Goal: Use online tool/utility: Utilize a website feature to perform a specific function

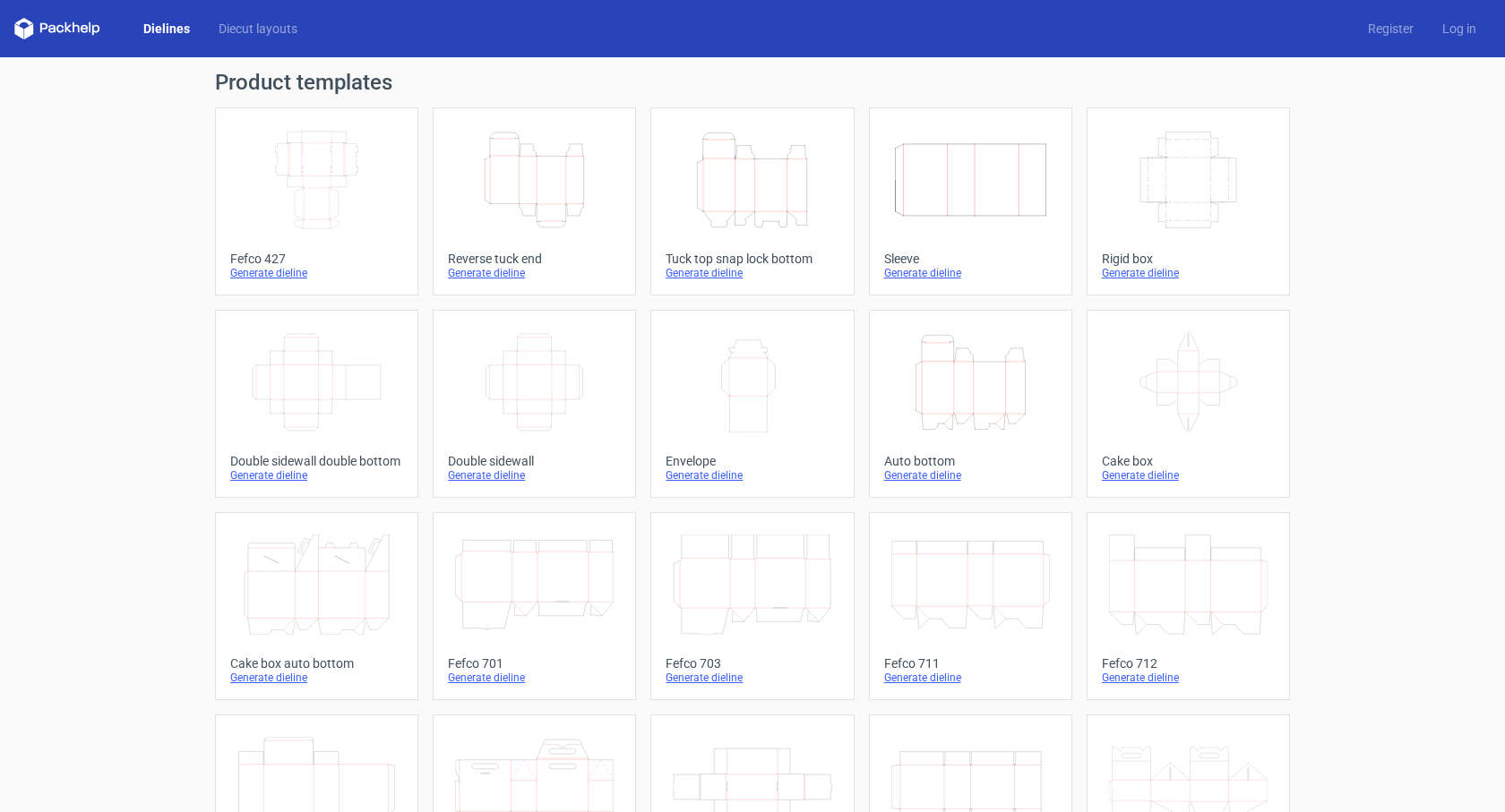
click at [323, 182] on icon "Width Depth Height" at bounding box center [317, 180] width 159 height 100
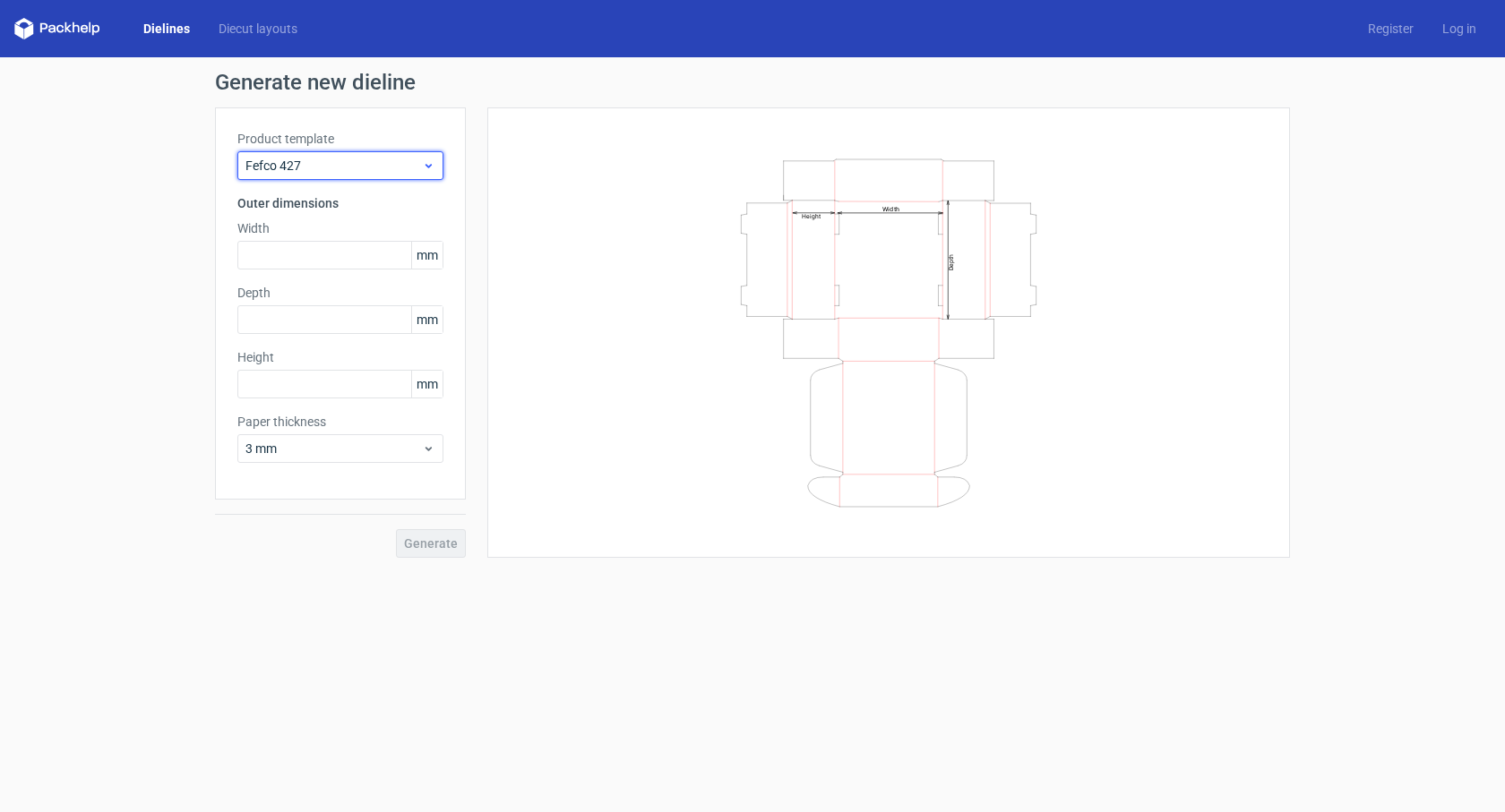
click at [366, 153] on div "Fefco 427" at bounding box center [340, 165] width 206 height 28
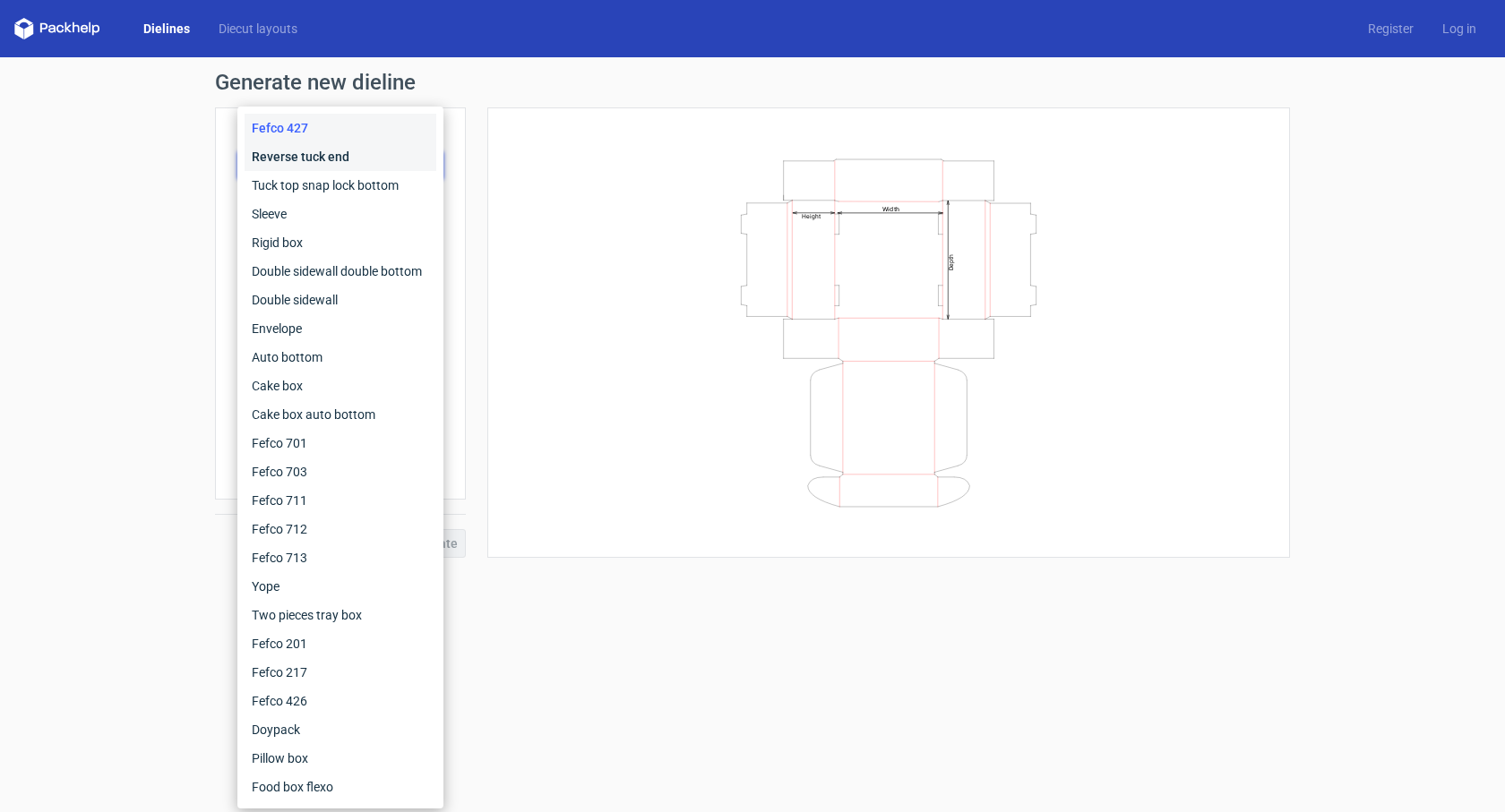
click at [365, 151] on div "Reverse tuck end" at bounding box center [340, 156] width 192 height 28
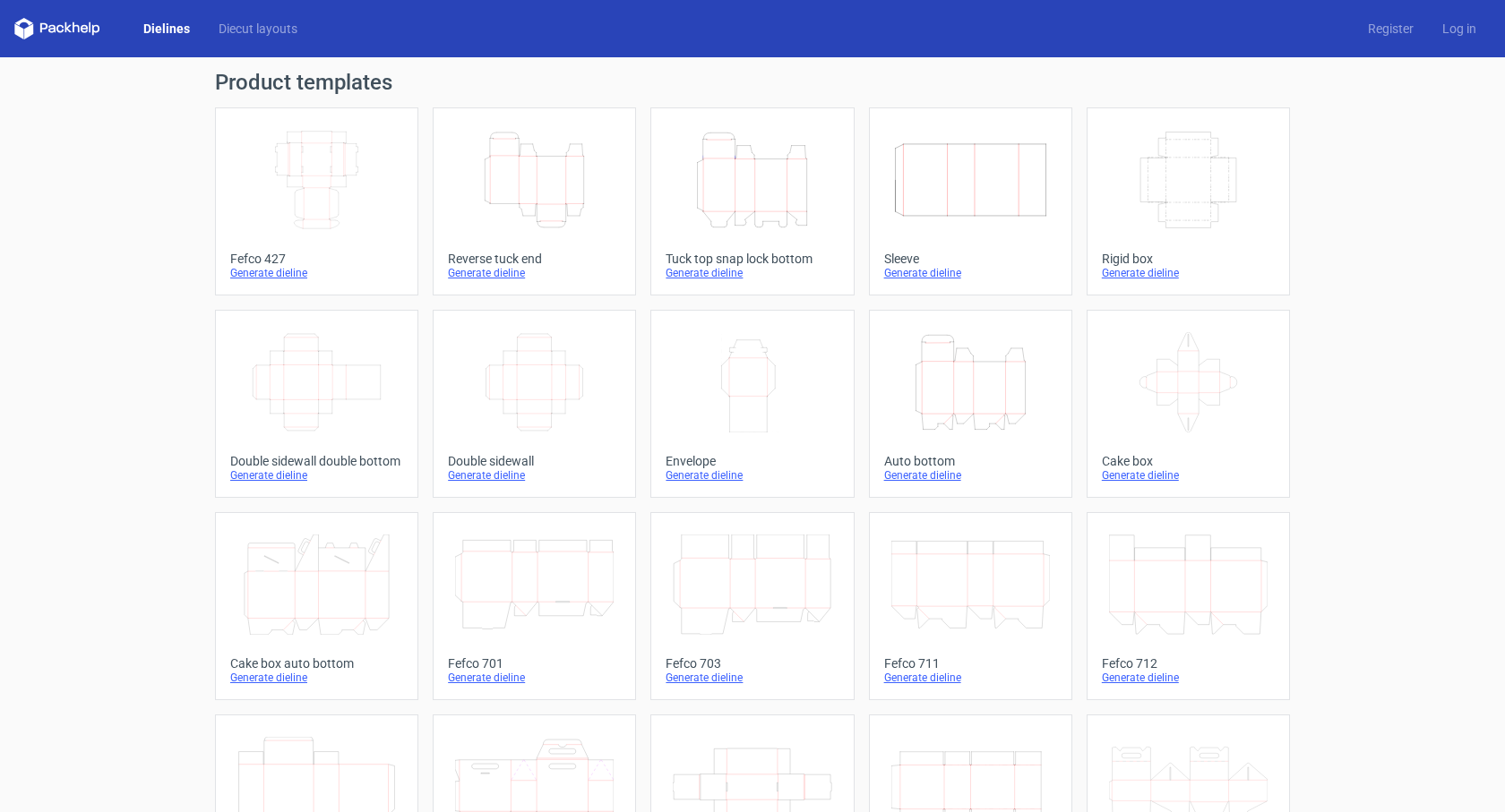
click at [255, 212] on icon "Width Depth Height" at bounding box center [317, 180] width 159 height 100
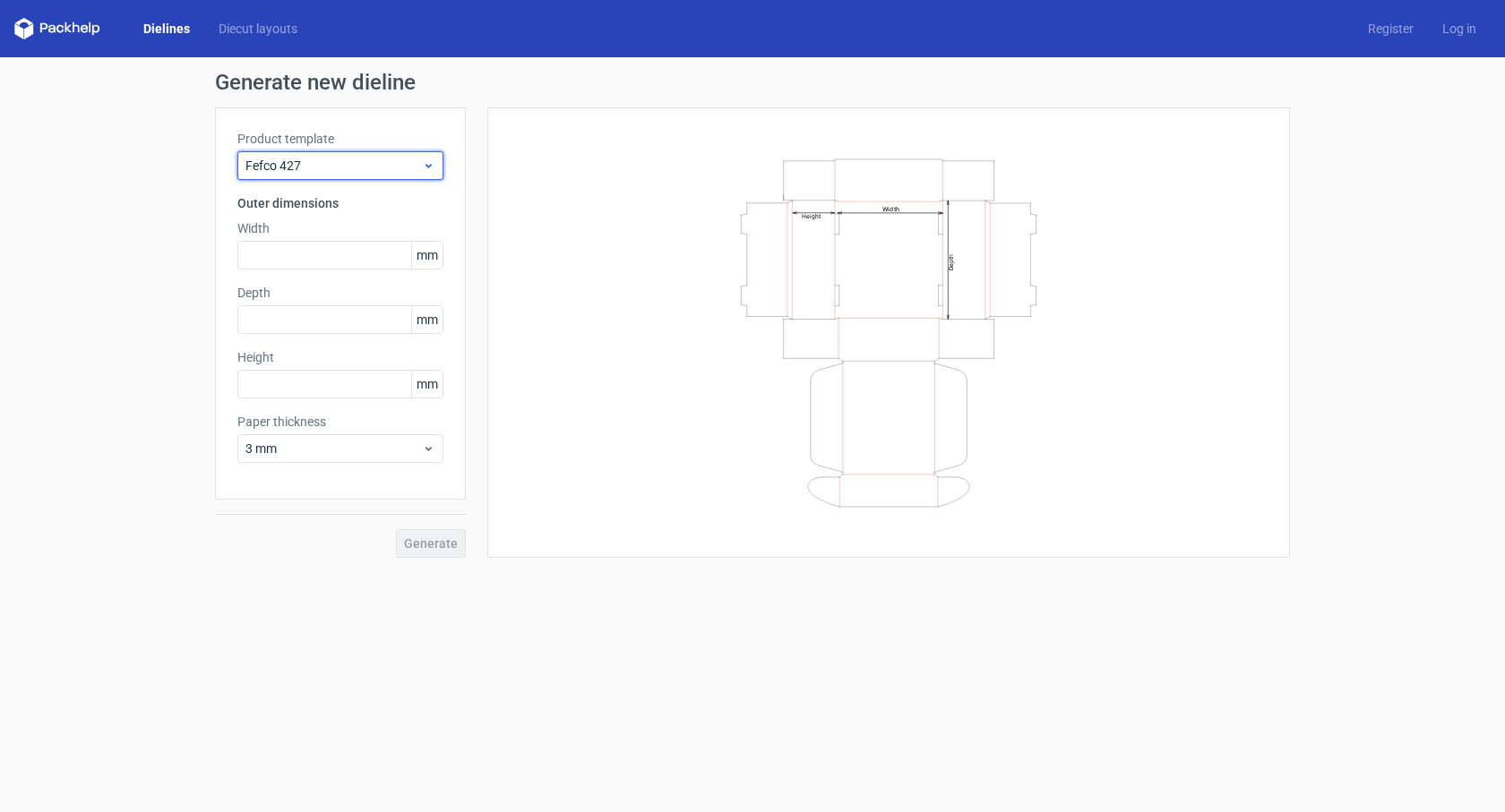
click at [424, 170] on icon at bounding box center [428, 166] width 14 height 15
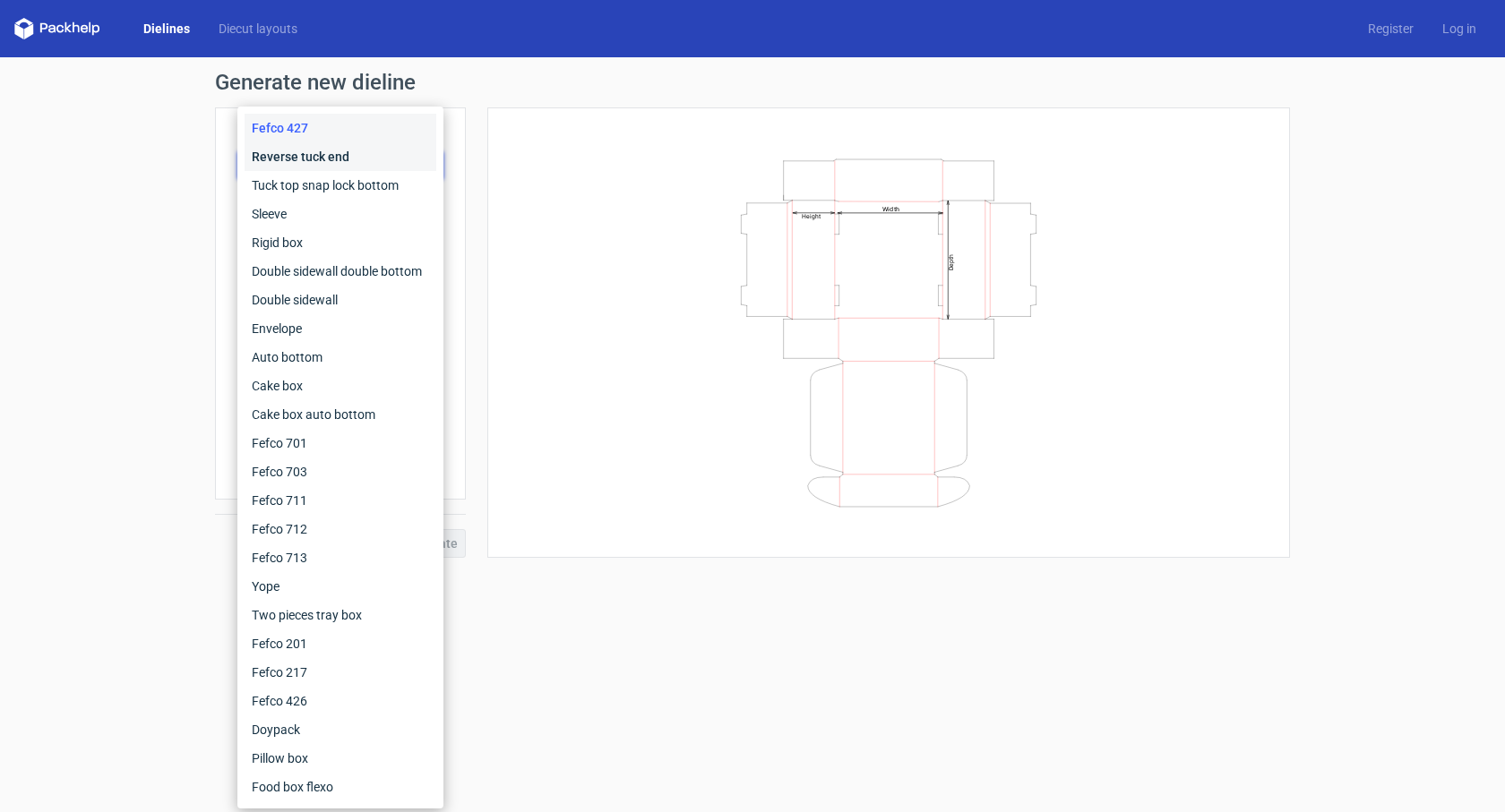
click at [366, 157] on div "Reverse tuck end" at bounding box center [340, 156] width 192 height 28
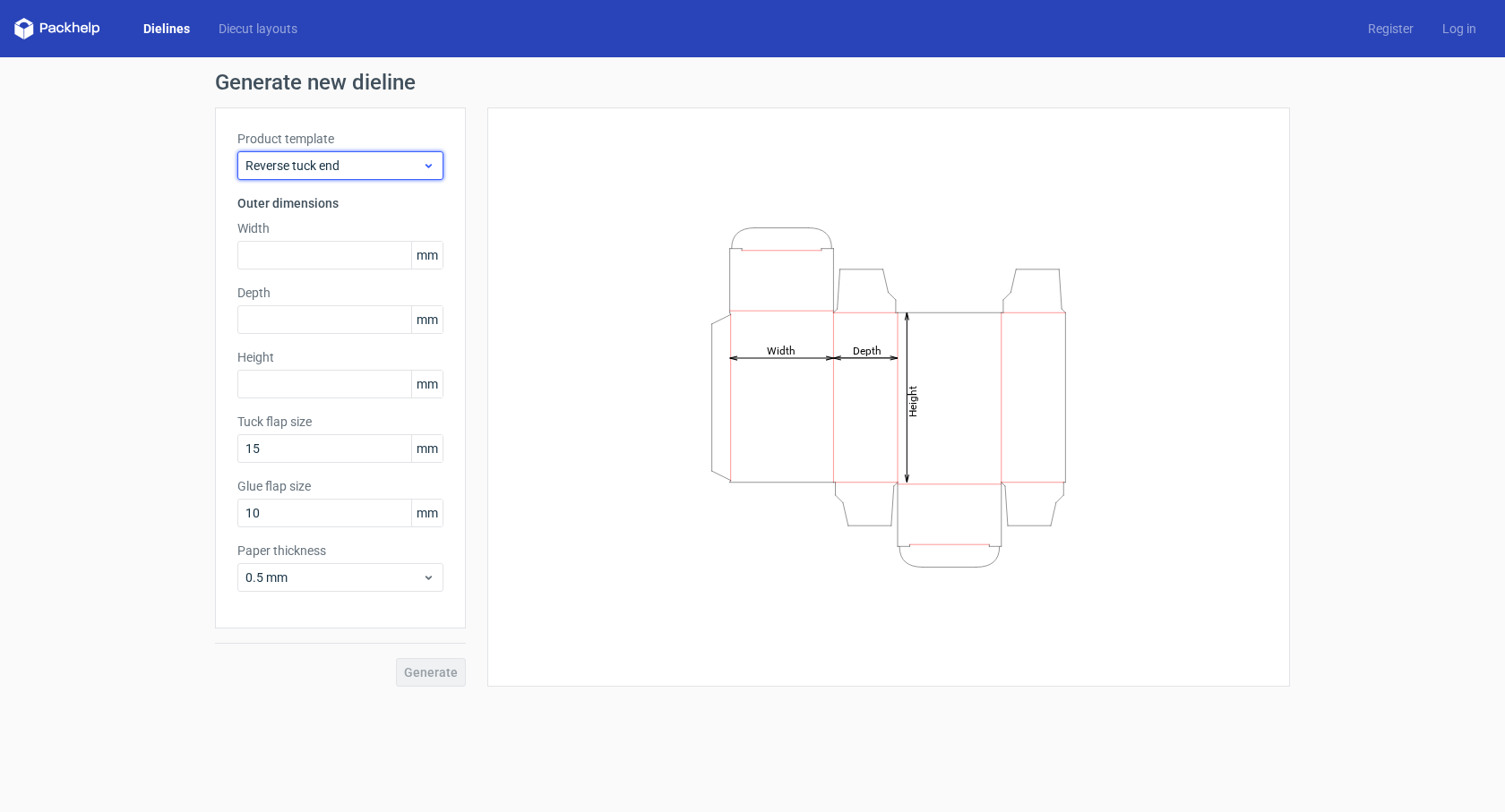
click at [366, 157] on span "Reverse tuck end" at bounding box center [333, 166] width 176 height 18
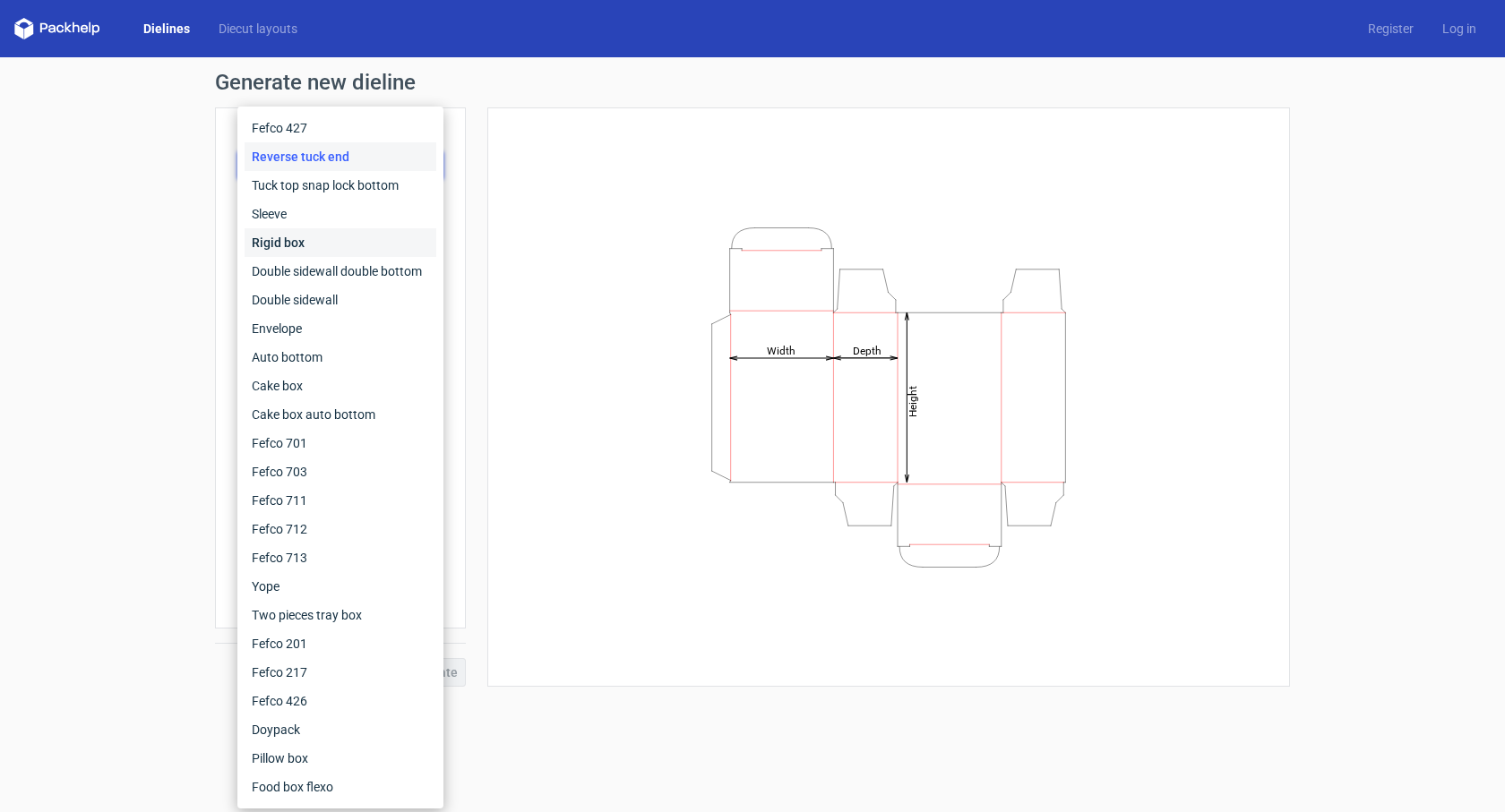
click at [347, 234] on div "Rigid box" at bounding box center [340, 242] width 192 height 28
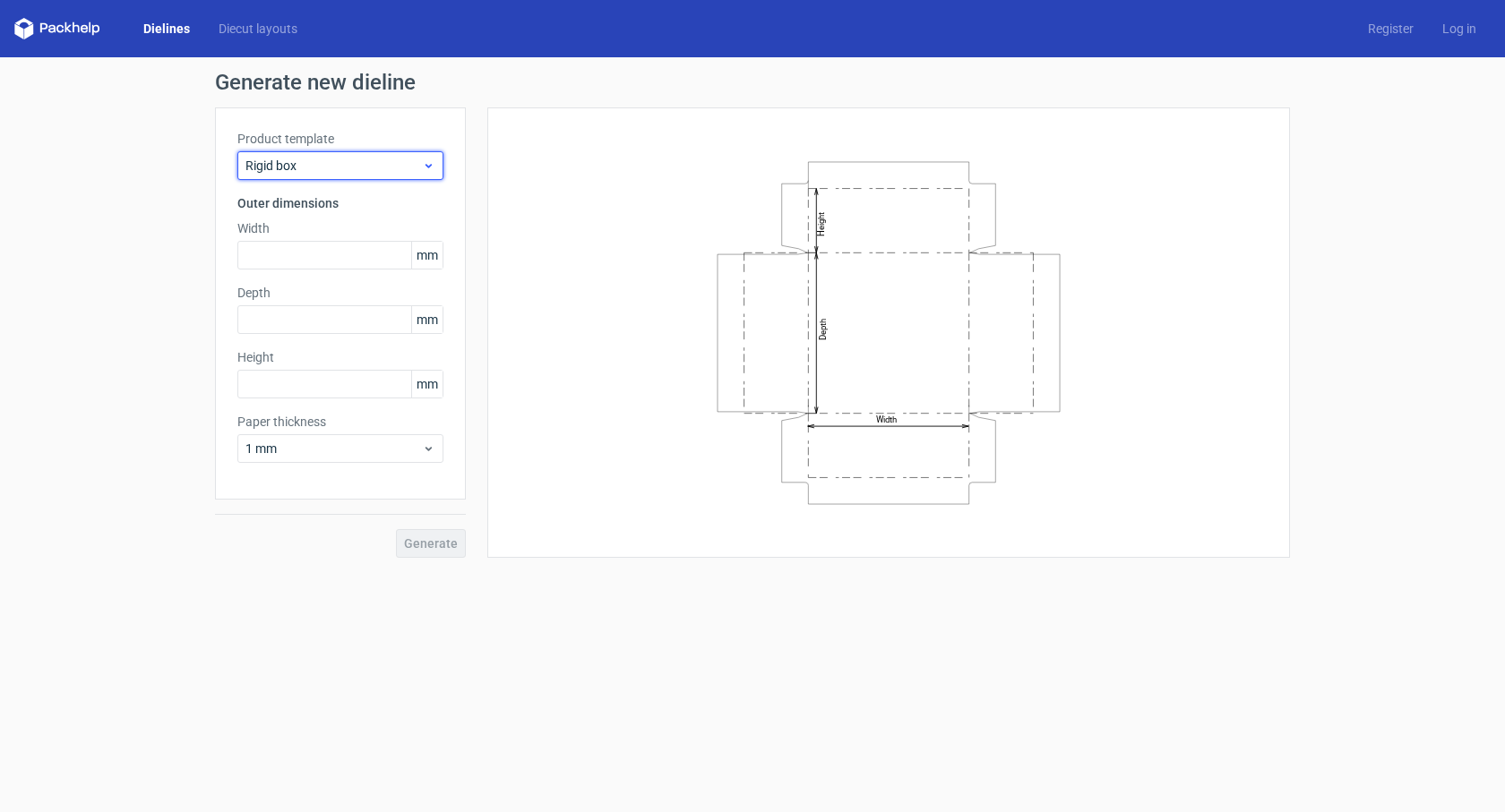
click at [362, 172] on span "Rigid box" at bounding box center [333, 166] width 176 height 18
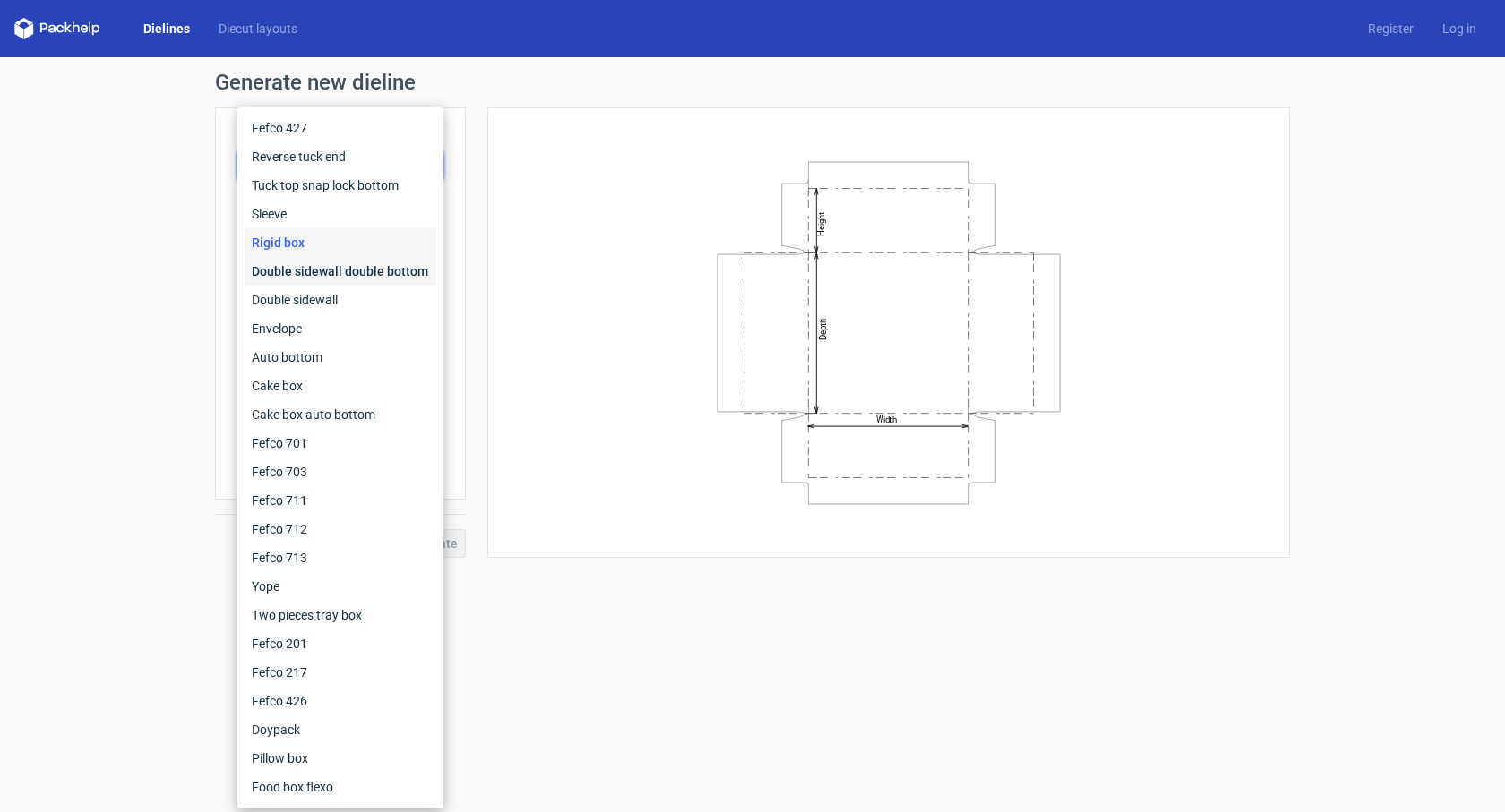
click at [351, 275] on div "Double sidewall double bottom" at bounding box center [340, 271] width 192 height 28
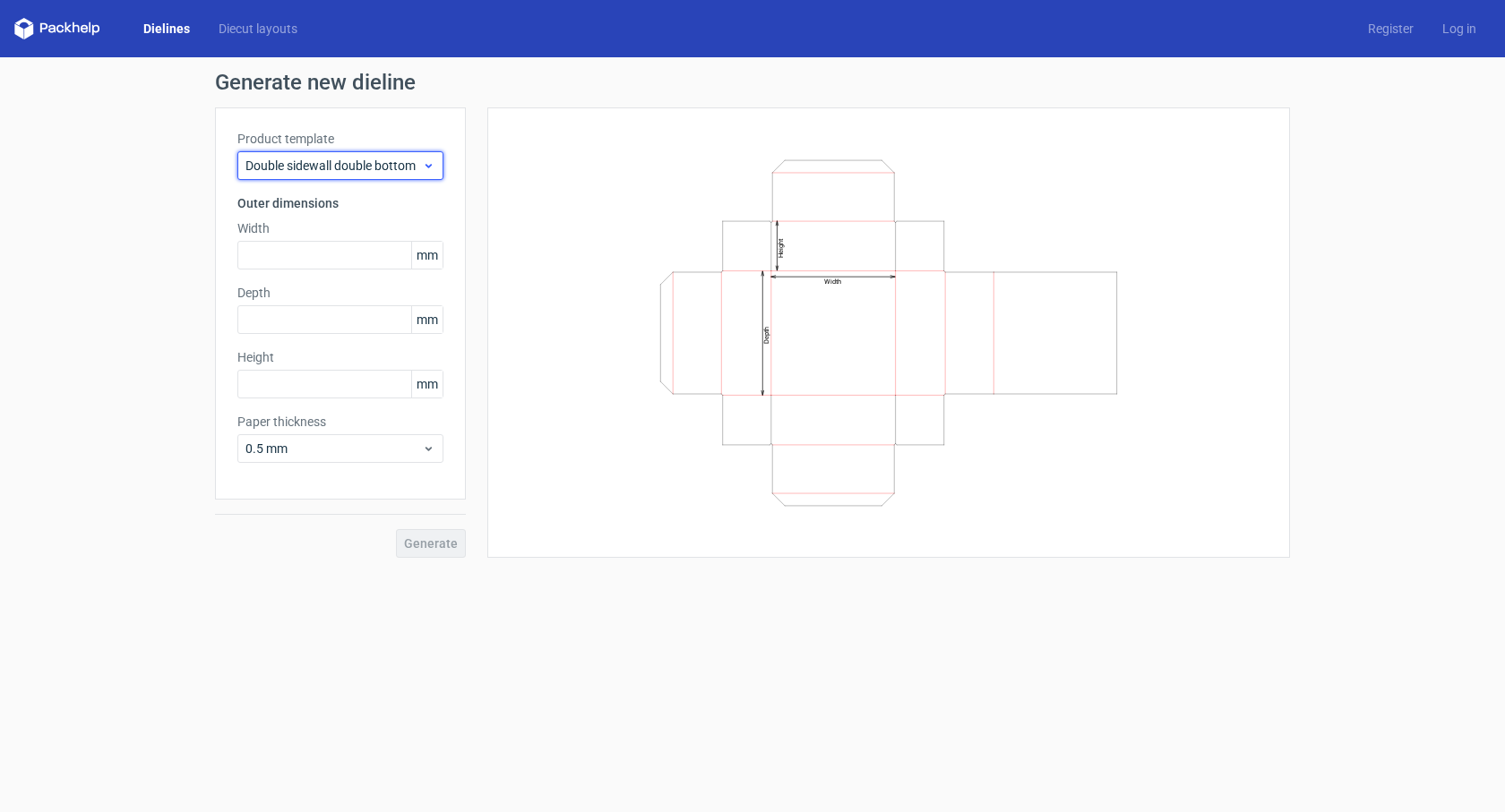
click at [371, 165] on span "Double sidewall double bottom" at bounding box center [333, 166] width 176 height 18
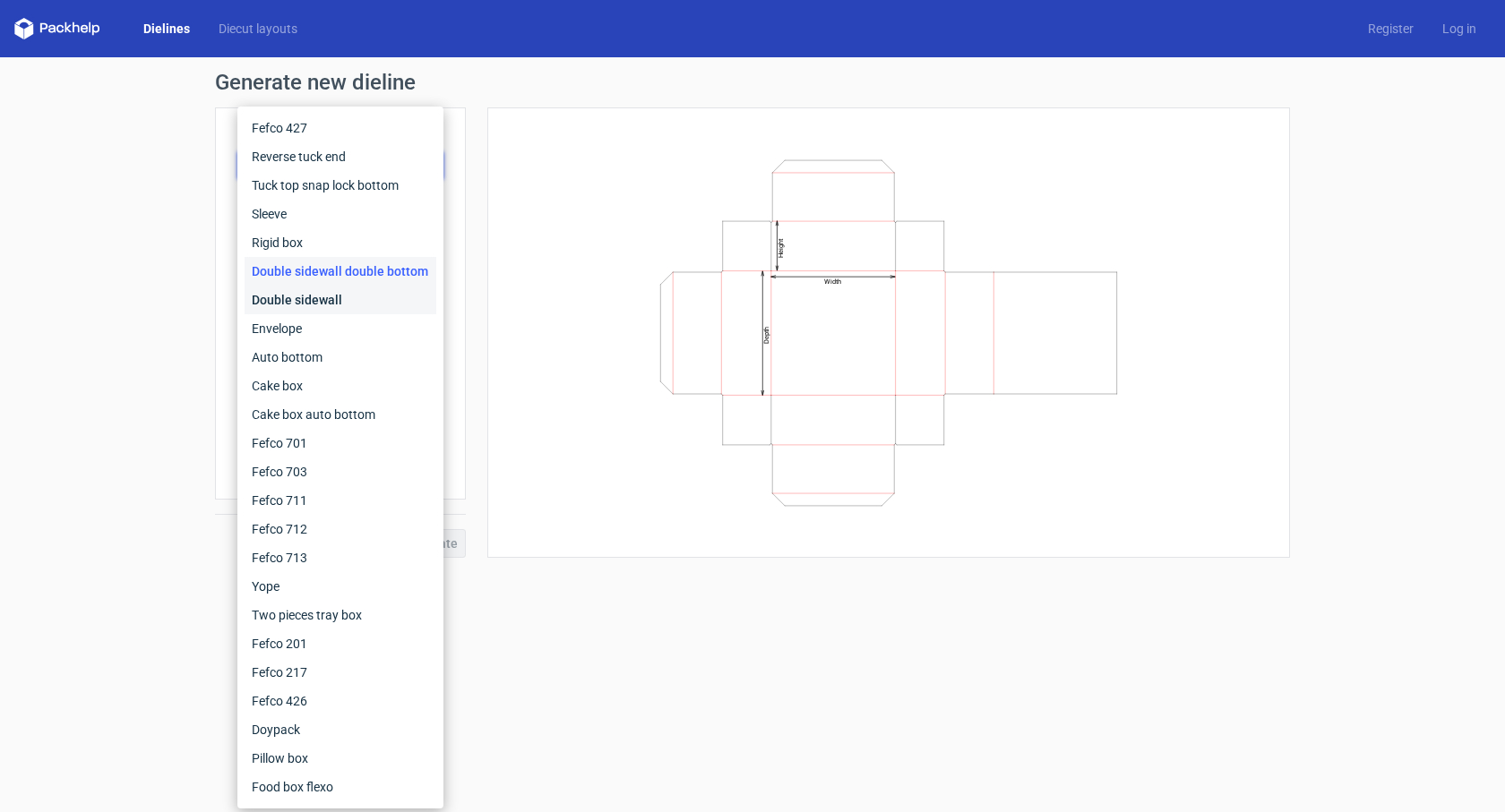
click at [348, 297] on div "Double sidewall" at bounding box center [340, 299] width 192 height 28
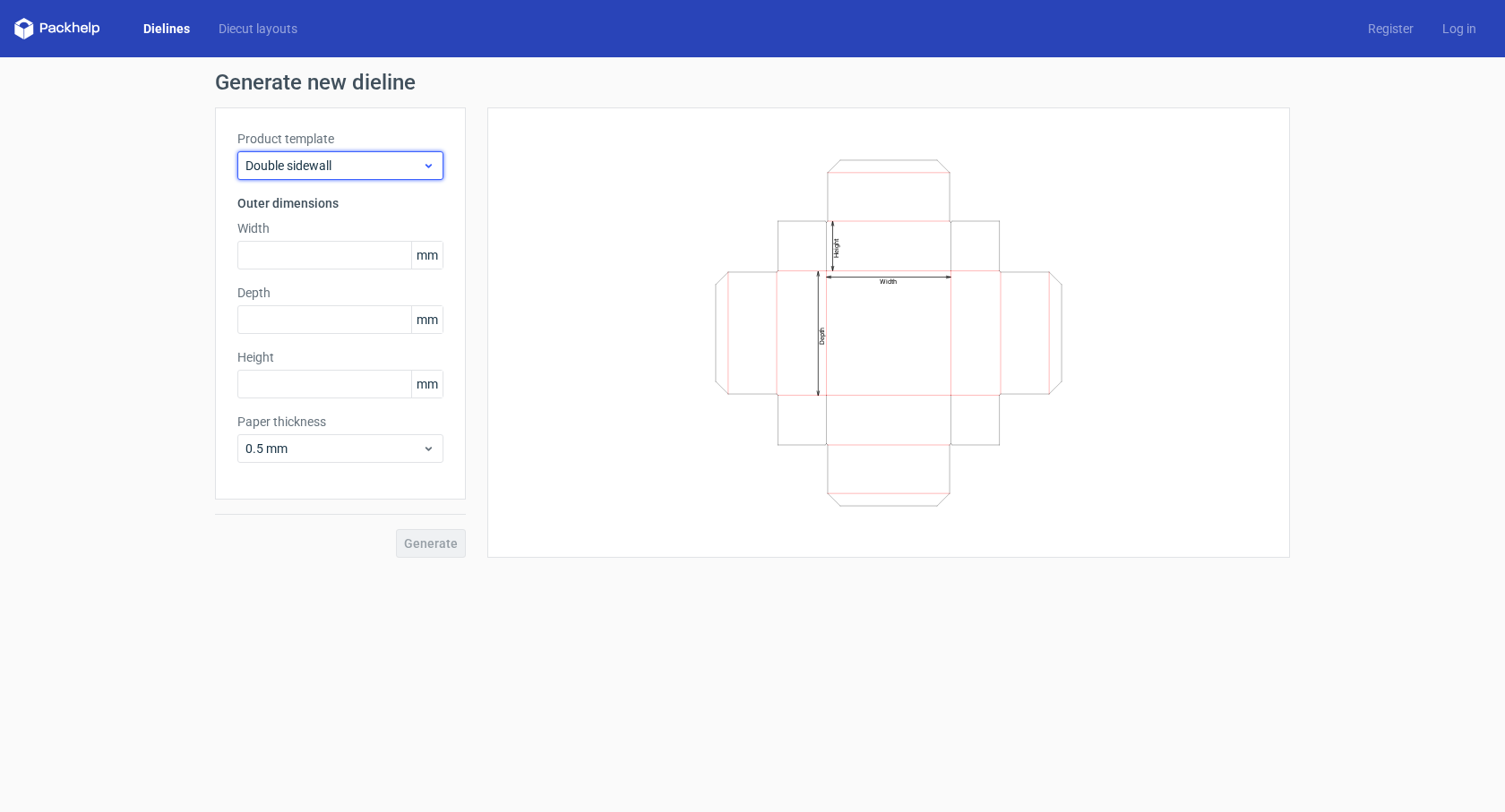
click at [350, 172] on span "Double sidewall" at bounding box center [333, 166] width 176 height 18
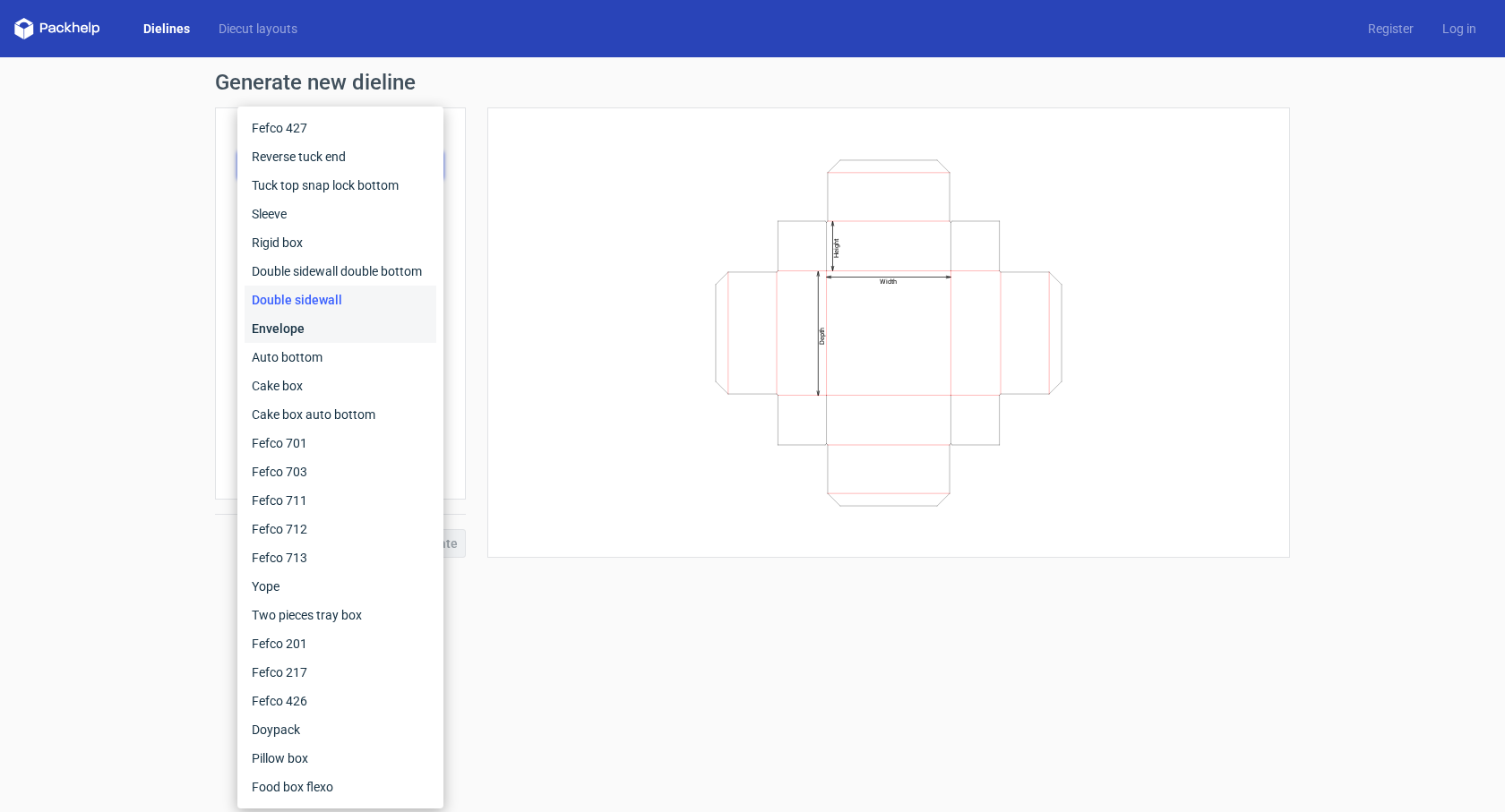
click at [329, 325] on div "Envelope" at bounding box center [340, 328] width 192 height 28
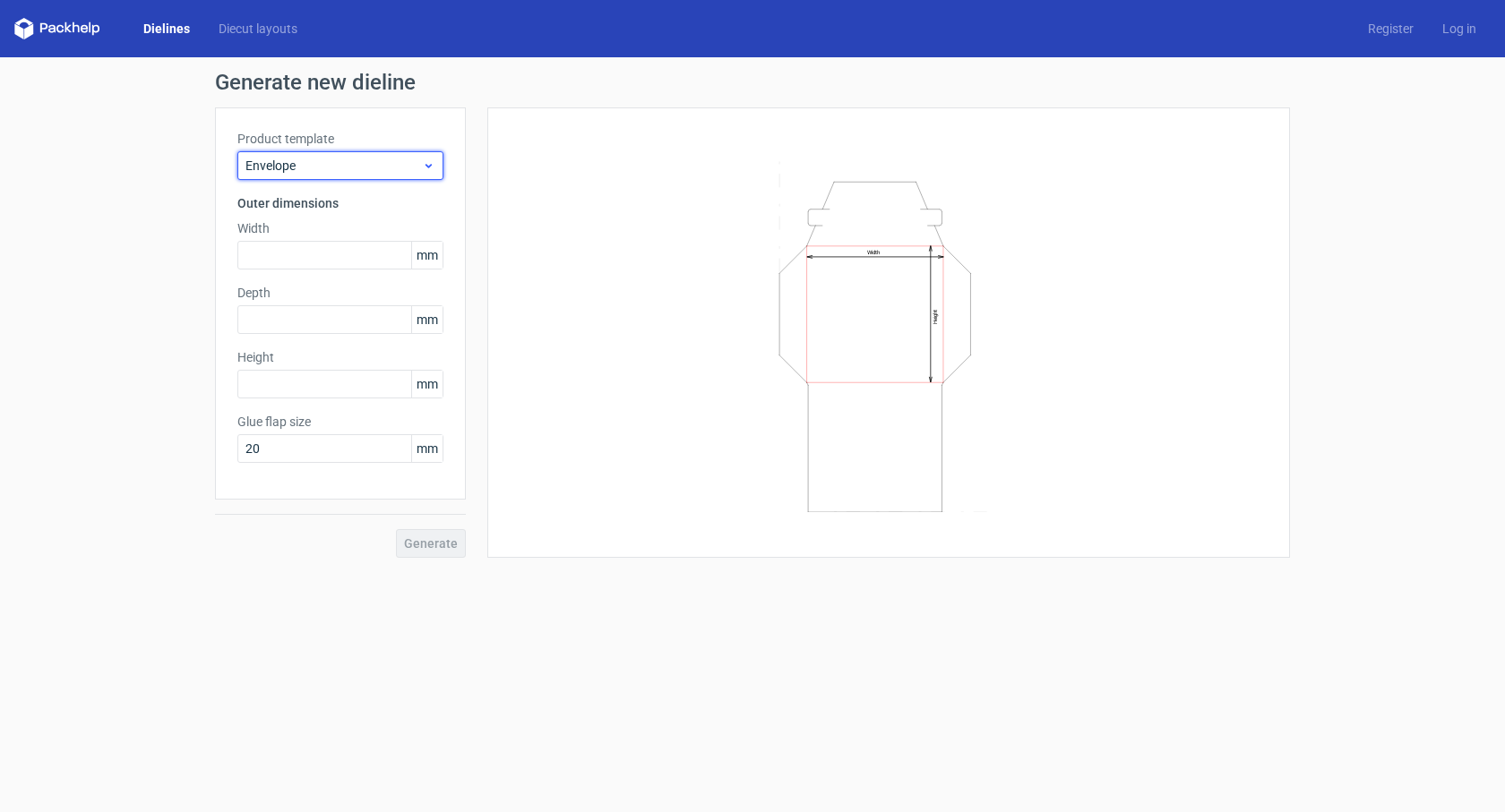
click at [375, 172] on span "Envelope" at bounding box center [333, 166] width 176 height 18
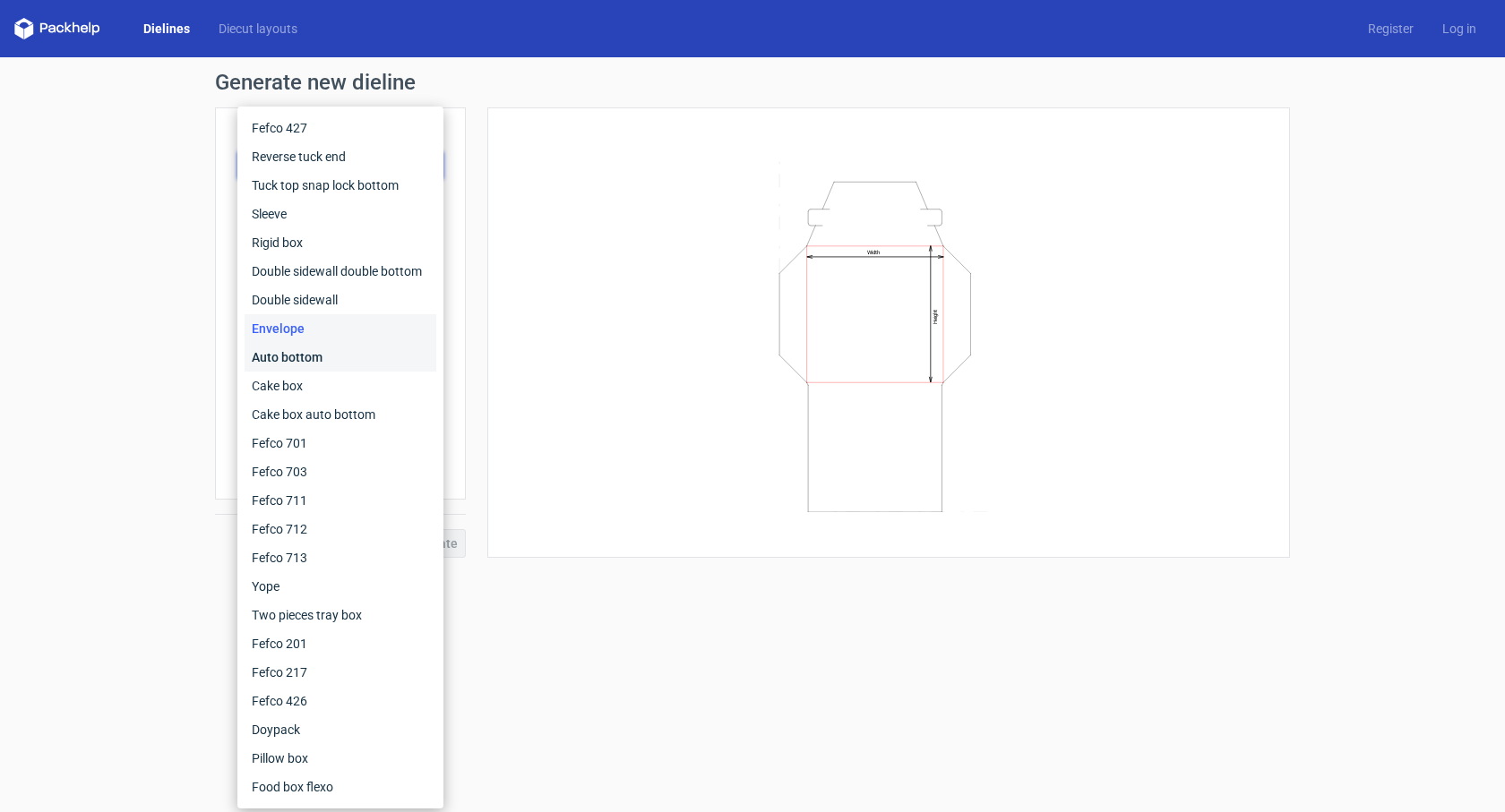
click at [345, 348] on div "Auto bottom" at bounding box center [340, 357] width 192 height 28
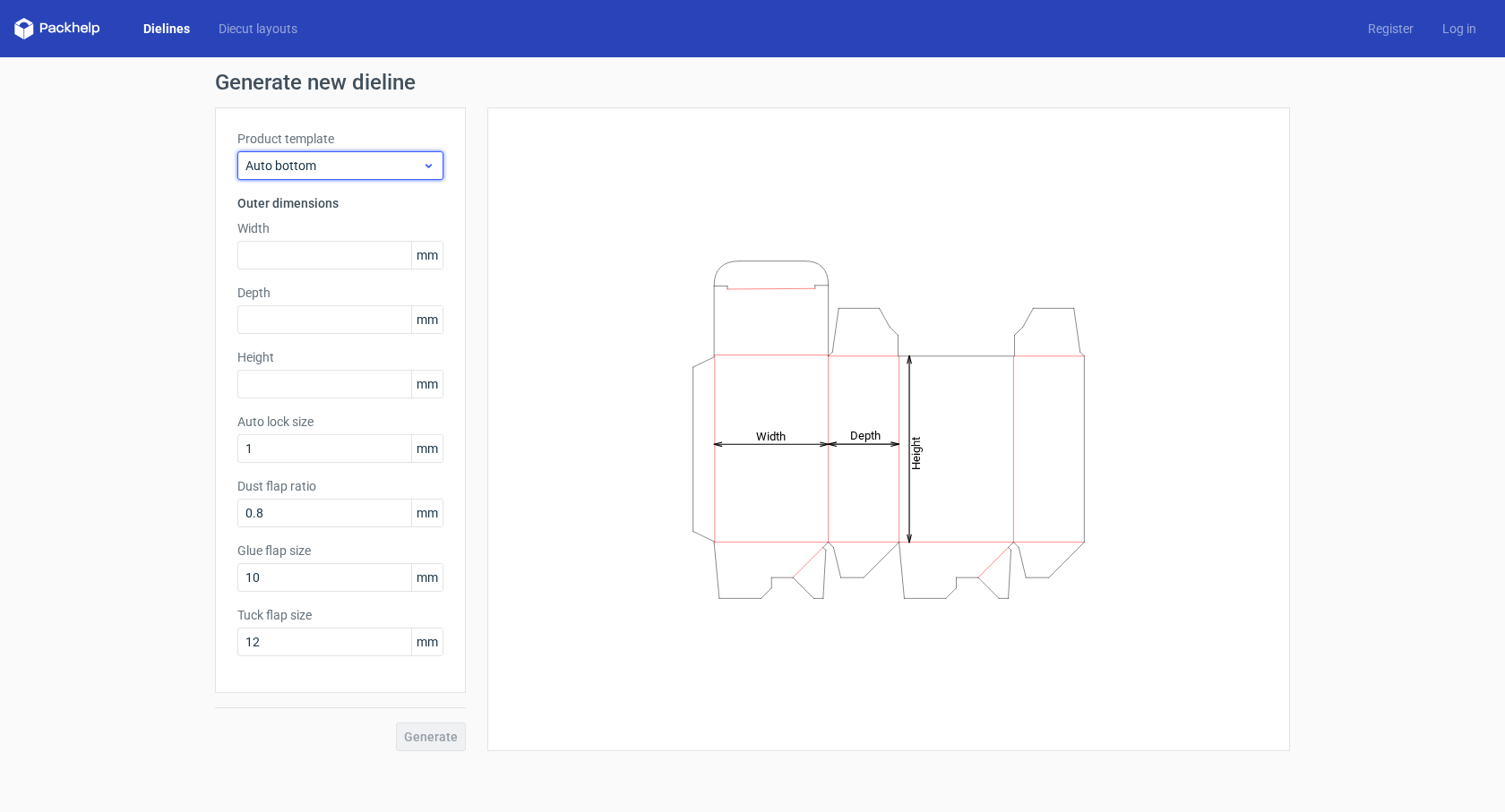
click at [377, 160] on span "Auto bottom" at bounding box center [333, 166] width 176 height 18
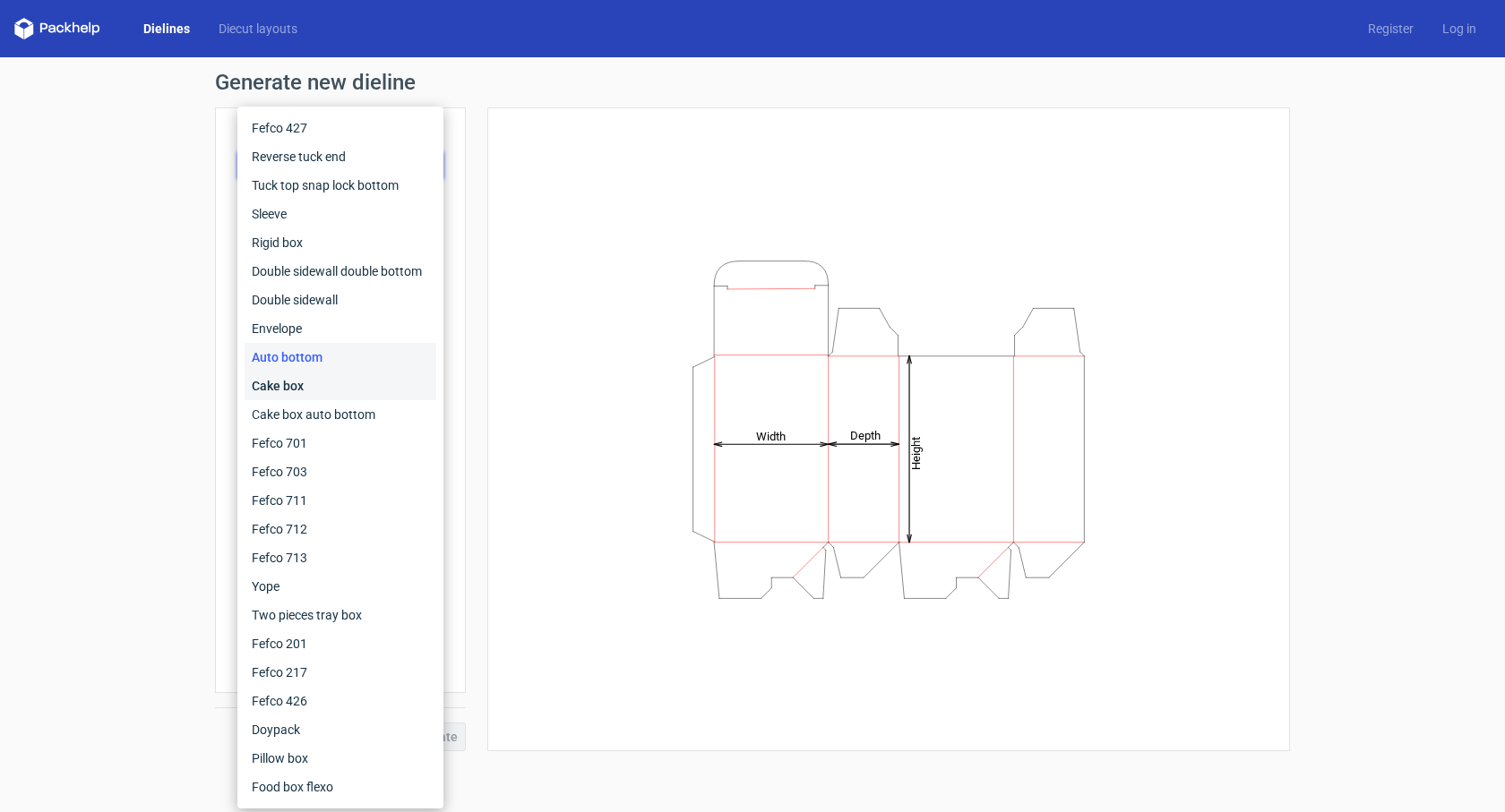
click at [304, 387] on div "Cake box" at bounding box center [340, 385] width 192 height 28
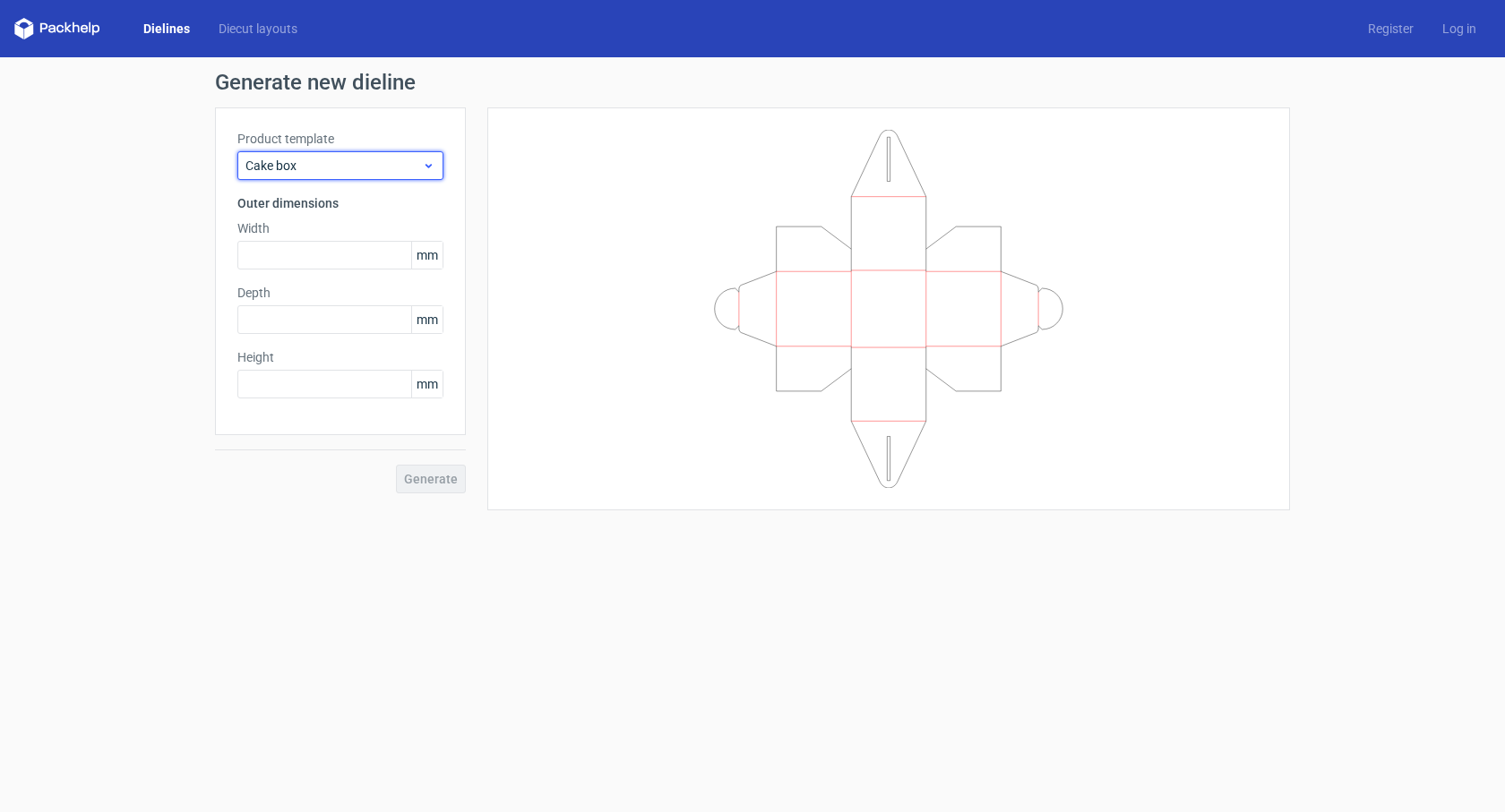
click at [353, 163] on span "Cake box" at bounding box center [333, 166] width 176 height 18
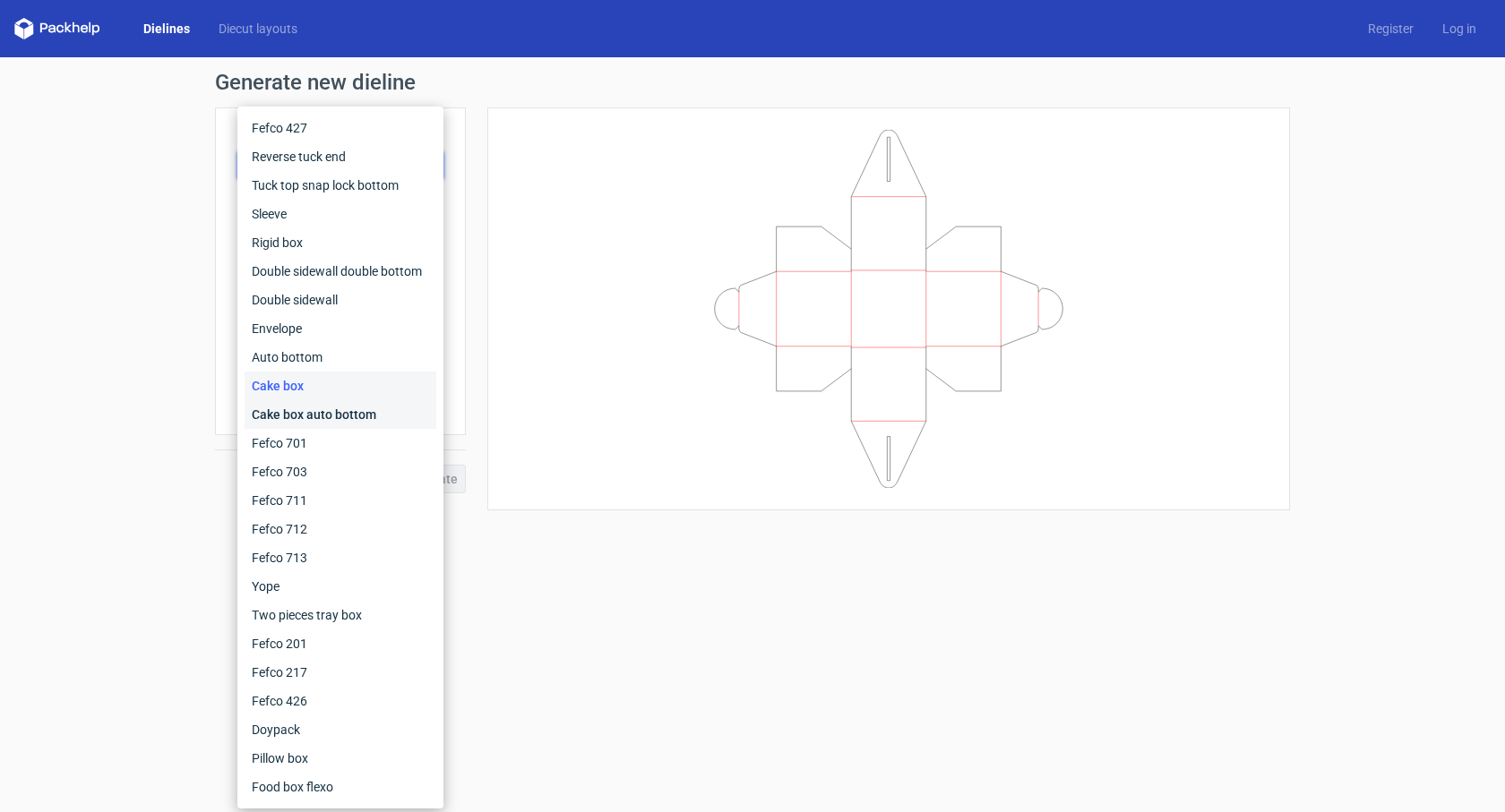
click at [349, 411] on div "Cake box auto bottom" at bounding box center [340, 414] width 192 height 28
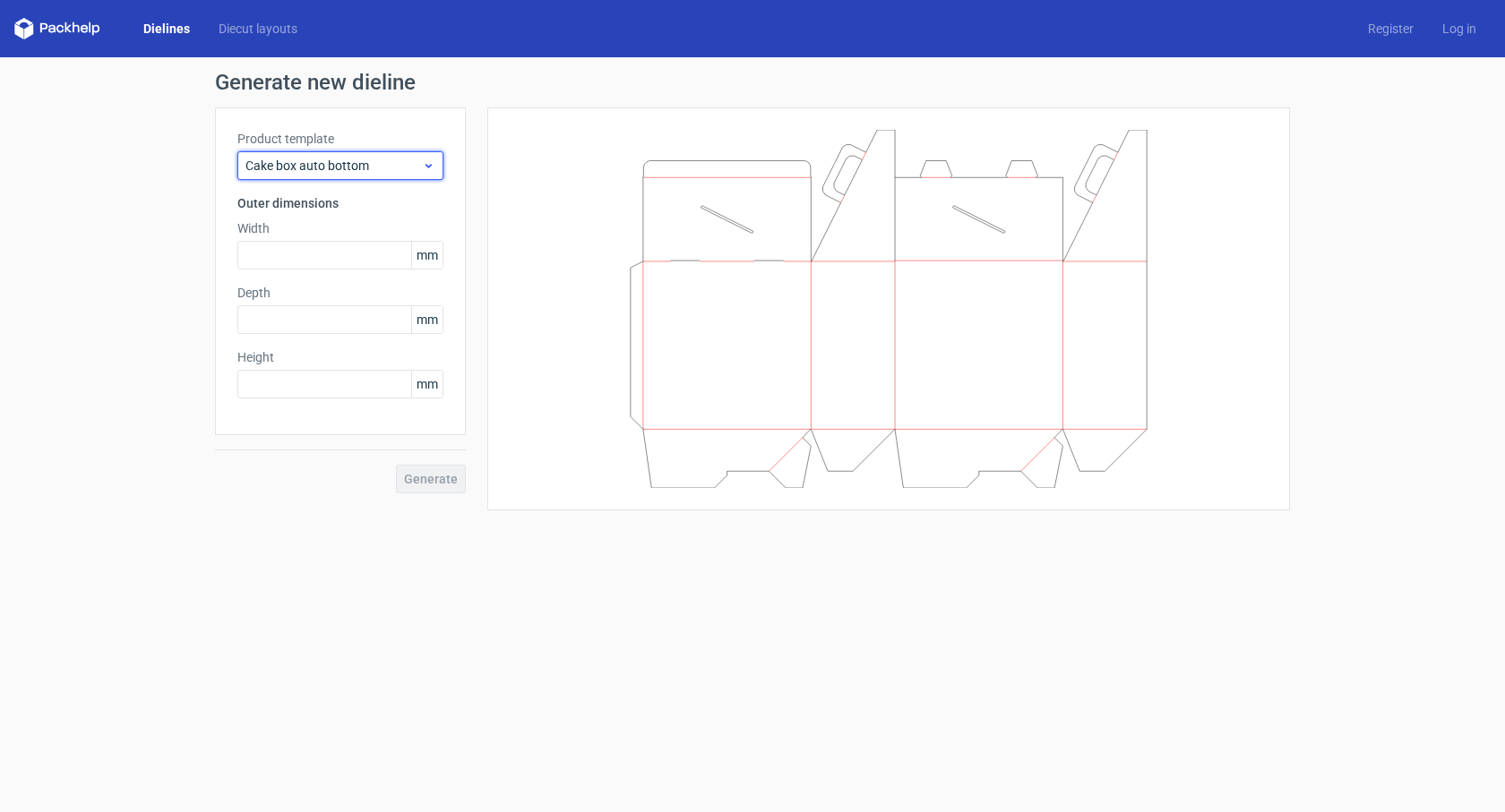
click at [371, 161] on span "Cake box auto bottom" at bounding box center [333, 166] width 176 height 18
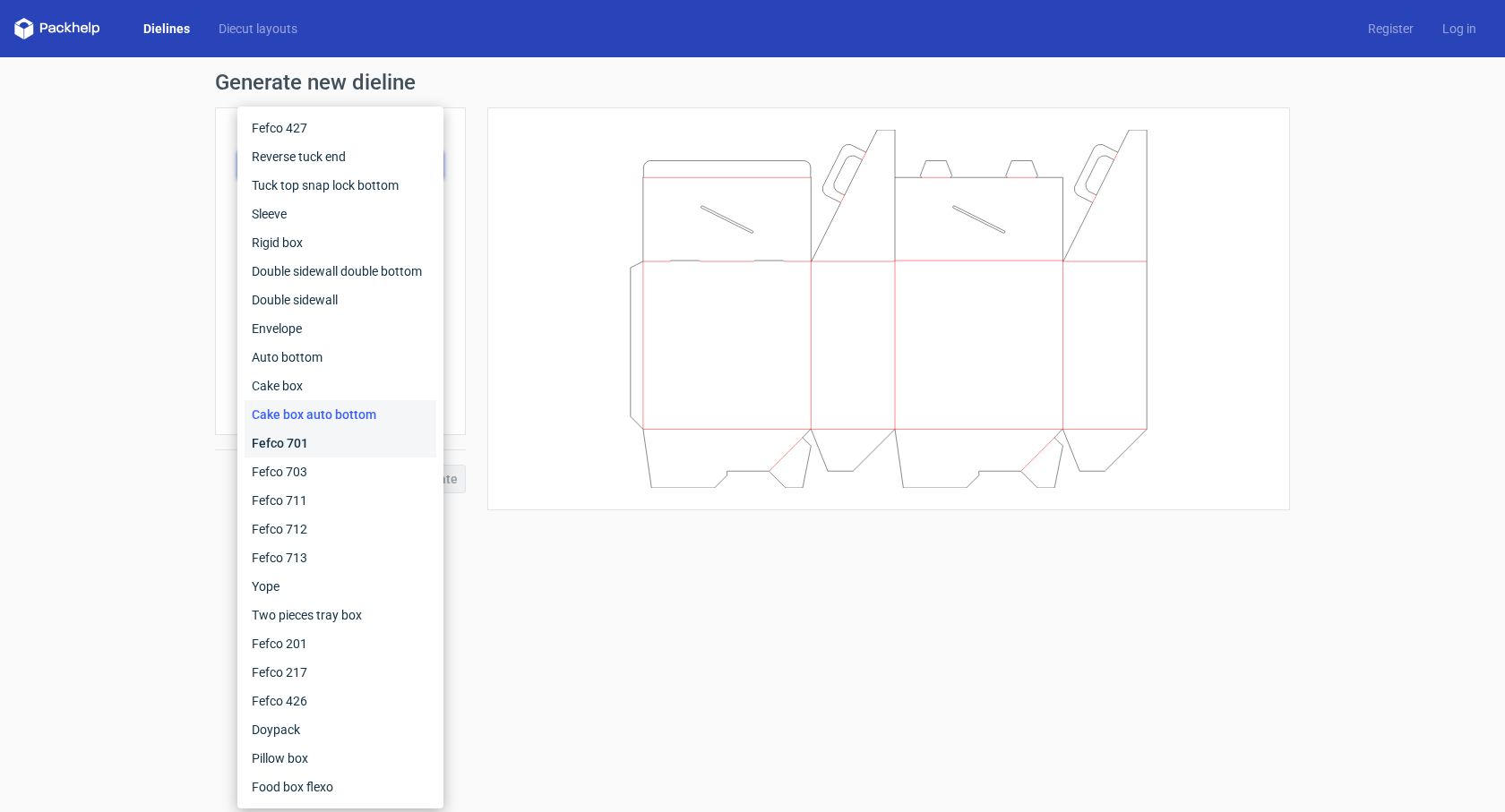
click at [326, 432] on div "Fefco 701" at bounding box center [340, 442] width 192 height 28
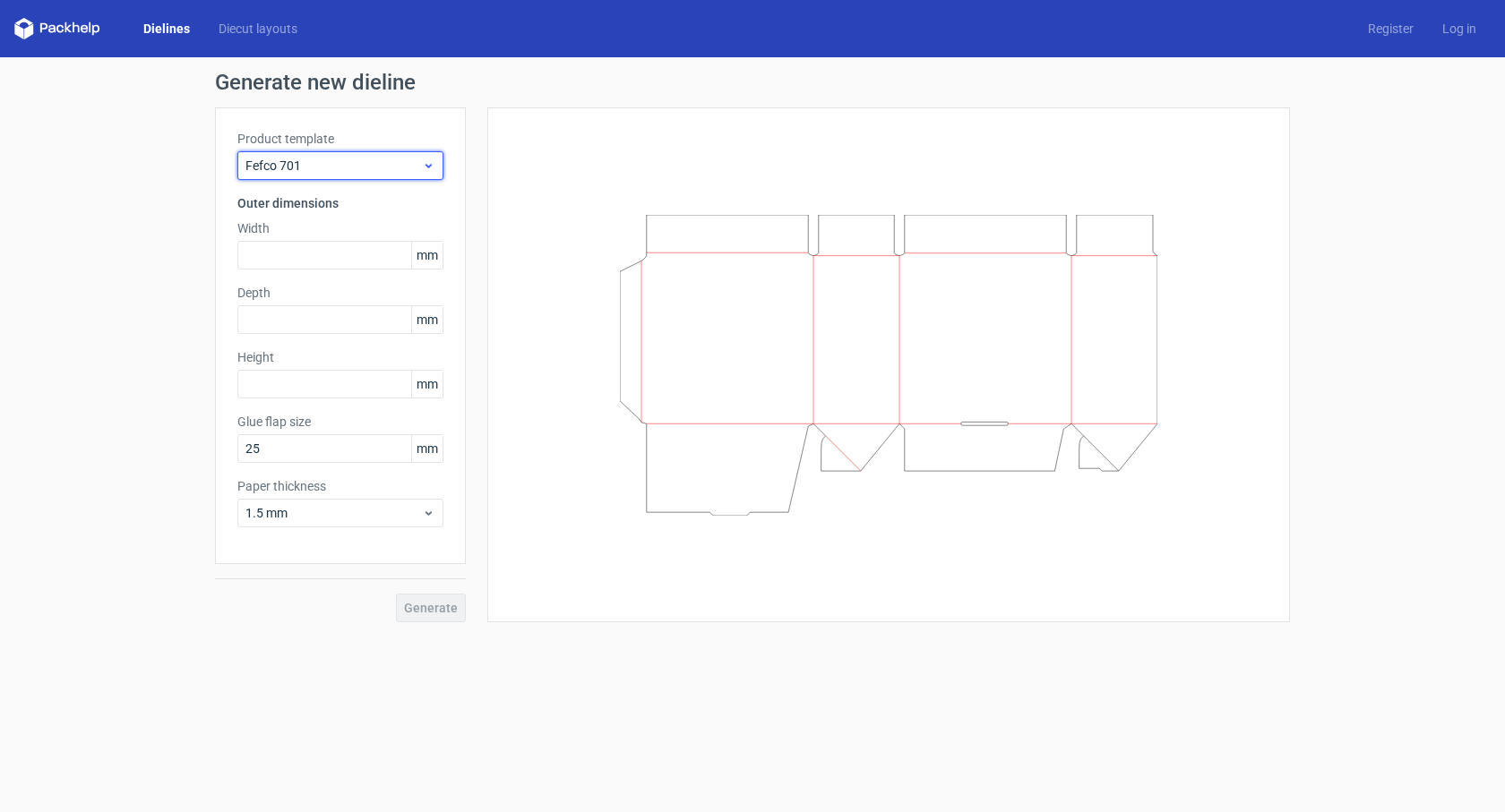
click at [333, 176] on div "Fefco 701" at bounding box center [340, 165] width 206 height 28
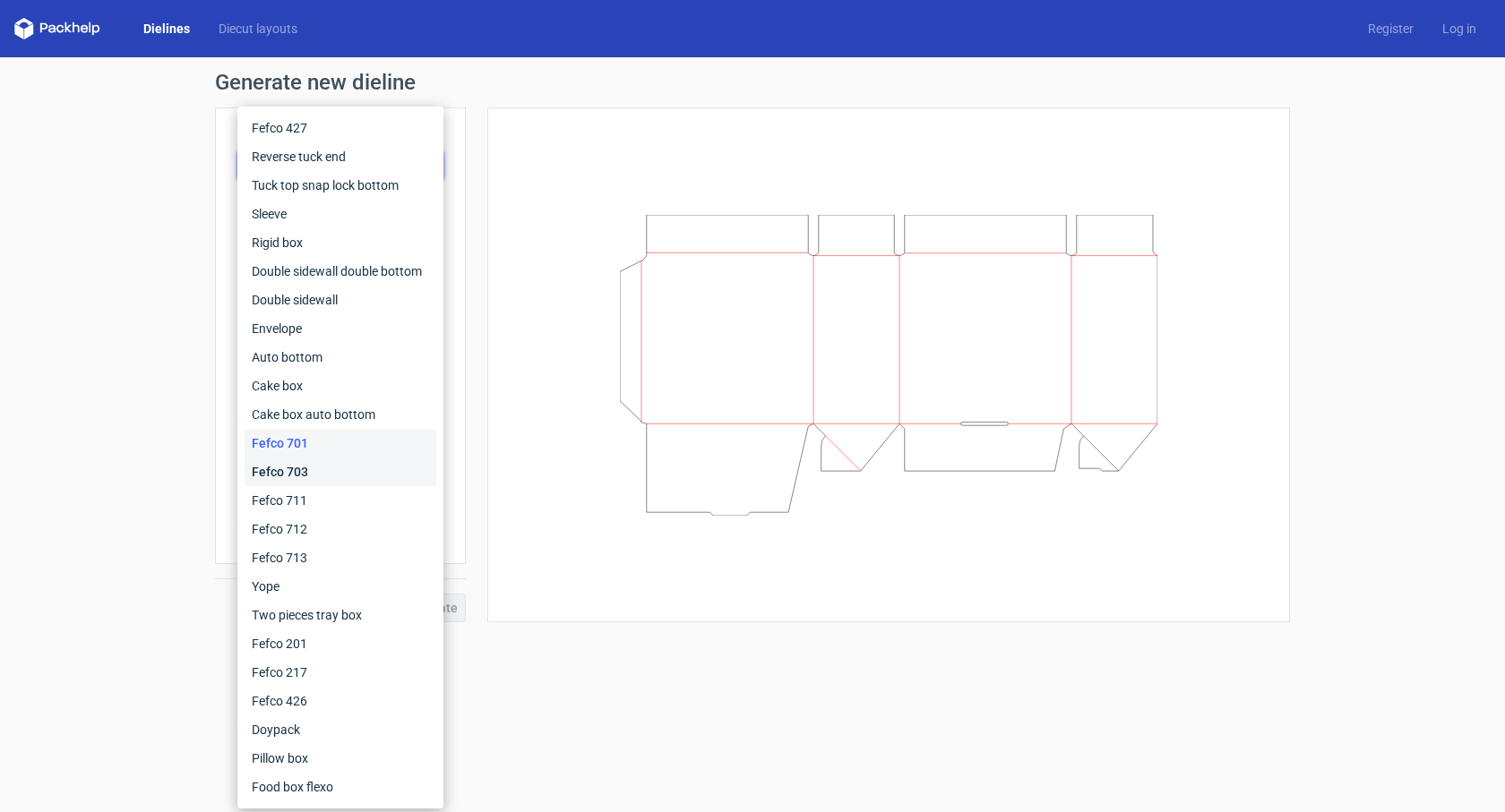
click at [324, 478] on div "Fefco 703" at bounding box center [340, 472] width 192 height 28
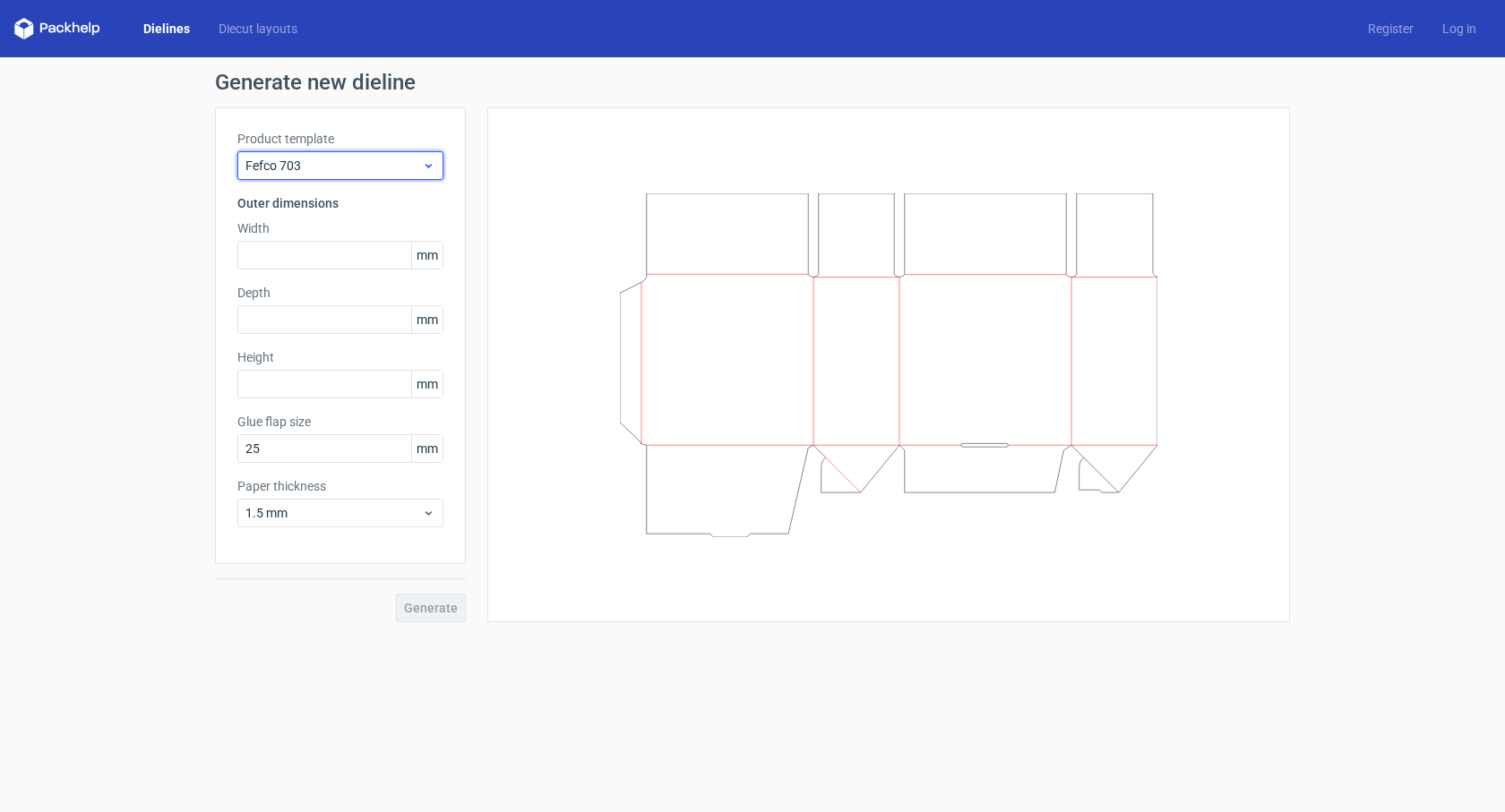
click at [335, 169] on span "Fefco 703" at bounding box center [333, 166] width 176 height 18
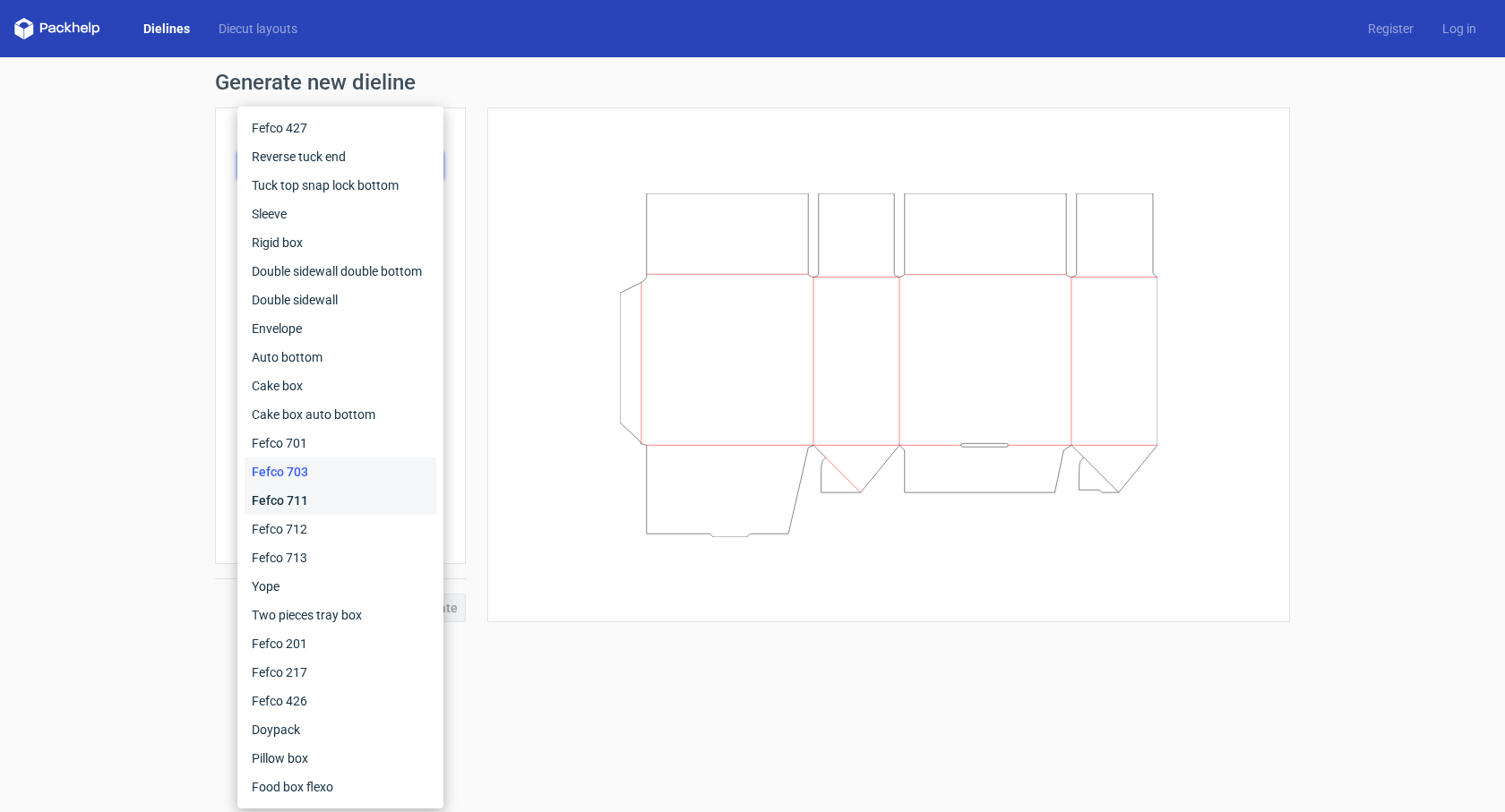
click at [293, 491] on div "Fefco 711" at bounding box center [340, 500] width 192 height 28
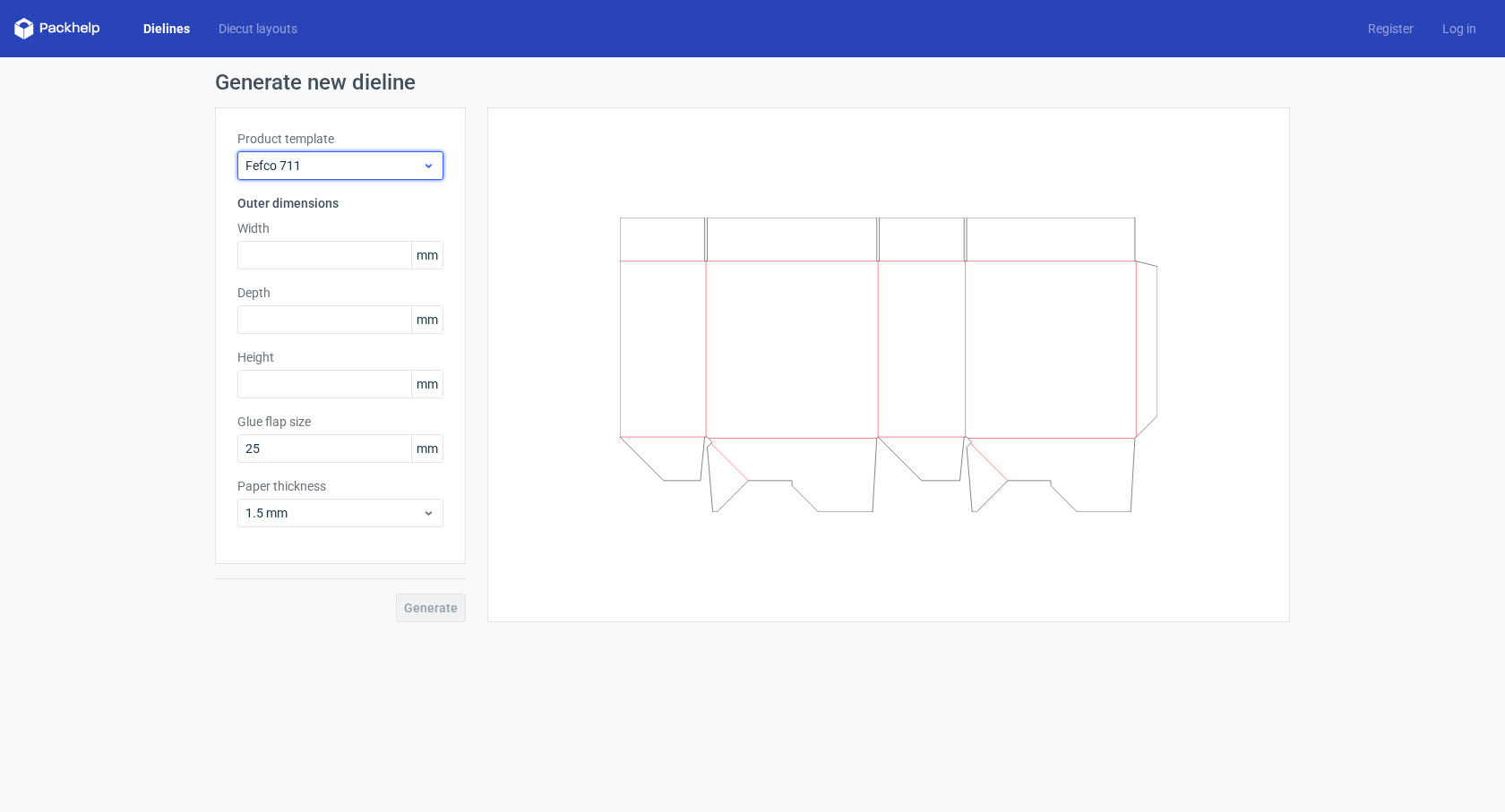
click at [365, 164] on span "Fefco 711" at bounding box center [333, 166] width 176 height 18
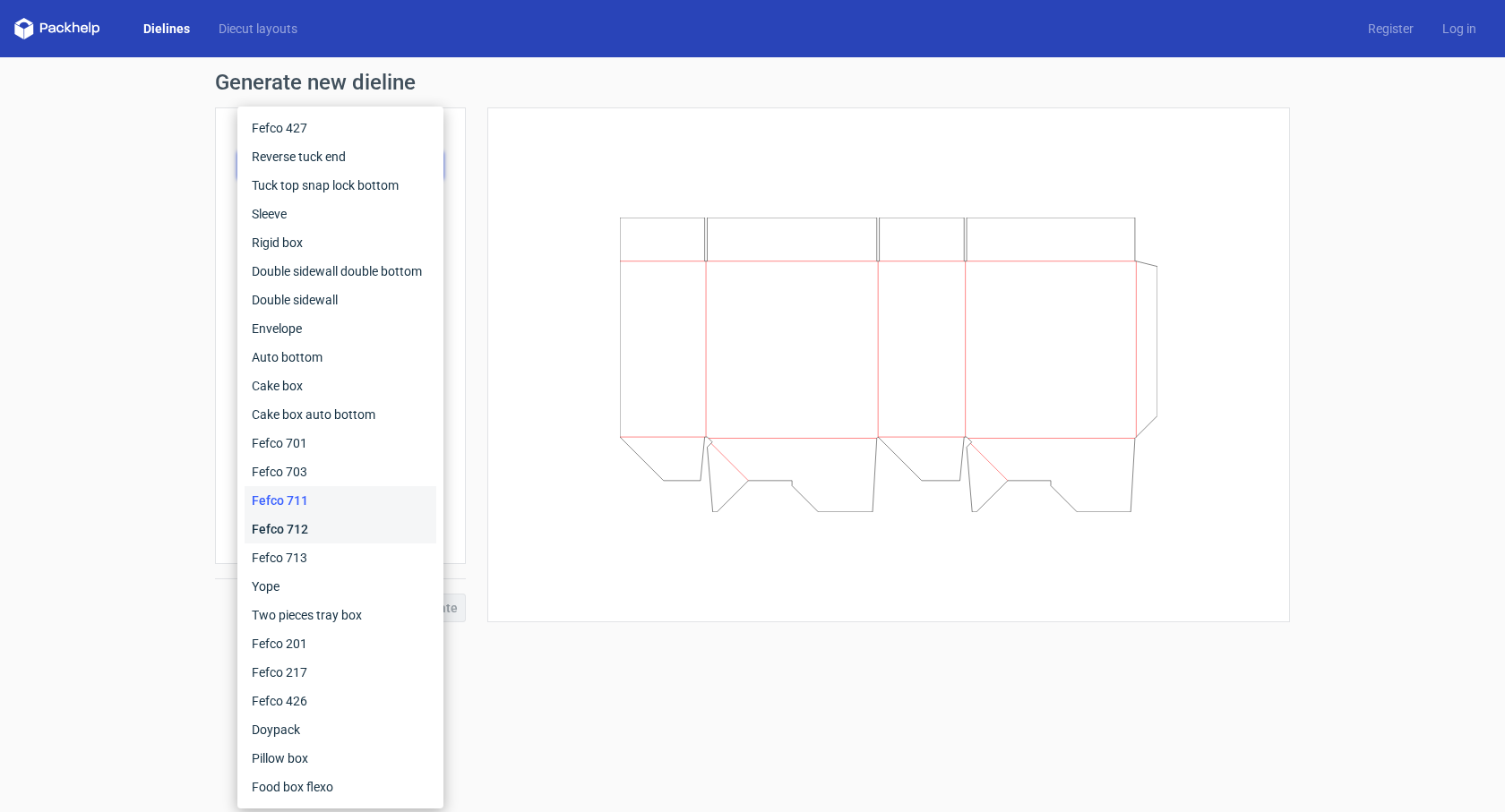
click at [335, 533] on div "Fefco 712" at bounding box center [340, 528] width 192 height 28
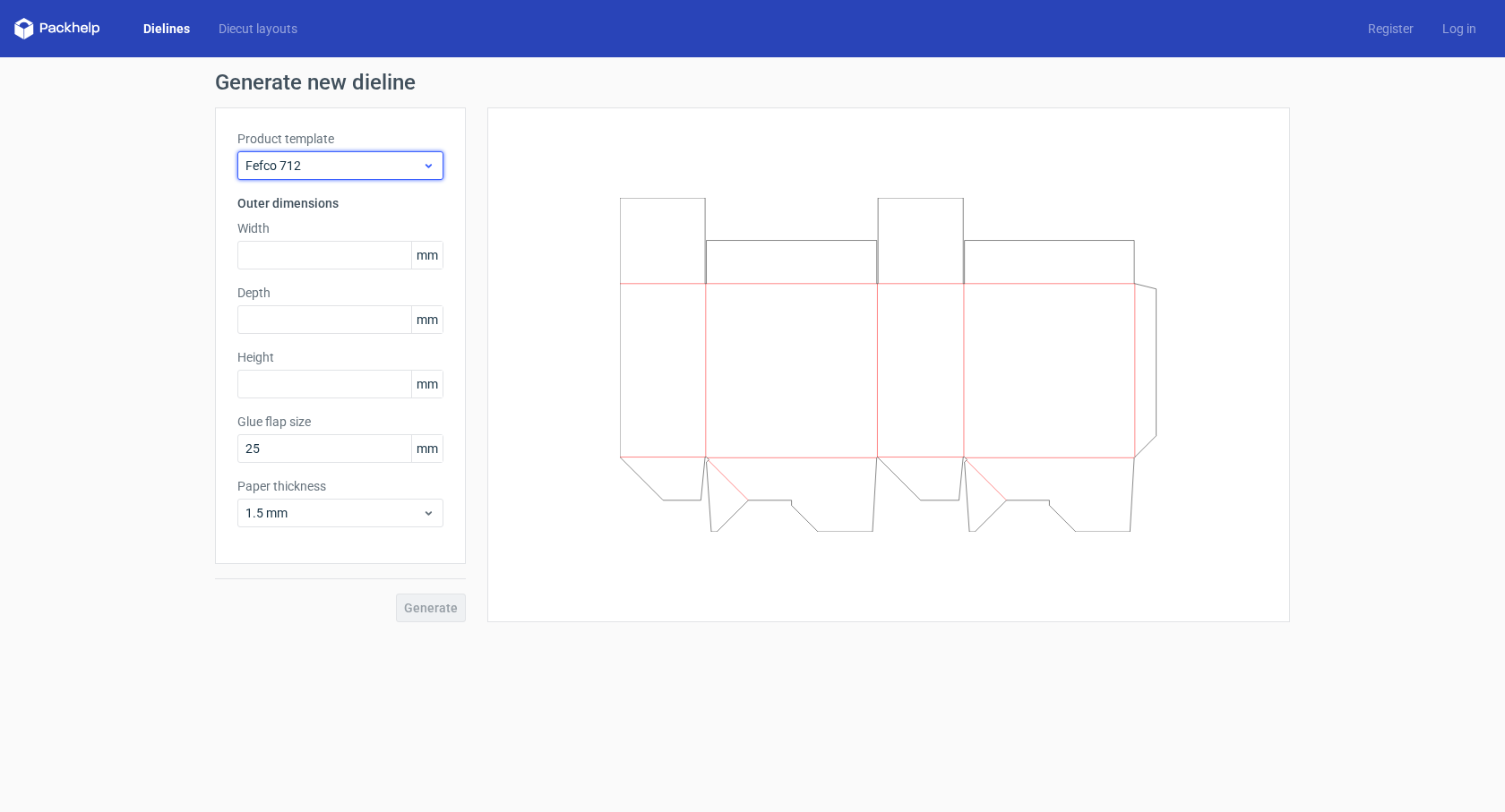
click at [387, 173] on span "Fefco 712" at bounding box center [333, 166] width 176 height 18
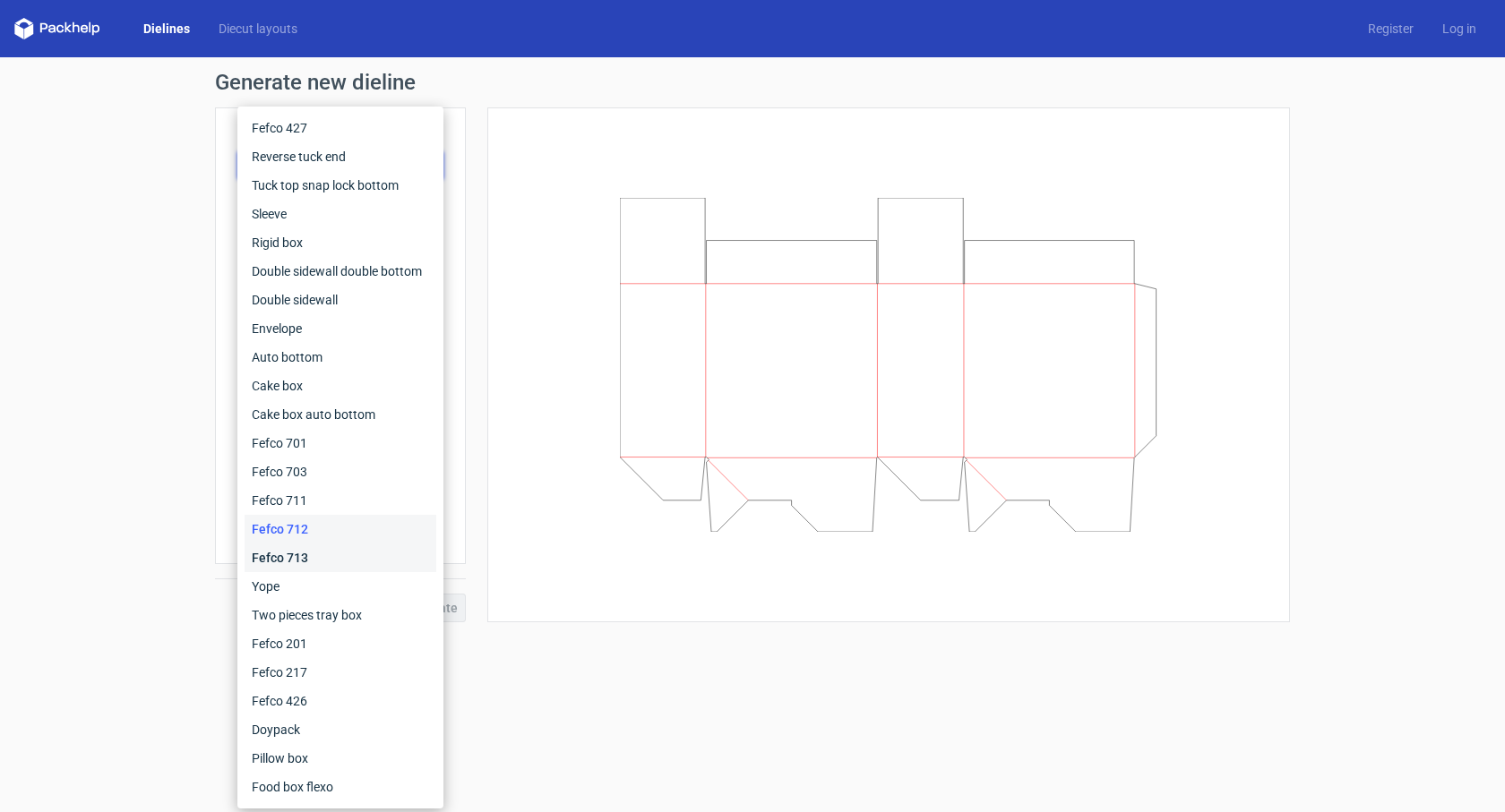
click at [342, 552] on div "Fefco 713" at bounding box center [340, 557] width 192 height 28
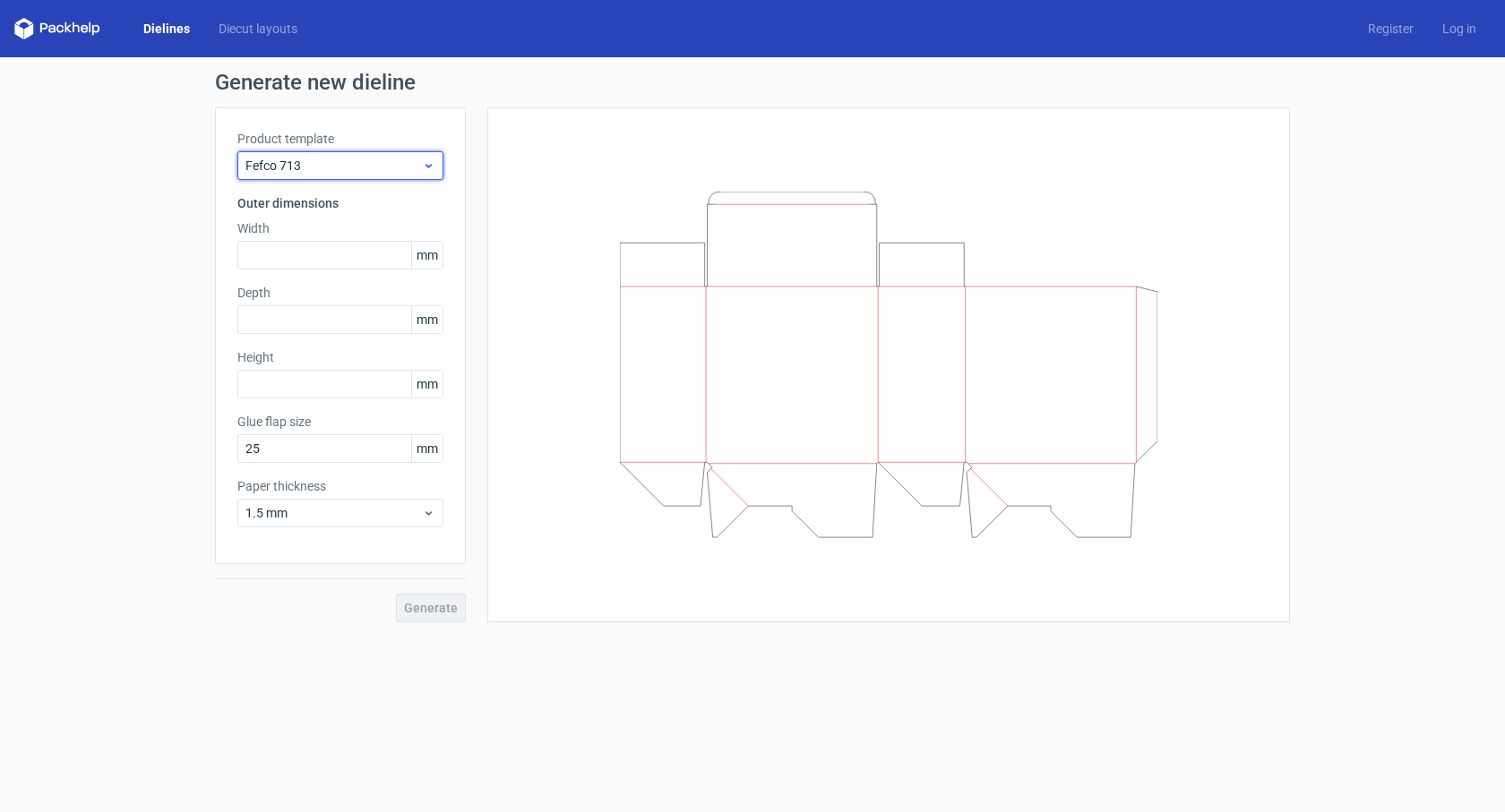
click at [421, 166] on span "Fefco 713" at bounding box center [333, 166] width 176 height 18
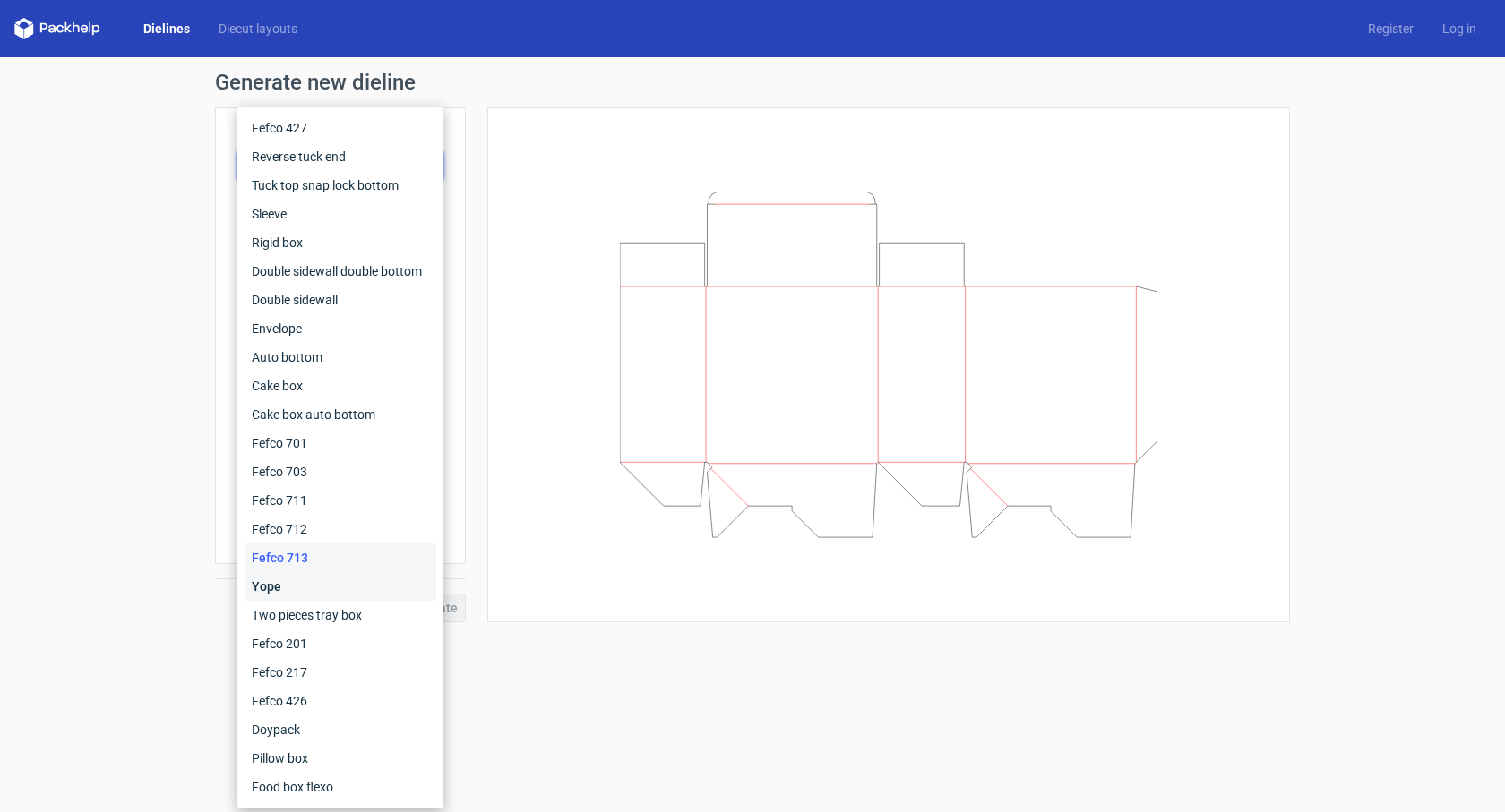
click at [341, 583] on div "Yope" at bounding box center [340, 586] width 192 height 28
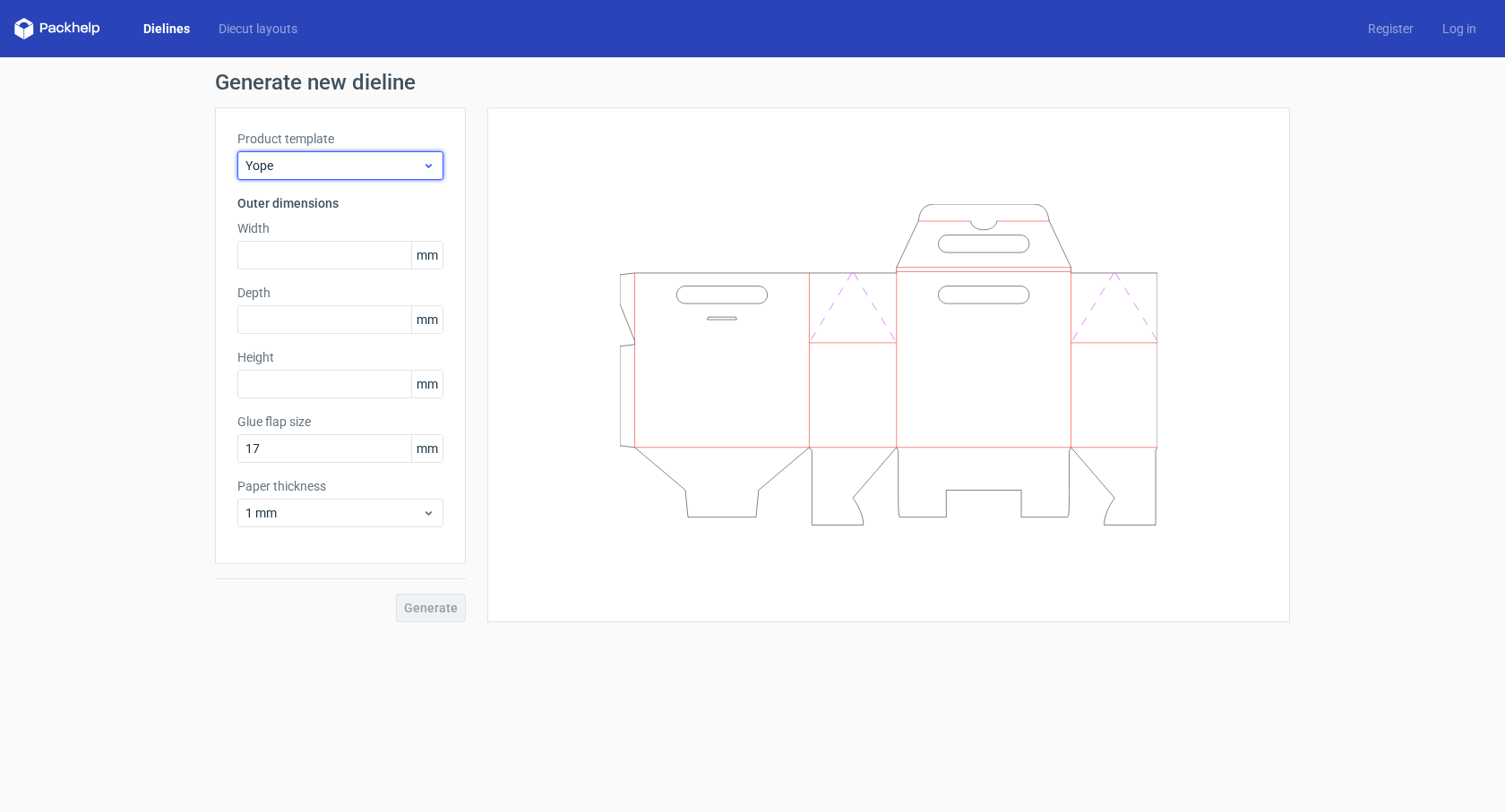
click at [407, 155] on div "Yope" at bounding box center [340, 165] width 206 height 28
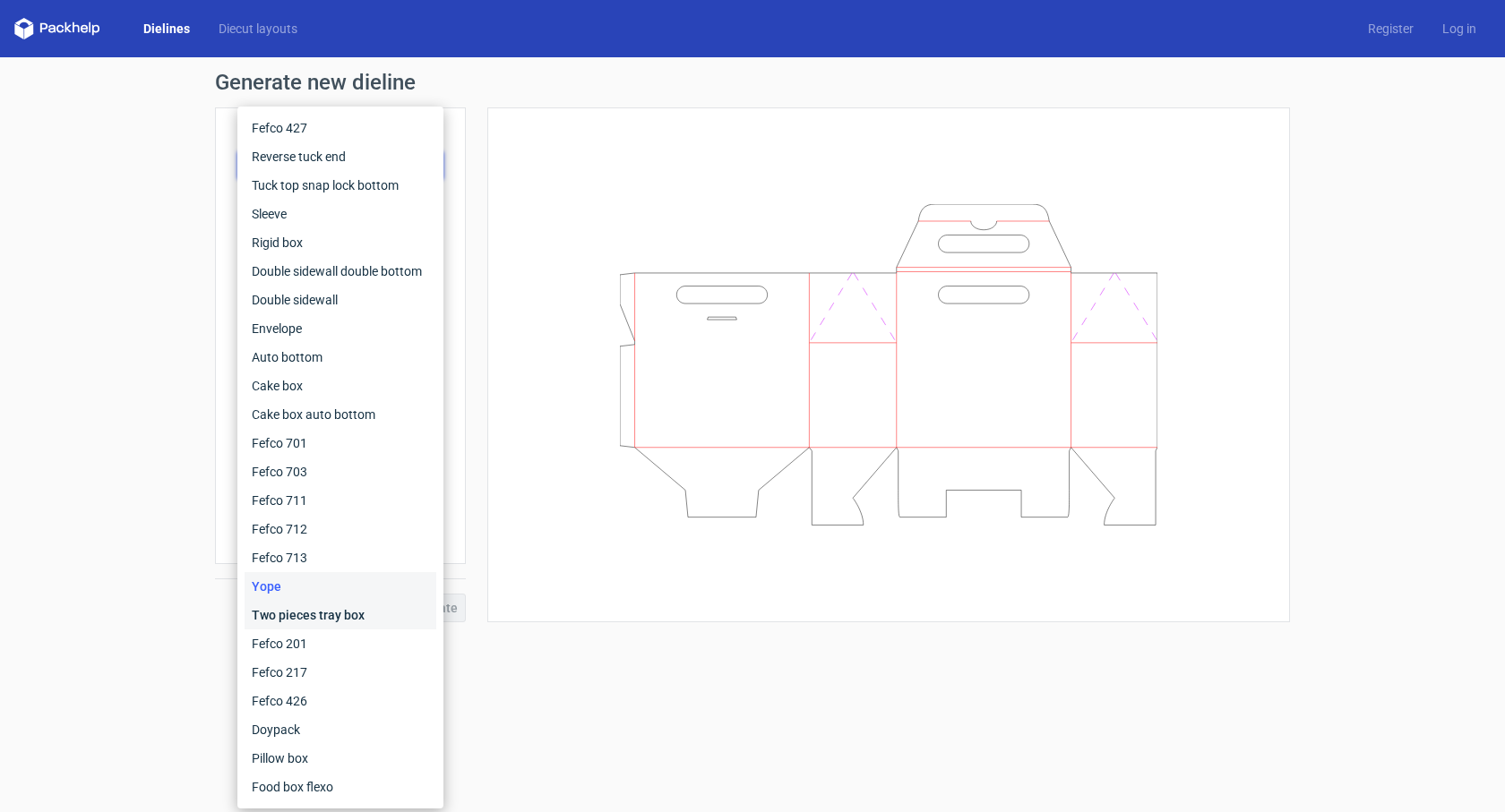
click at [327, 621] on div "Two pieces tray box" at bounding box center [340, 615] width 192 height 28
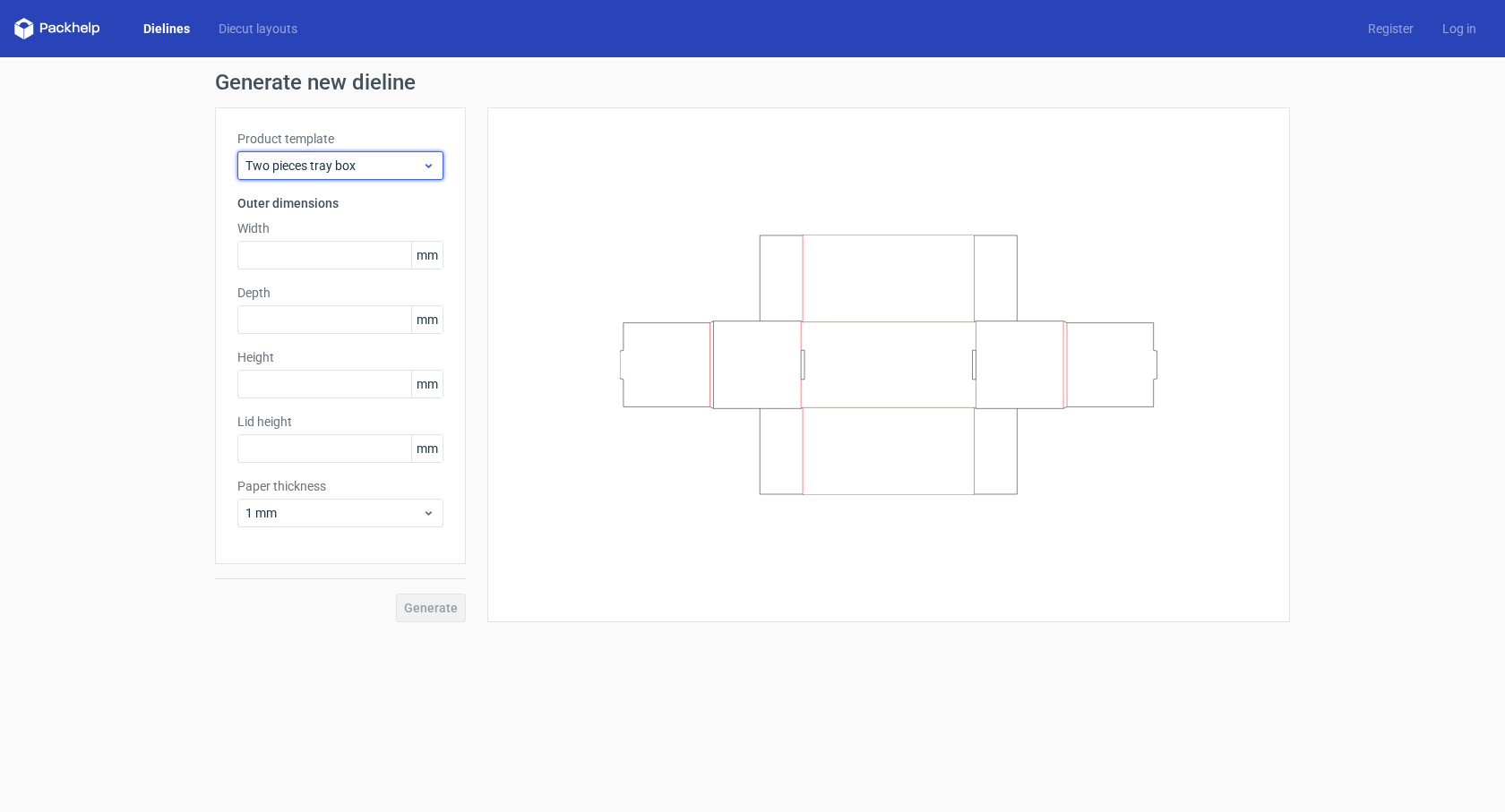
click at [391, 164] on span "Two pieces tray box" at bounding box center [333, 166] width 176 height 18
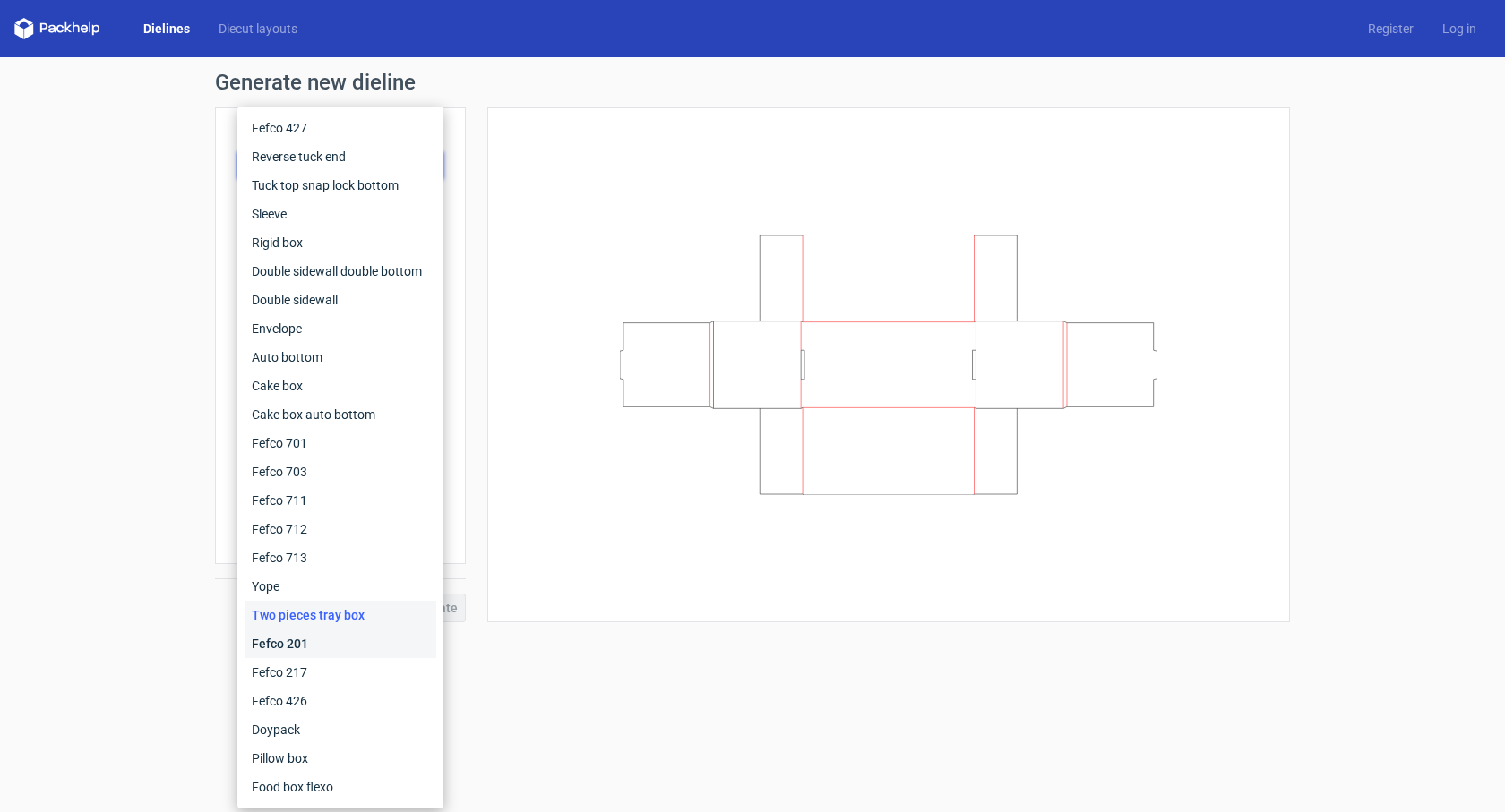
click at [348, 636] on div "Fefco 201" at bounding box center [340, 643] width 192 height 28
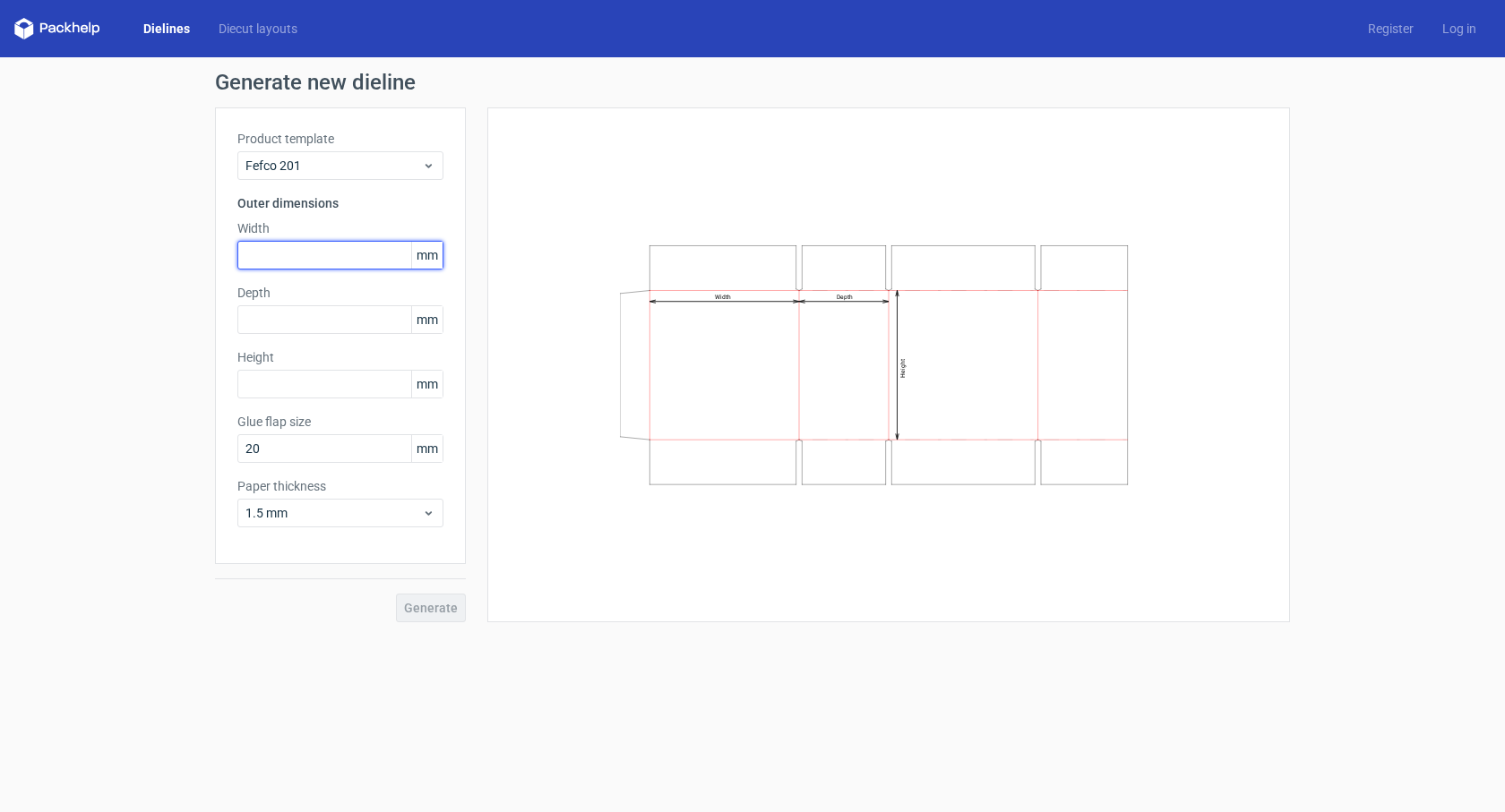
click at [299, 260] on input "text" at bounding box center [340, 255] width 206 height 28
click at [440, 156] on div "Fefco 201" at bounding box center [340, 165] width 206 height 28
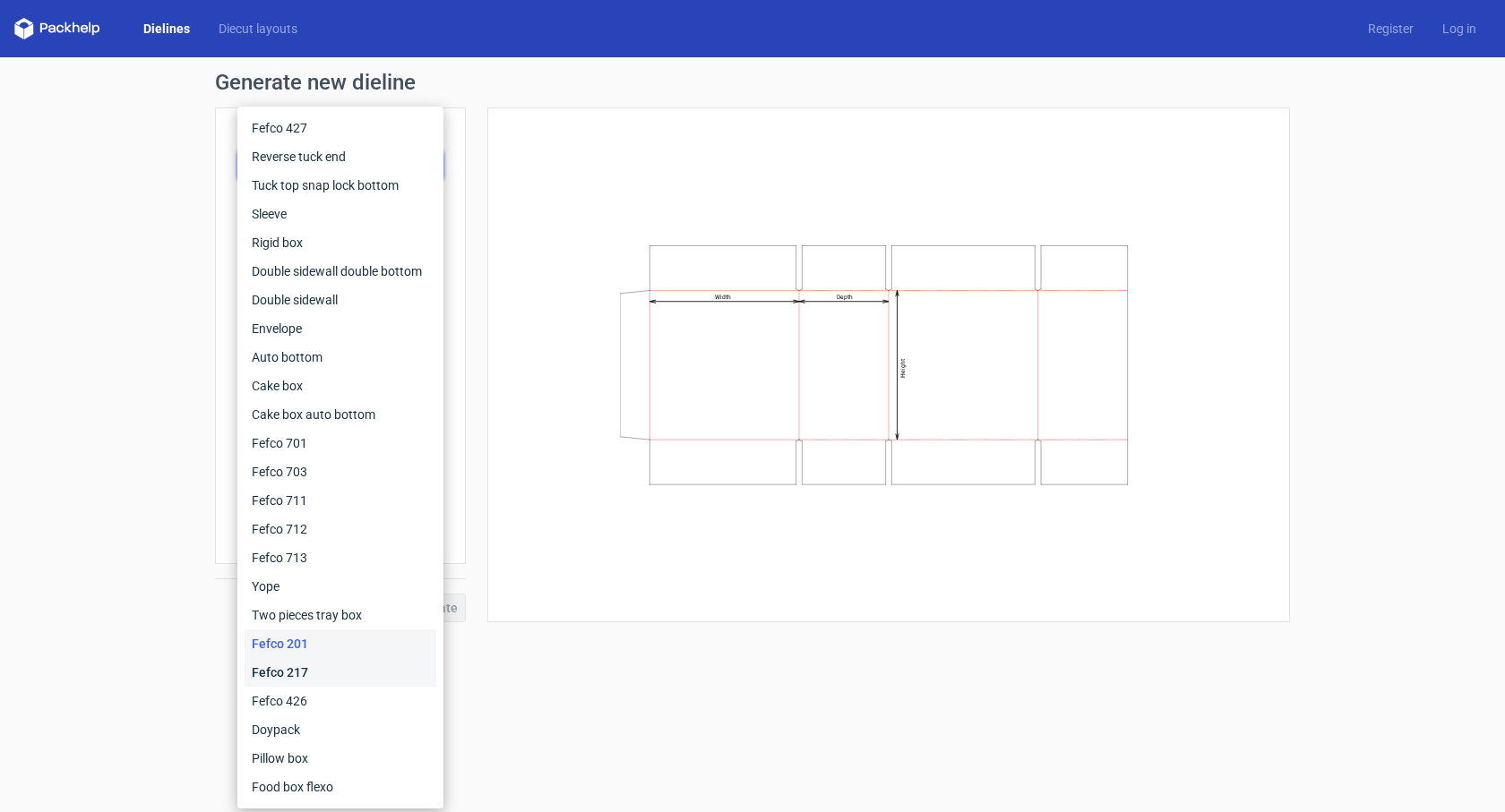
click at [331, 665] on div "Fefco 217" at bounding box center [340, 671] width 192 height 28
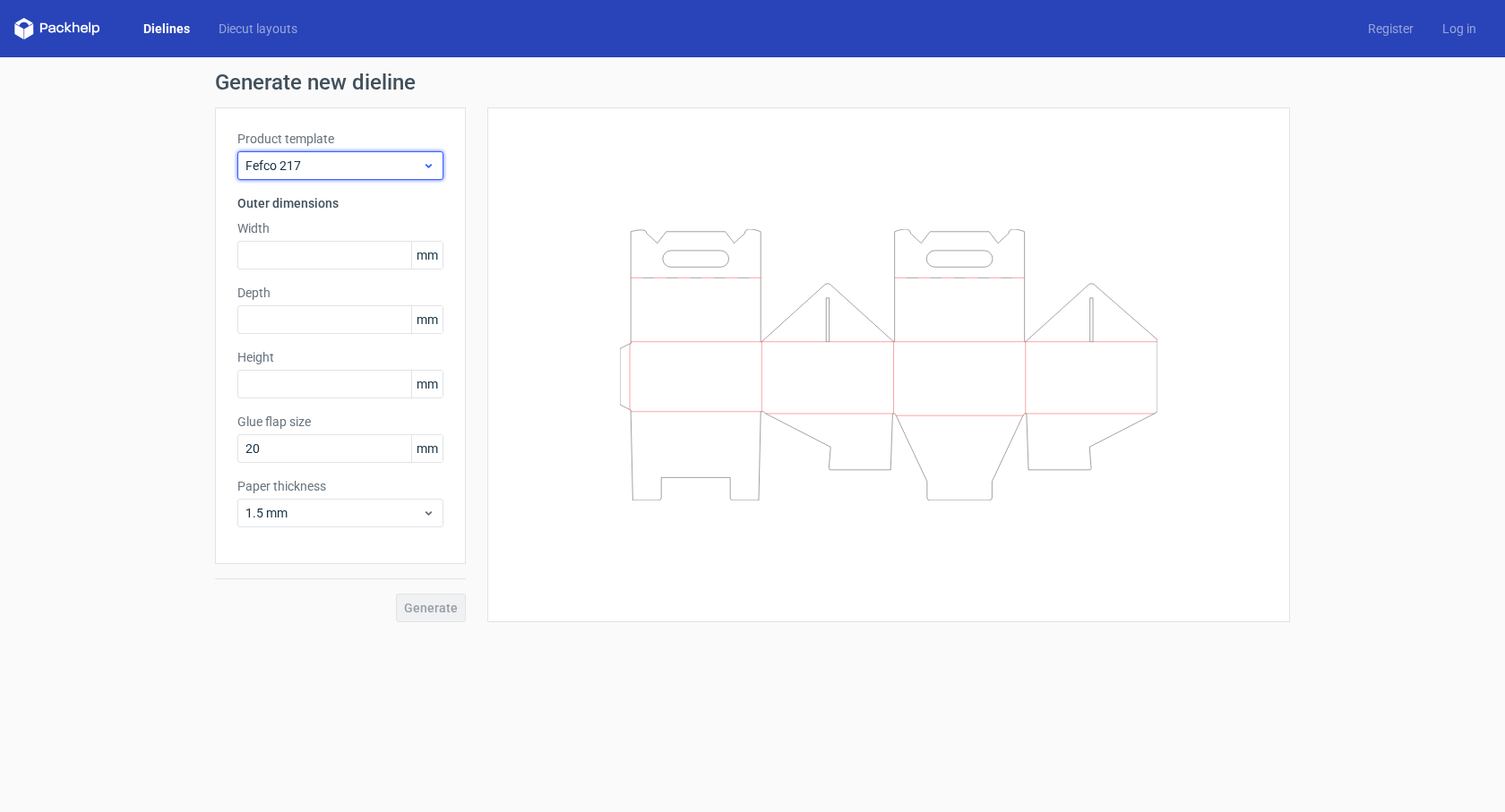
click at [361, 155] on div "Fefco 217" at bounding box center [340, 165] width 206 height 28
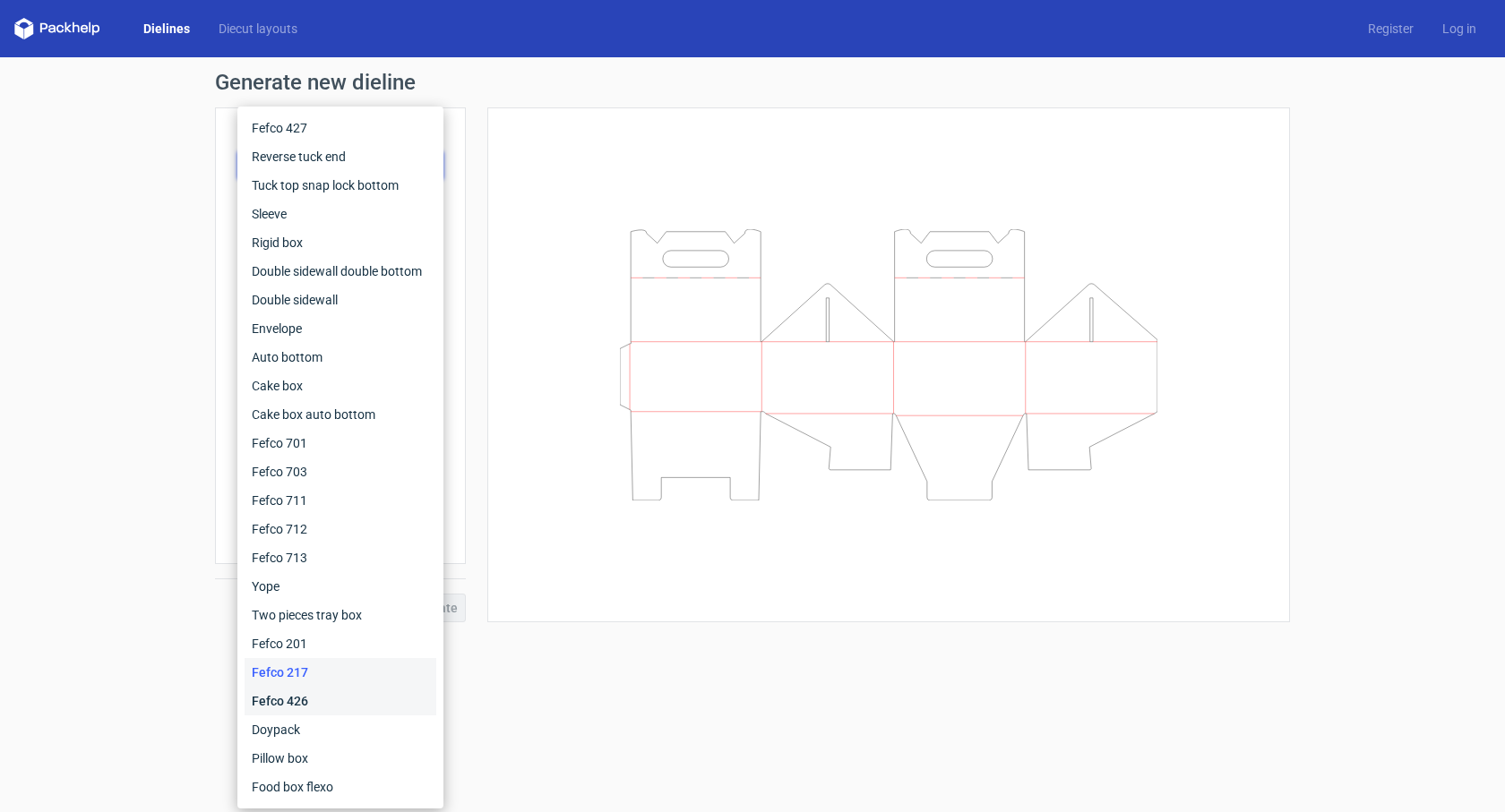
click at [300, 705] on div "Fefco 426" at bounding box center [340, 701] width 192 height 28
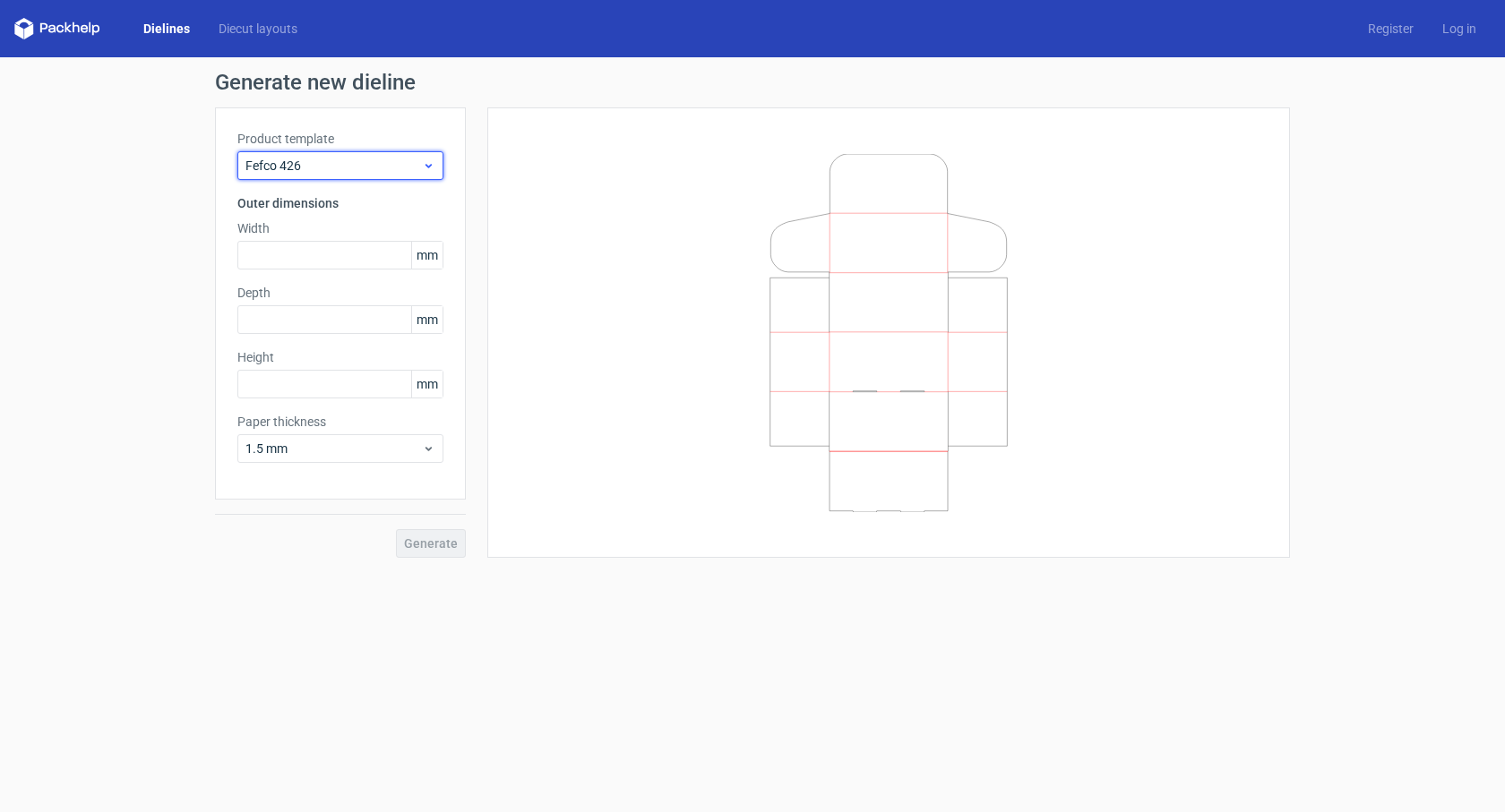
click at [415, 160] on span "Fefco 426" at bounding box center [333, 166] width 176 height 18
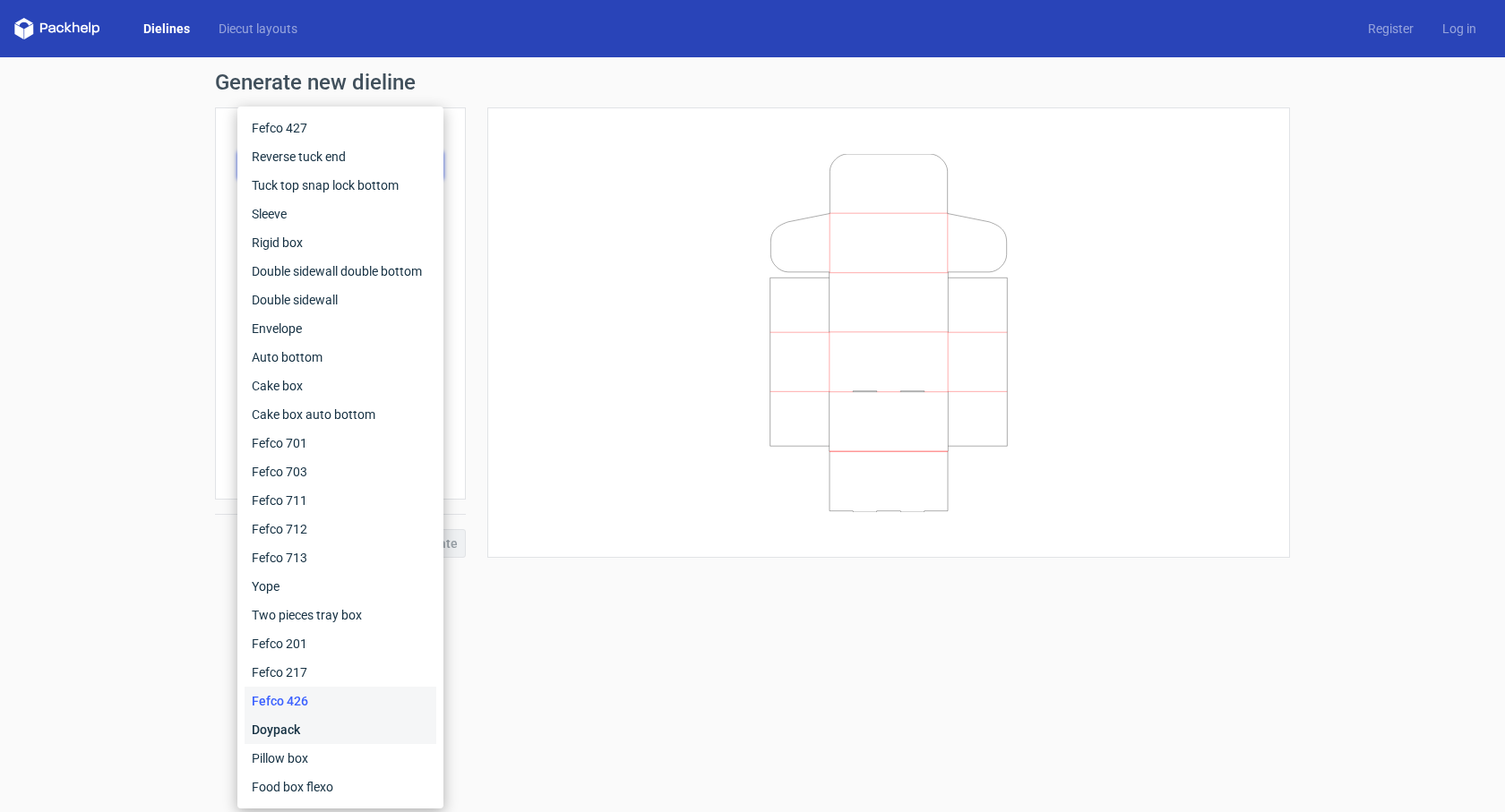
click at [335, 729] on div "Doypack" at bounding box center [340, 729] width 192 height 28
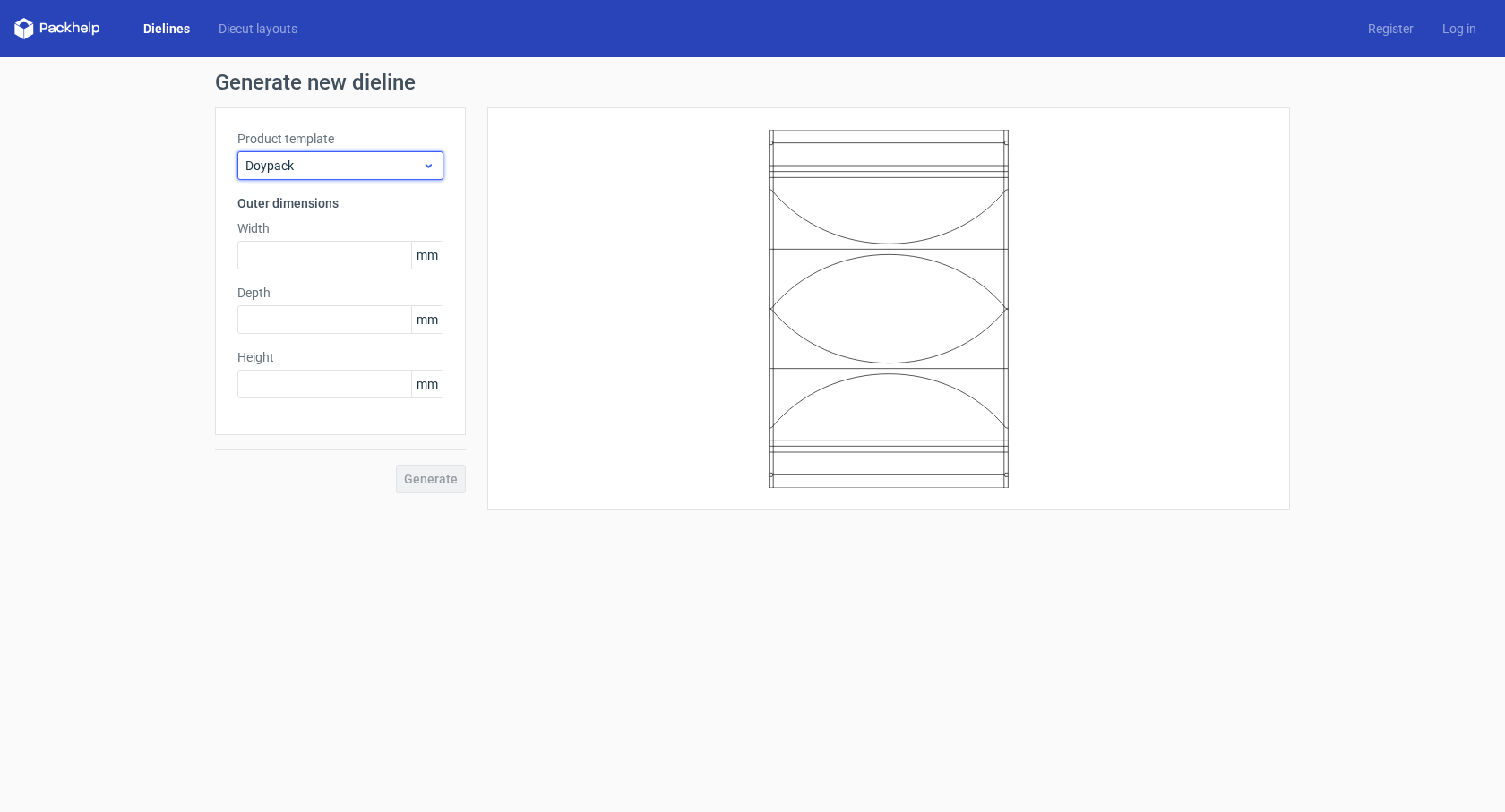
click at [366, 164] on span "Doypack" at bounding box center [333, 166] width 176 height 18
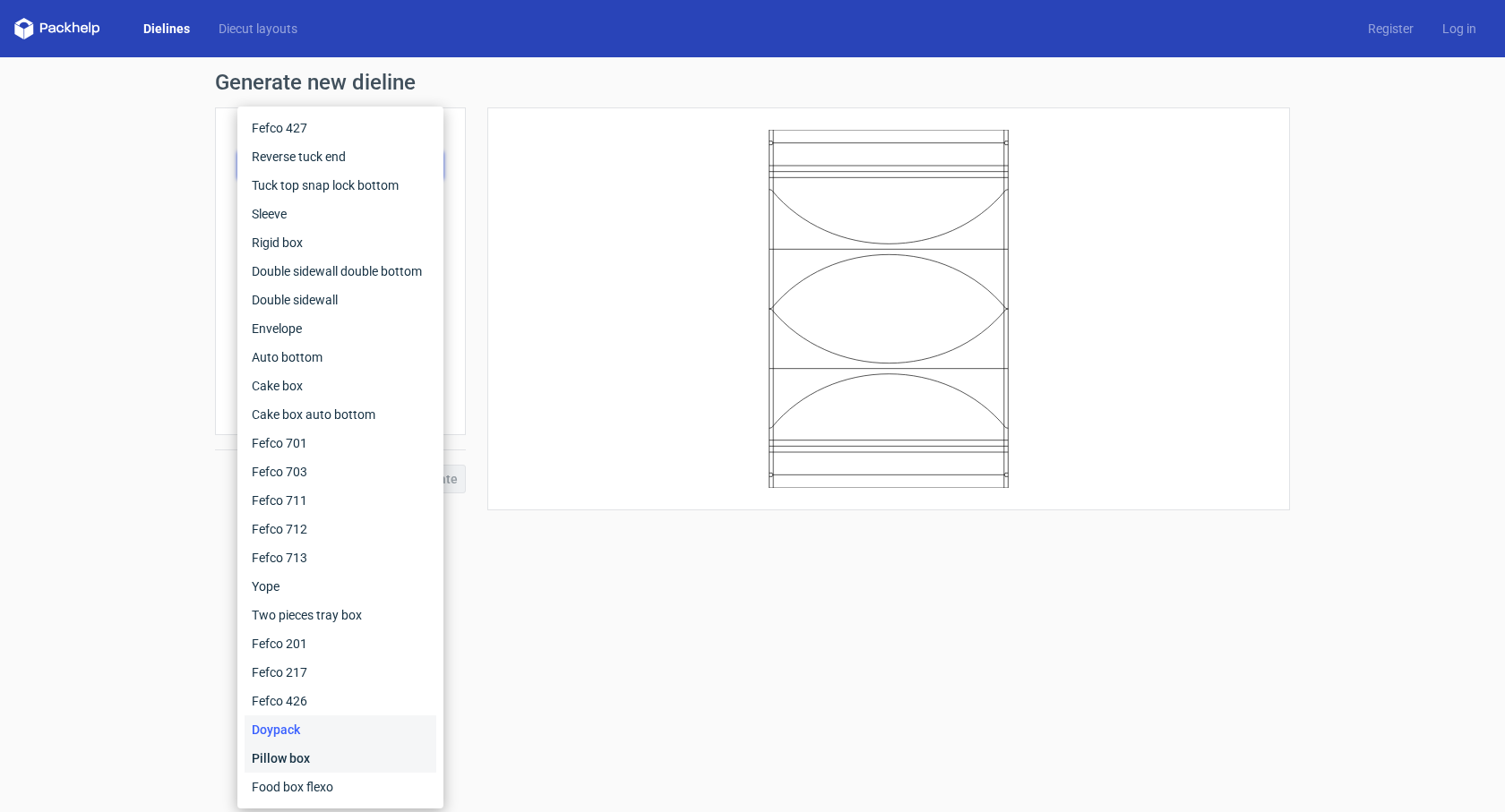
click at [338, 745] on div "Pillow box" at bounding box center [340, 758] width 192 height 28
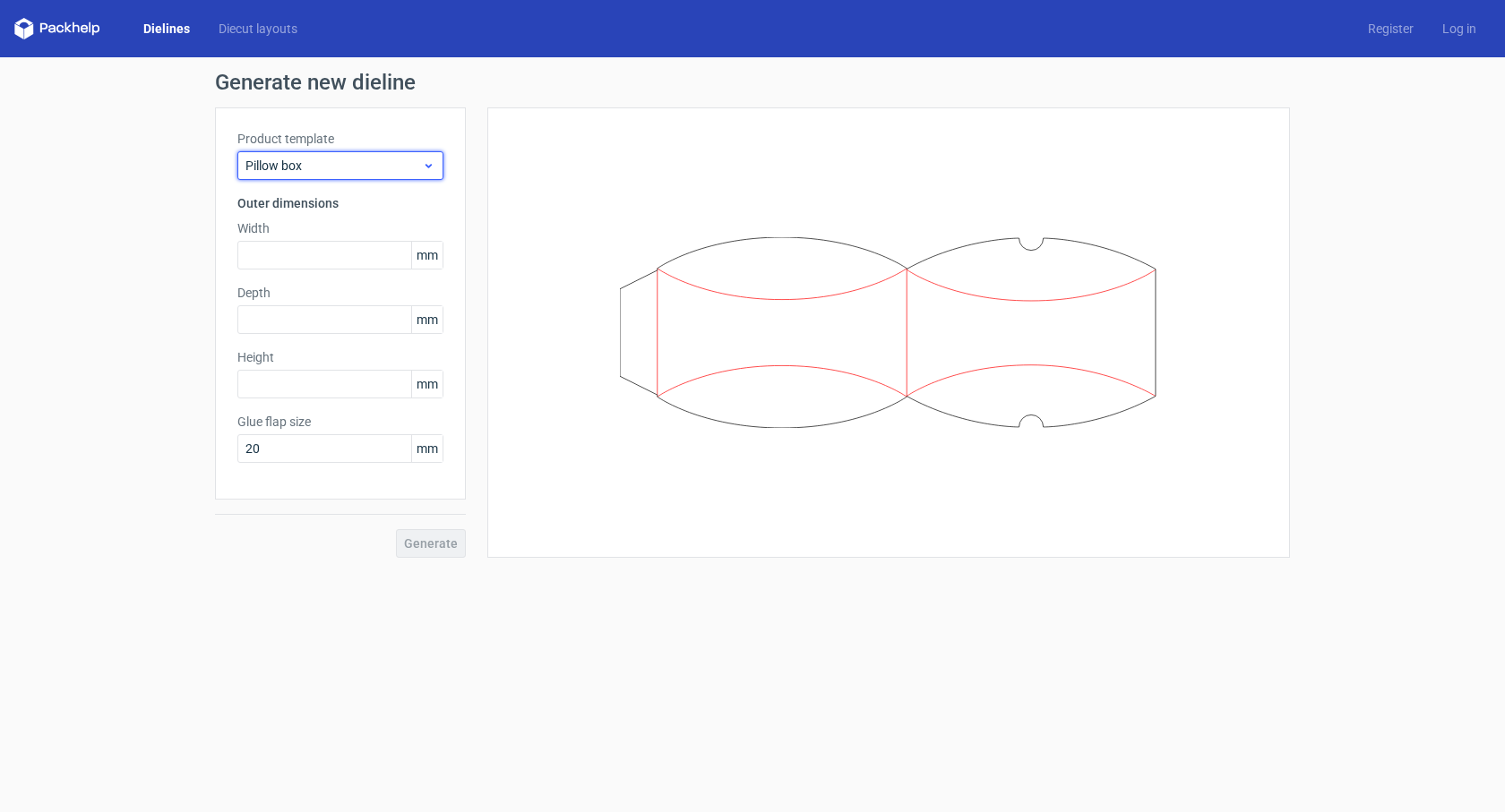
click at [379, 167] on span "Pillow box" at bounding box center [333, 166] width 176 height 18
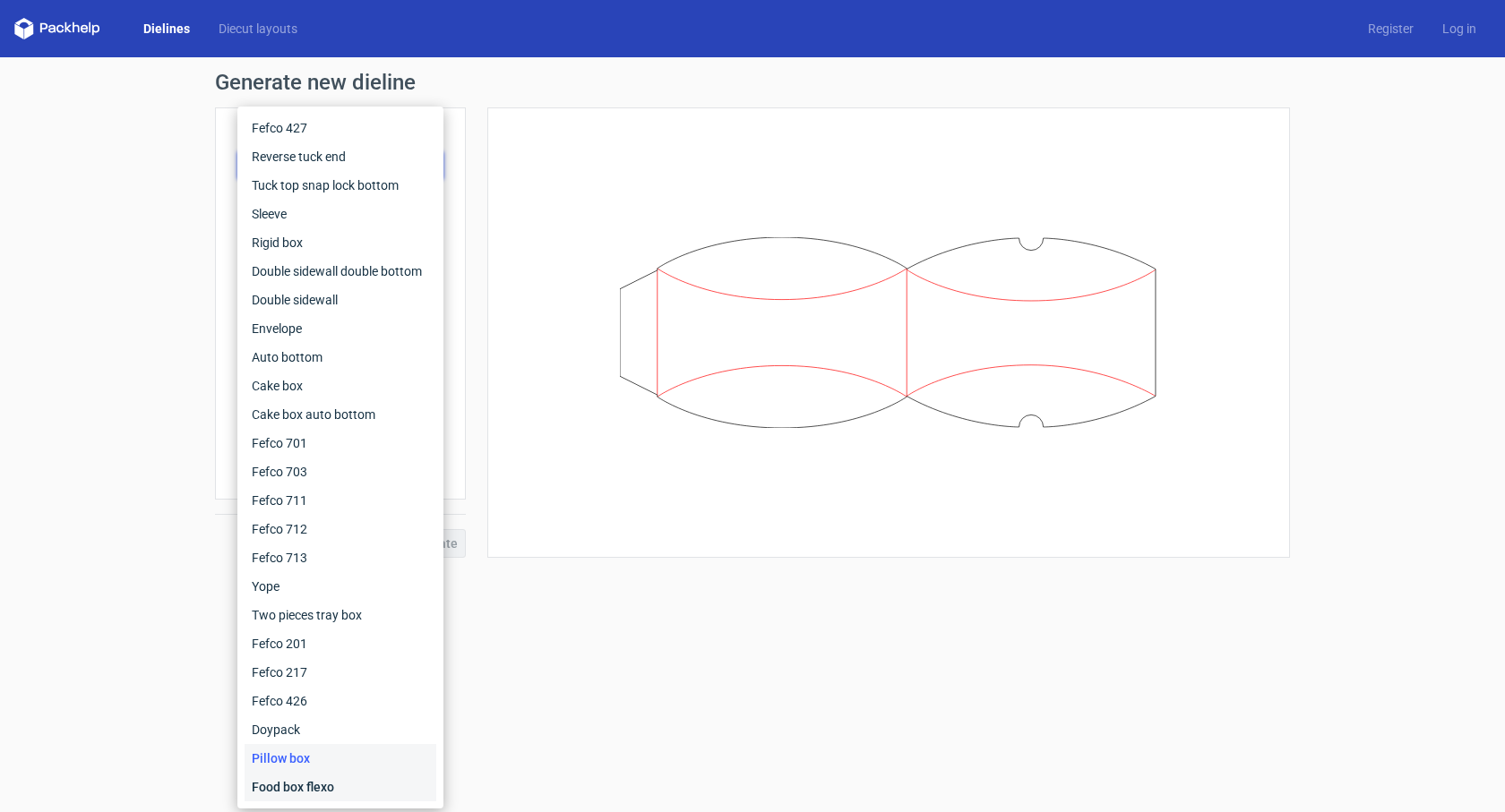
click at [310, 791] on div "Food box flexo" at bounding box center [340, 786] width 192 height 28
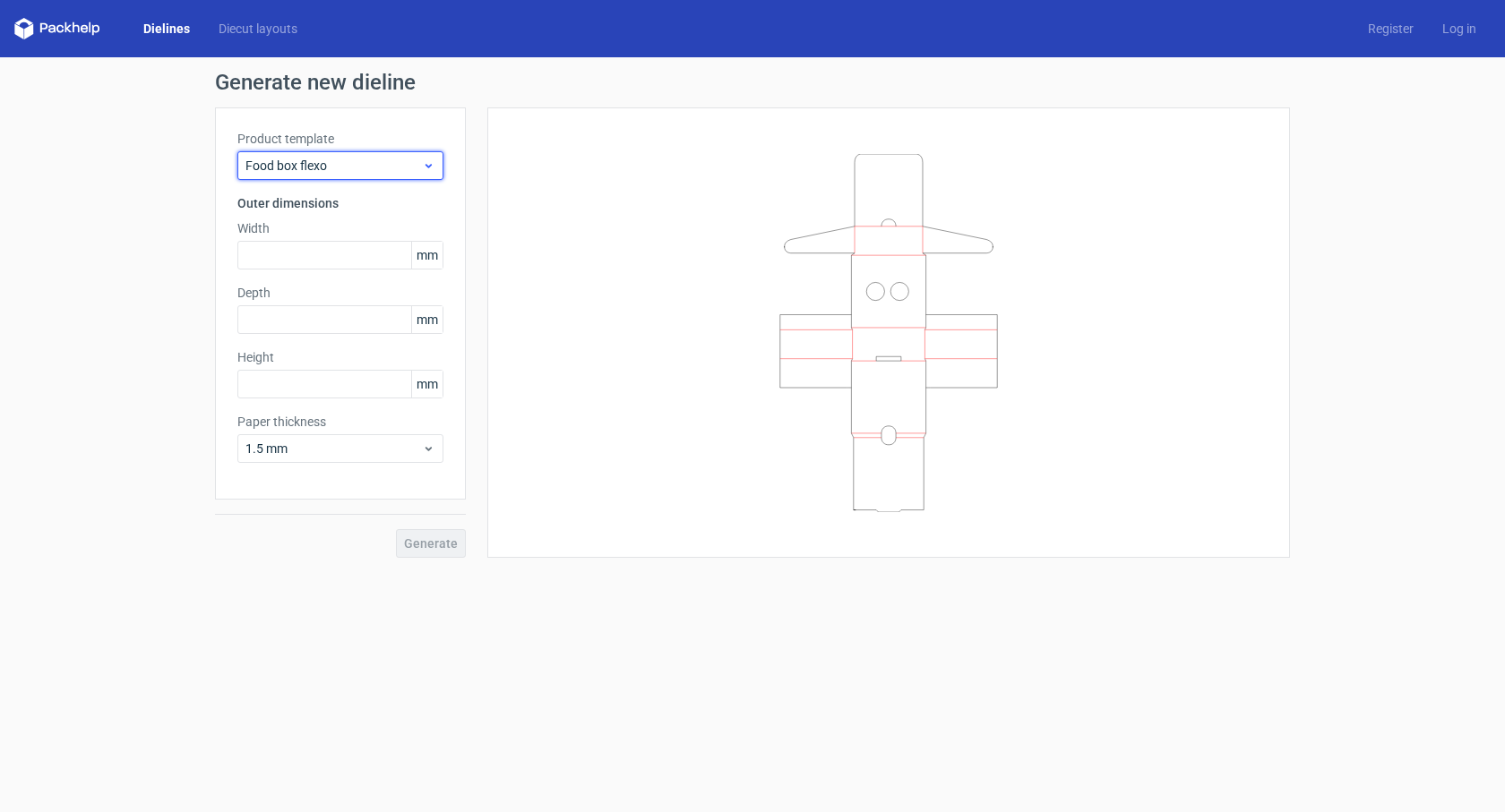
click at [412, 170] on span "Food box flexo" at bounding box center [333, 166] width 176 height 18
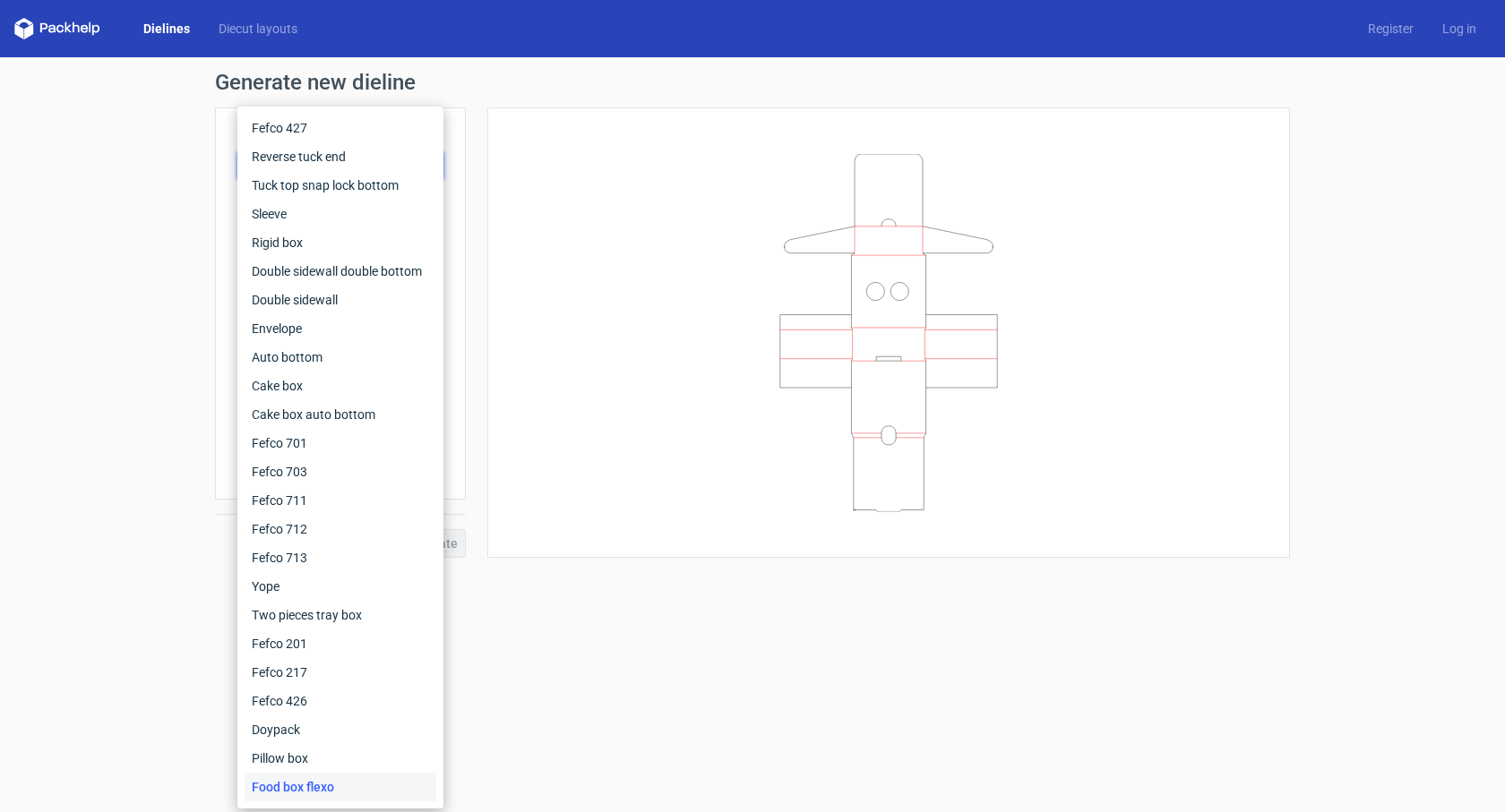
click at [455, 87] on h1 "Generate new dieline" at bounding box center [753, 83] width 1075 height 22
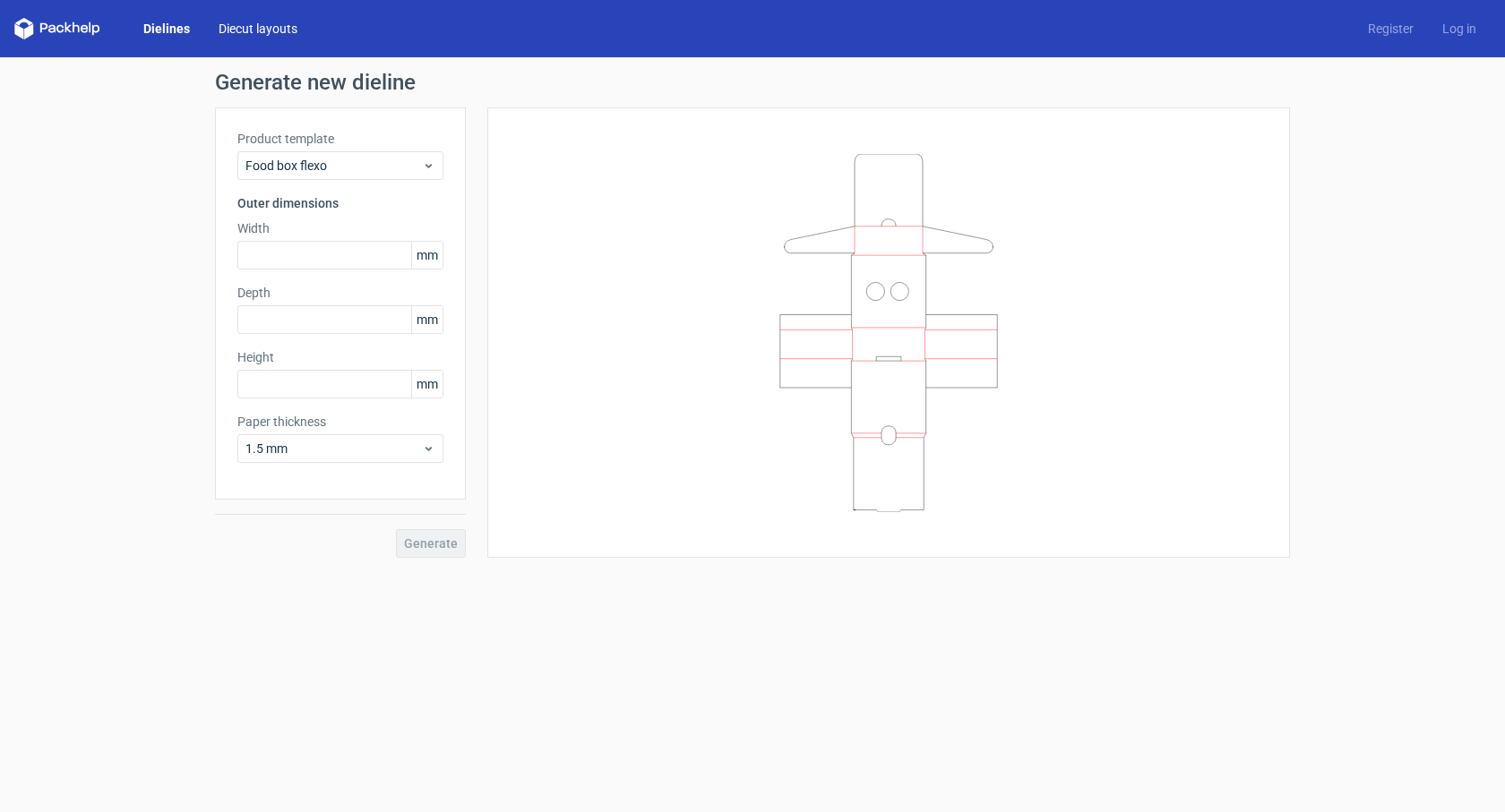
click at [265, 25] on link "Diecut layouts" at bounding box center [258, 29] width 108 height 18
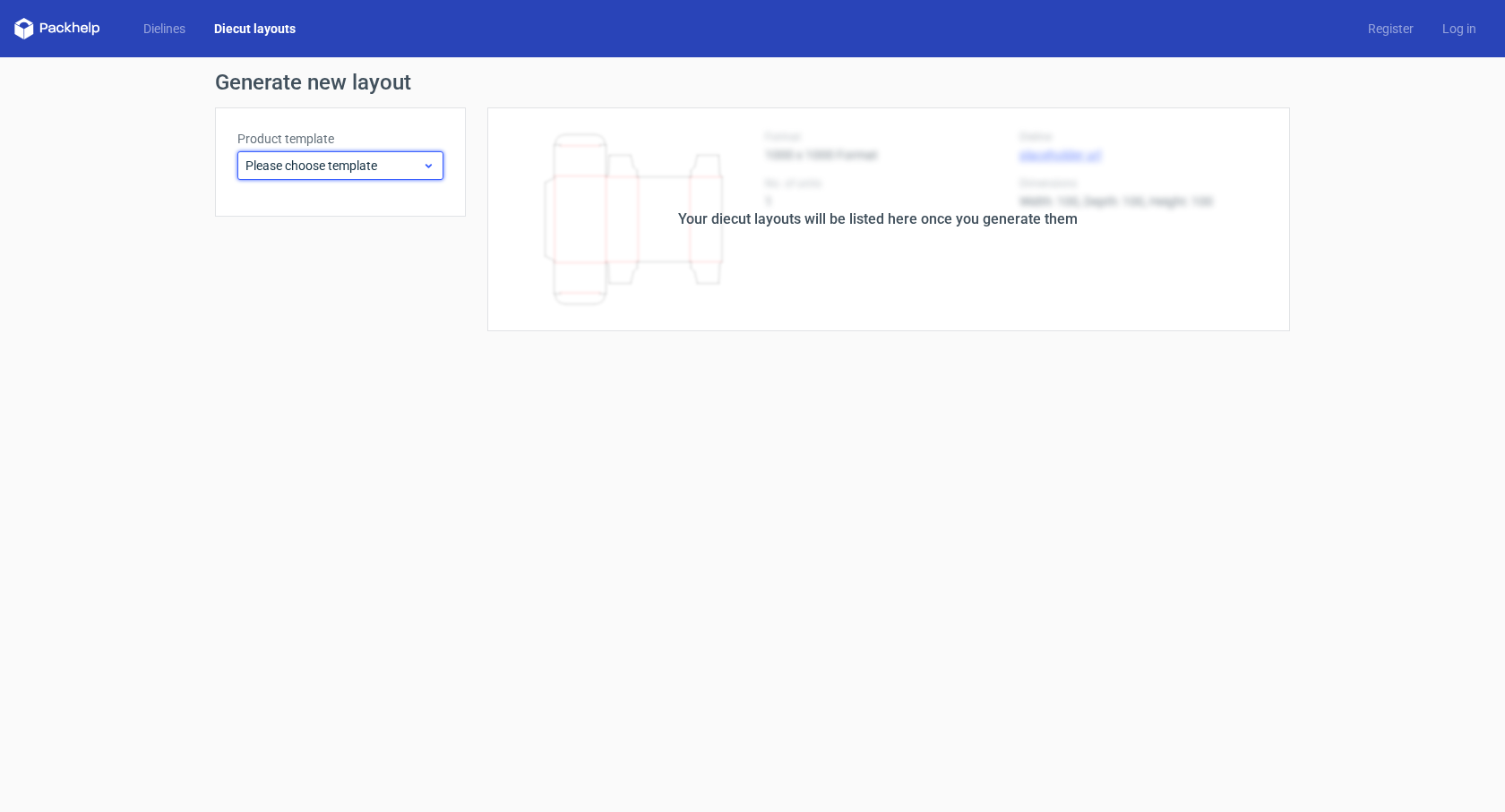
click at [421, 170] on span "Please choose template" at bounding box center [333, 166] width 176 height 18
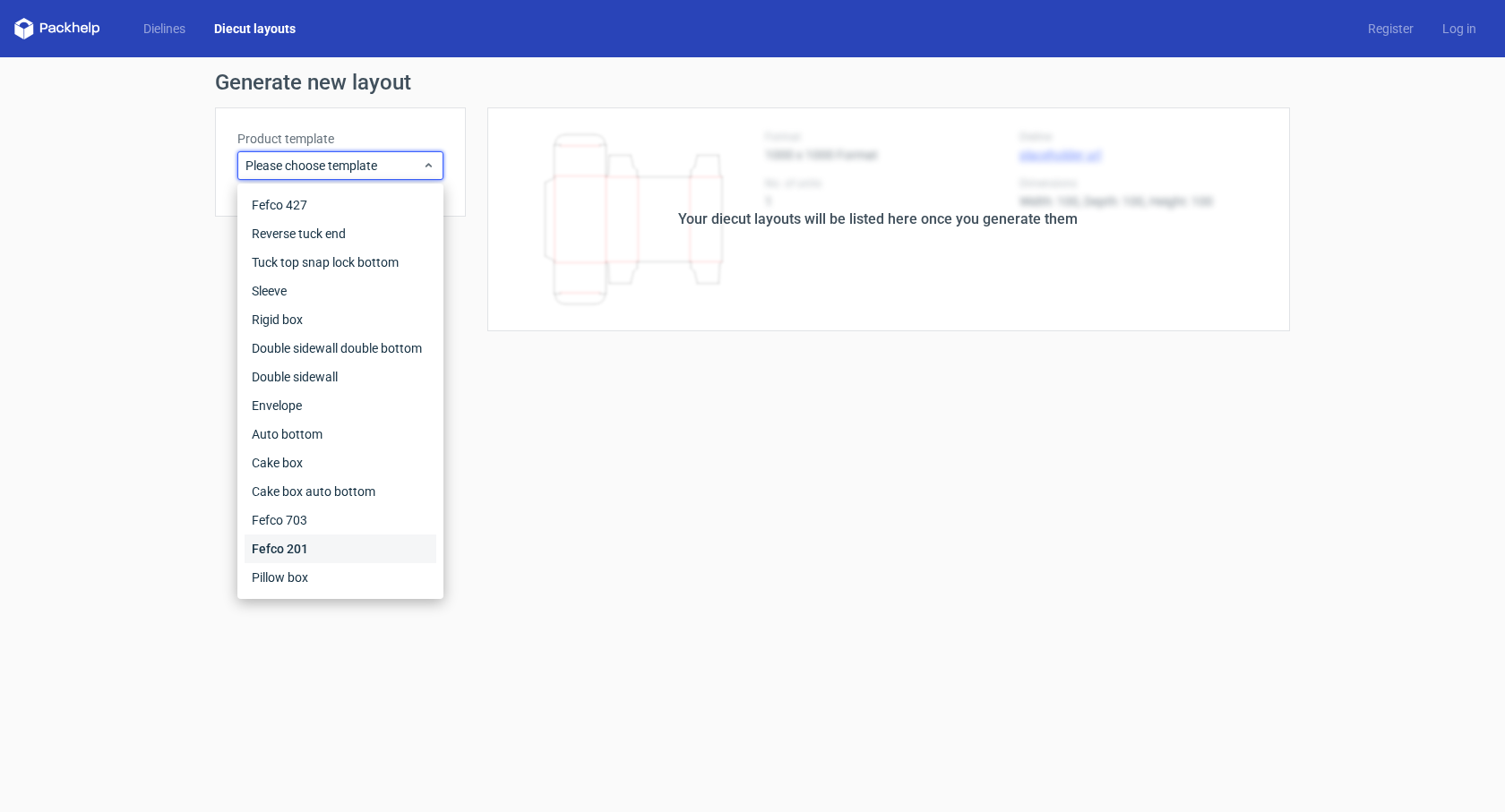
click at [257, 552] on div "Fefco 201" at bounding box center [340, 548] width 192 height 28
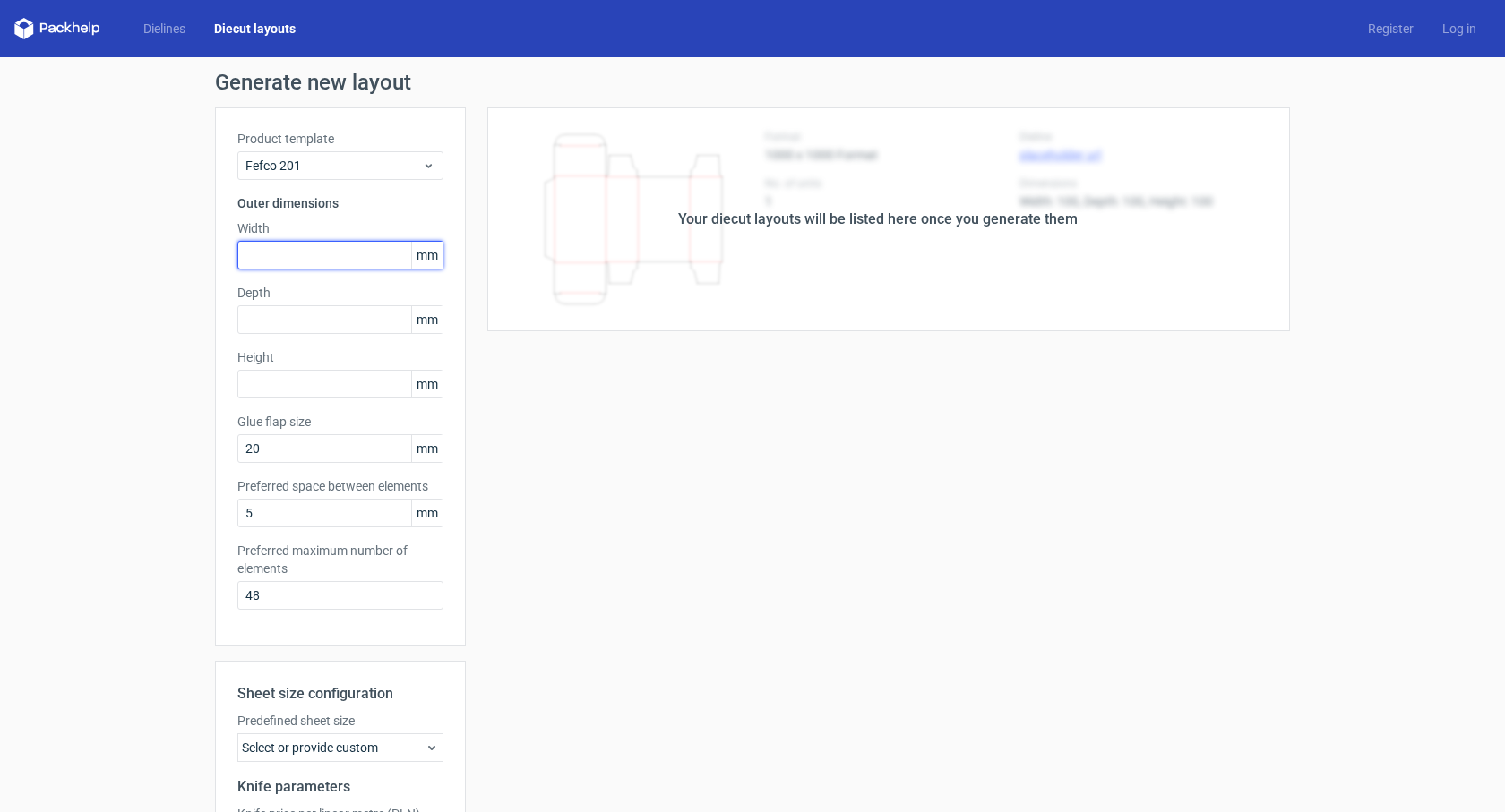
click at [296, 261] on input "text" at bounding box center [340, 255] width 206 height 28
type input "400"
click at [325, 320] on input "text" at bounding box center [340, 319] width 206 height 28
type input "310"
click at [329, 384] on input "text" at bounding box center [340, 383] width 206 height 28
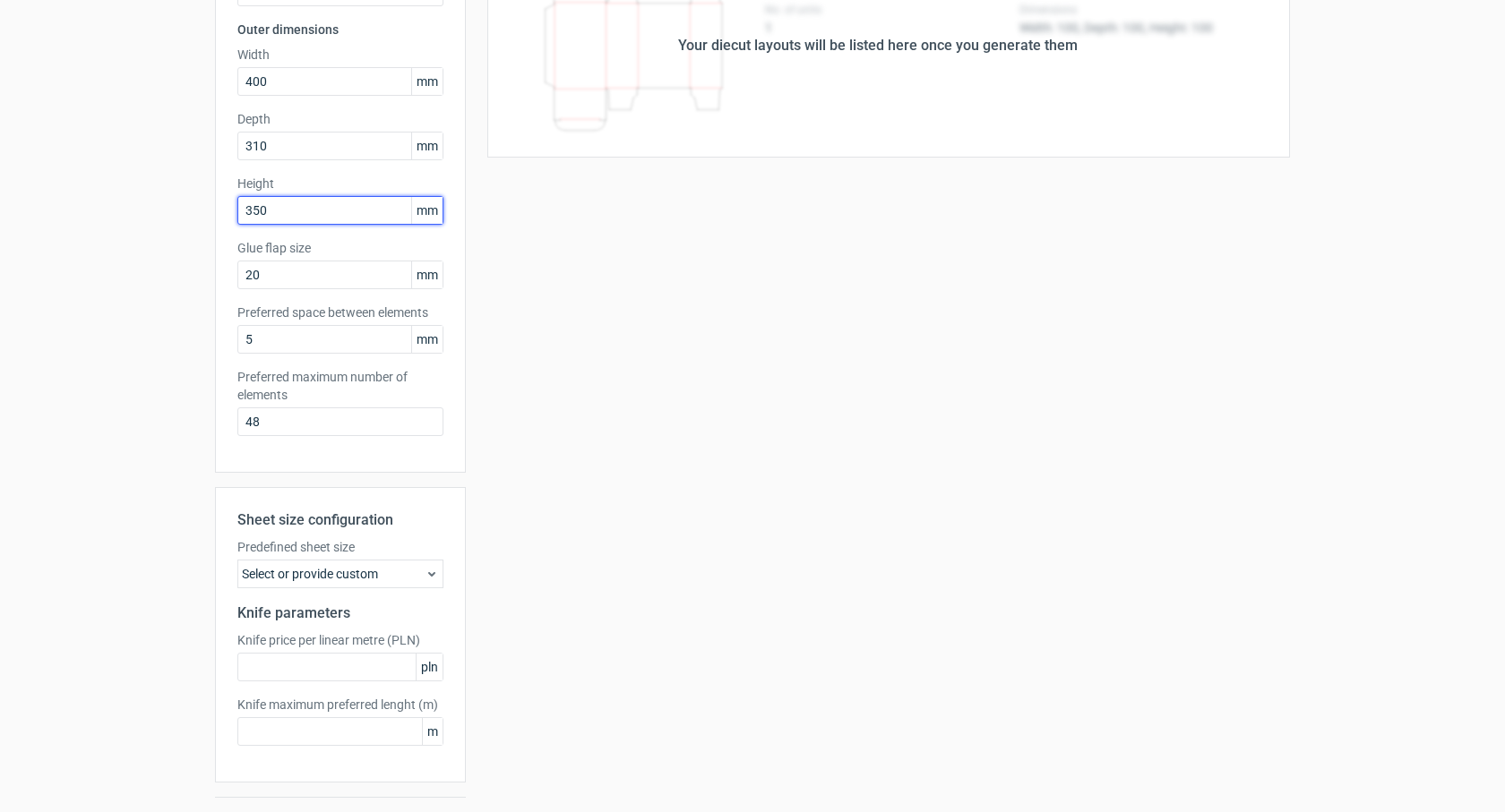
scroll to position [179, 0]
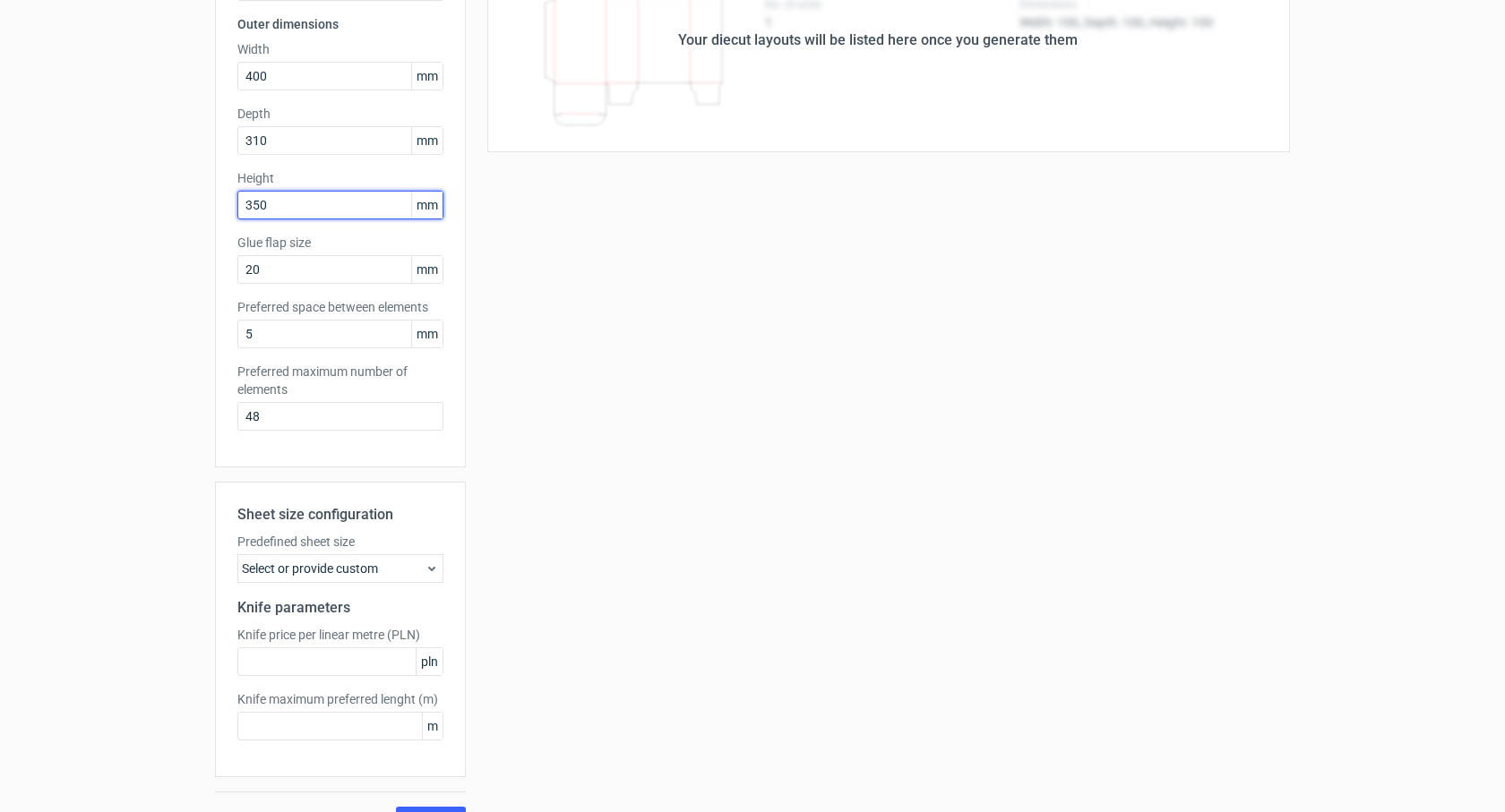
type input "350"
click at [415, 566] on div "Select or provide custom" at bounding box center [340, 568] width 206 height 28
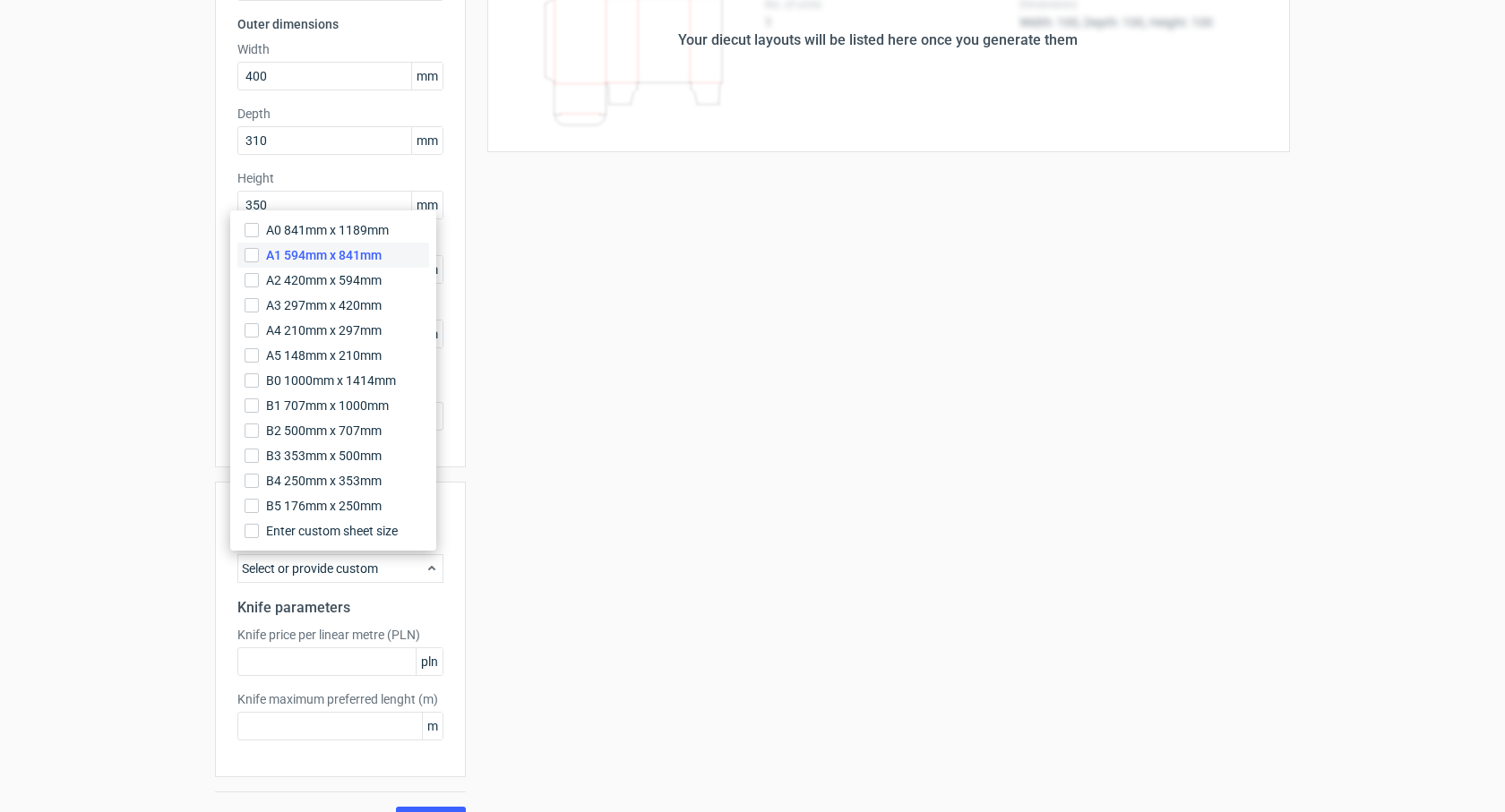
click at [243, 258] on label "A1 594mm x 841mm" at bounding box center [333, 255] width 192 height 25
click at [245, 258] on input "A1 594mm x 841mm" at bounding box center [252, 255] width 15 height 15
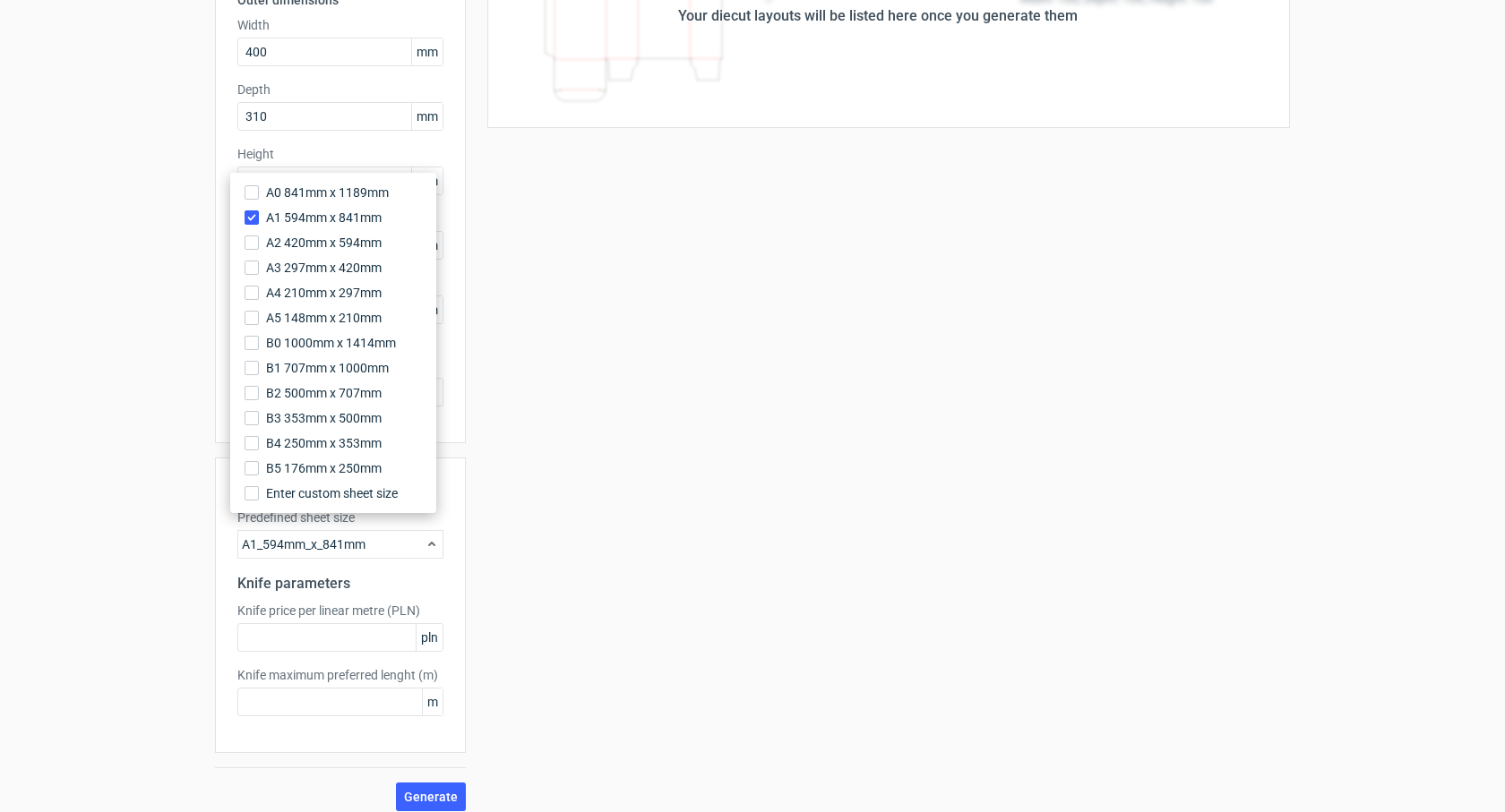
scroll to position [217, 0]
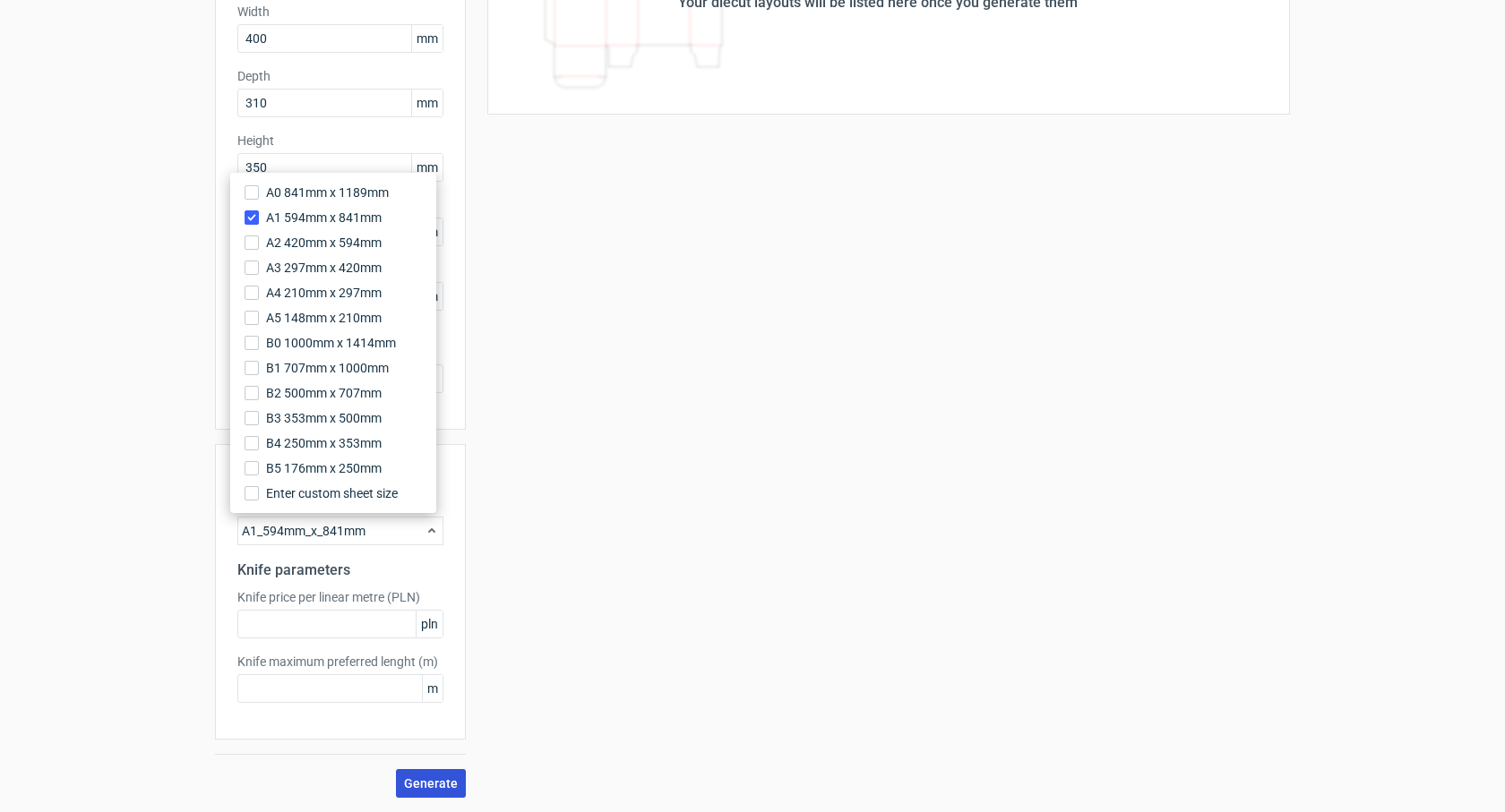
click at [435, 778] on span "Generate" at bounding box center [431, 784] width 54 height 13
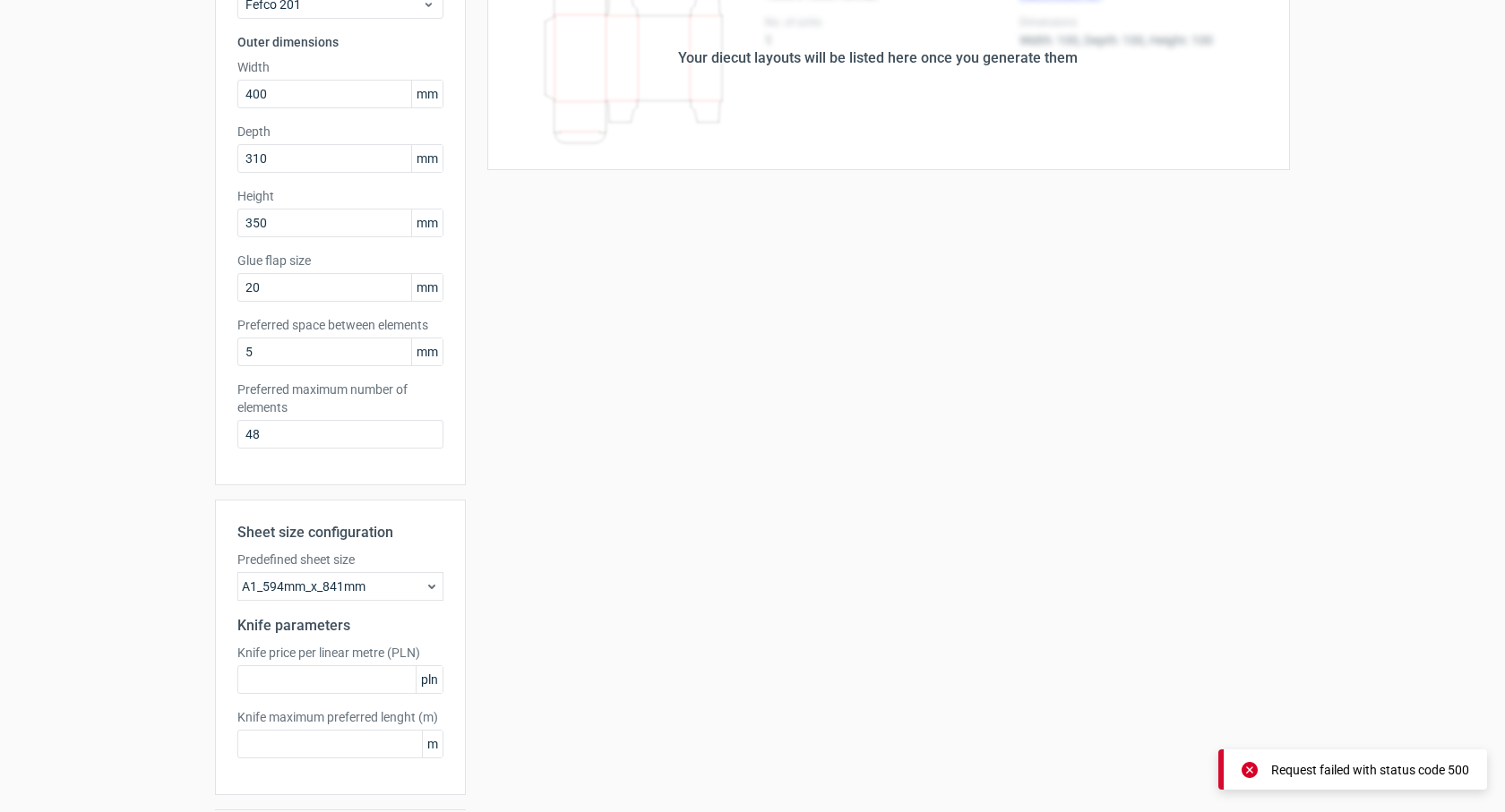
scroll to position [179, 0]
